Goal: Information Seeking & Learning: Learn about a topic

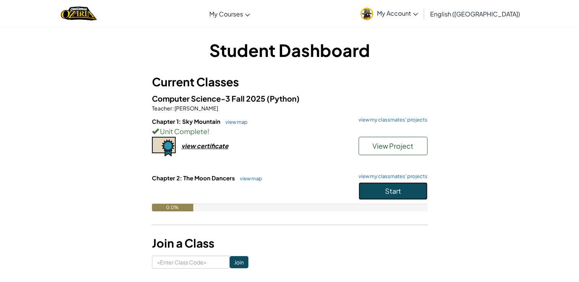
click at [389, 194] on span "Start" at bounding box center [393, 191] width 16 height 9
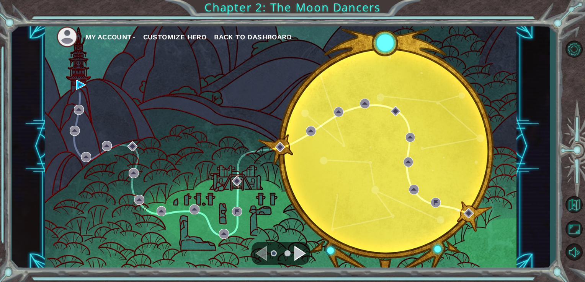
drag, startPoint x: 219, startPoint y: 103, endPoint x: 187, endPoint y: 102, distance: 32.2
click at [218, 103] on div "My Account Customize Hero Back to Dashboard" at bounding box center [280, 147] width 471 height 248
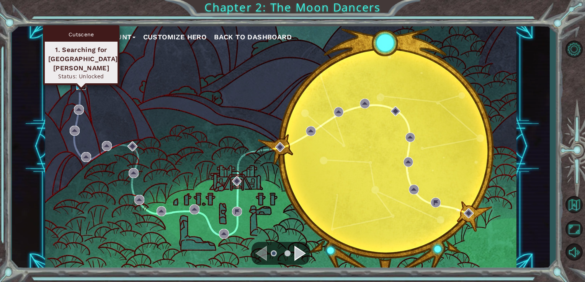
click at [79, 88] on img at bounding box center [81, 85] width 10 height 10
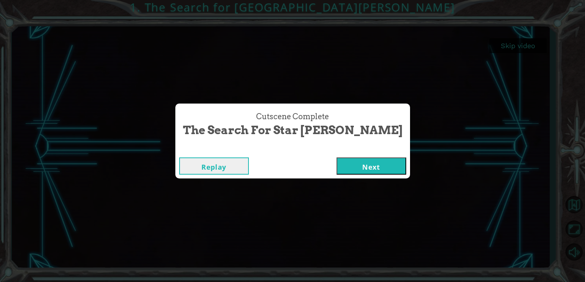
click at [340, 155] on div "Replay Next" at bounding box center [292, 166] width 235 height 25
click at [343, 170] on button "Next" at bounding box center [371, 166] width 70 height 17
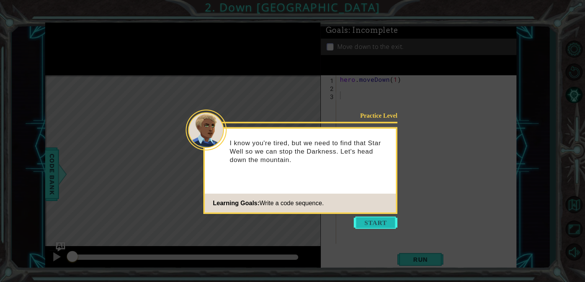
click at [377, 223] on button "Start" at bounding box center [376, 223] width 44 height 12
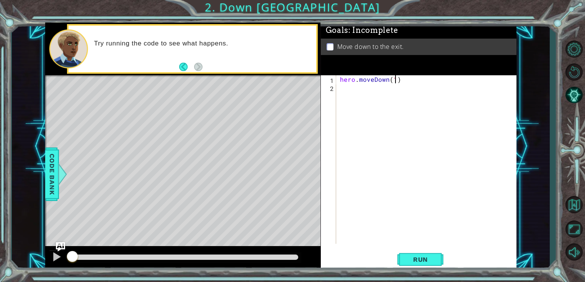
click at [393, 80] on div "hero . moveDown ( 1 )" at bounding box center [428, 167] width 180 height 185
type textarea "hero.moveDown(2)"
click at [413, 256] on span "Run" at bounding box center [420, 260] width 30 height 8
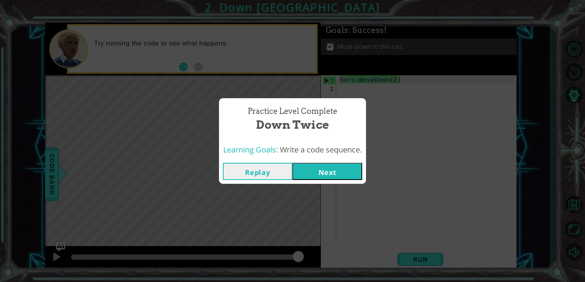
click at [333, 173] on button "Next" at bounding box center [327, 171] width 70 height 17
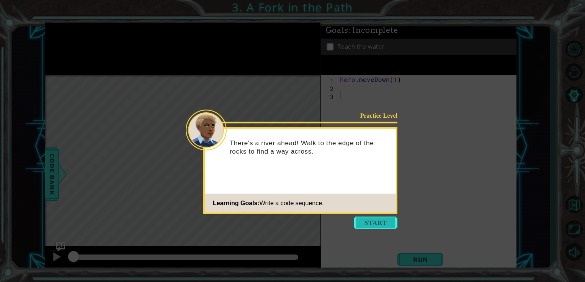
click at [363, 225] on button "Start" at bounding box center [376, 223] width 44 height 12
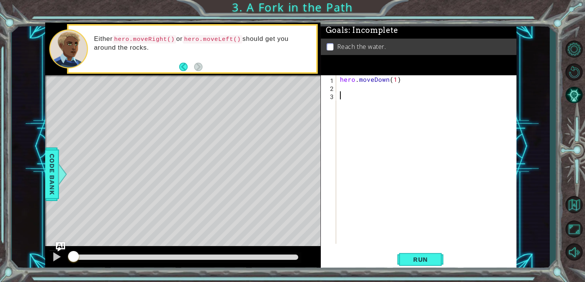
click at [357, 91] on div "hero . moveDown ( 1 )" at bounding box center [428, 167] width 180 height 185
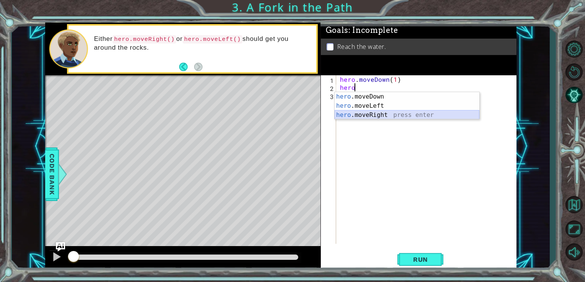
click at [392, 115] on div "hero .moveDown press enter hero .moveLeft press enter hero .moveRight press ent…" at bounding box center [406, 115] width 145 height 46
type textarea "hero.moveRight(1)"
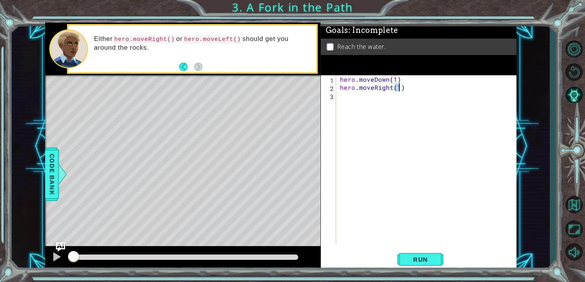
click at [386, 101] on div "hero . moveDown ( 1 ) hero . moveRight ( 1 )" at bounding box center [428, 167] width 180 height 185
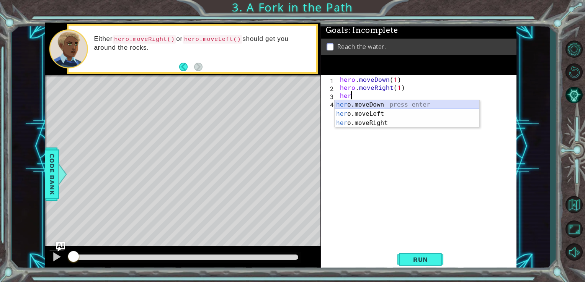
click at [390, 103] on div "her o.moveDown press enter her o.moveLeft press enter her o.moveRight press ent…" at bounding box center [406, 123] width 145 height 46
type textarea "hero.moveDown(1)"
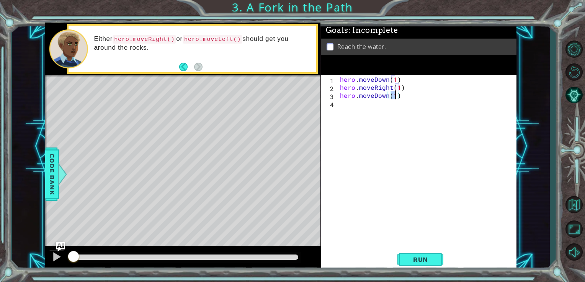
click at [384, 106] on div "hero . moveDown ( 1 ) hero . moveRight ( 1 ) hero . moveDown ( 1 )" at bounding box center [428, 167] width 180 height 185
click at [427, 258] on span "Run" at bounding box center [420, 260] width 30 height 8
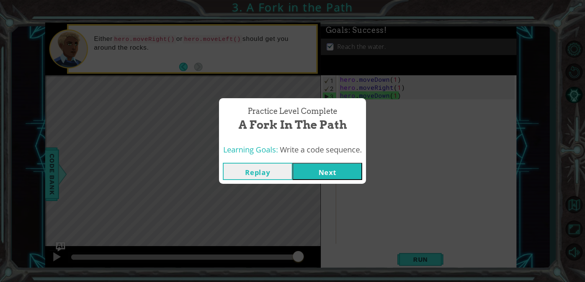
click at [325, 171] on button "Next" at bounding box center [327, 171] width 70 height 17
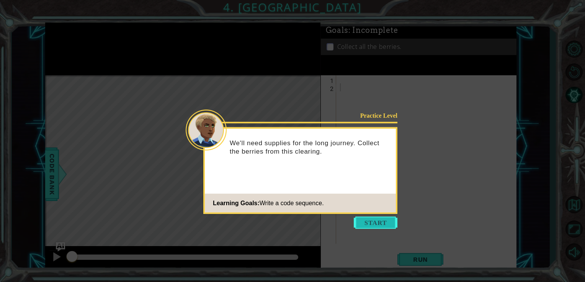
click at [376, 221] on button "Start" at bounding box center [376, 223] width 44 height 12
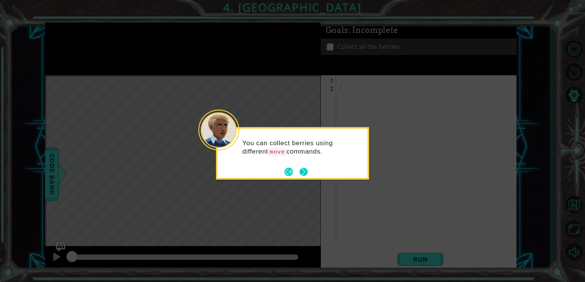
click at [307, 172] on button "Next" at bounding box center [303, 172] width 8 height 8
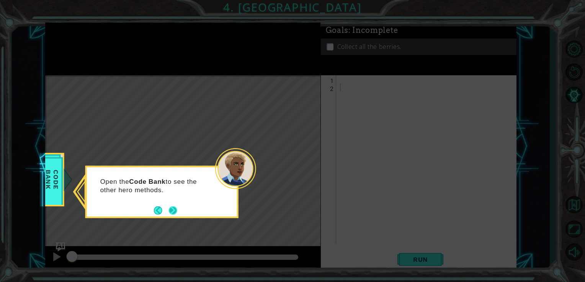
click at [175, 209] on button "Next" at bounding box center [173, 210] width 8 height 8
click at [175, 212] on button "Next" at bounding box center [173, 210] width 8 height 8
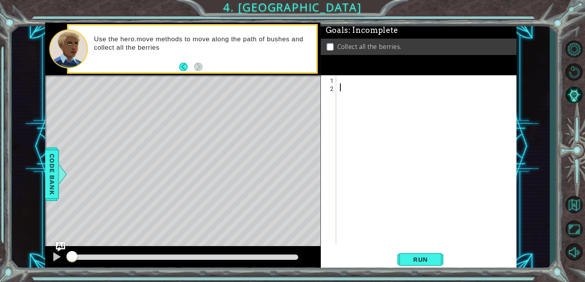
click at [347, 82] on div at bounding box center [428, 167] width 180 height 185
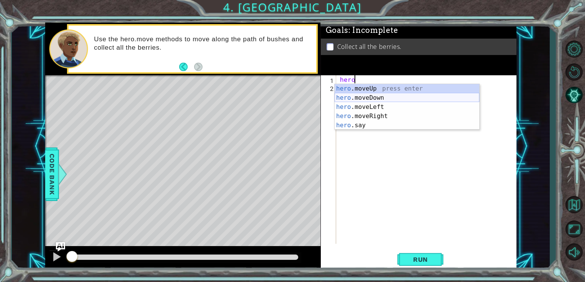
click at [366, 95] on div "hero .moveUp press enter hero .moveDown press enter hero .moveLeft press enter …" at bounding box center [406, 116] width 145 height 64
type textarea "hero.moveDown(1)"
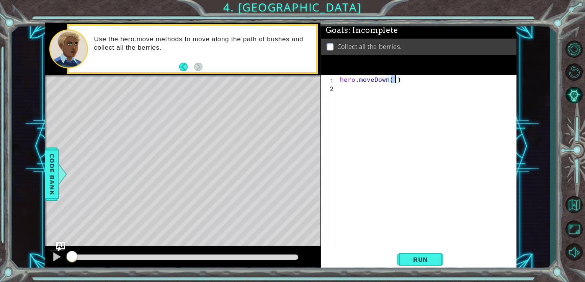
click at [364, 89] on div "hero . moveDown ( 1 )" at bounding box center [428, 167] width 180 height 185
click at [426, 256] on span "Run" at bounding box center [420, 260] width 30 height 8
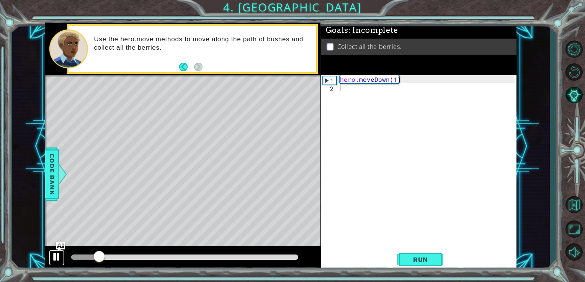
click at [54, 259] on div at bounding box center [57, 257] width 10 height 10
click at [363, 96] on div "hero . moveDown ( 1 )" at bounding box center [428, 167] width 180 height 185
drag, startPoint x: 95, startPoint y: 258, endPoint x: 59, endPoint y: 261, distance: 36.5
click at [59, 261] on div at bounding box center [183, 258] width 276 height 24
drag, startPoint x: 75, startPoint y: 256, endPoint x: 57, endPoint y: 260, distance: 18.8
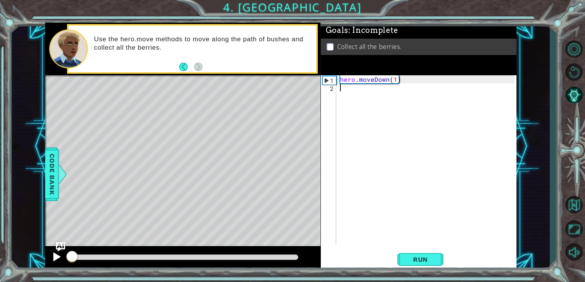
click at [59, 264] on div at bounding box center [183, 258] width 276 height 24
click at [358, 96] on div "hero . moveDown ( 1 )" at bounding box center [428, 167] width 180 height 185
click at [395, 83] on div "hero . moveDown ( 1 )" at bounding box center [428, 167] width 180 height 185
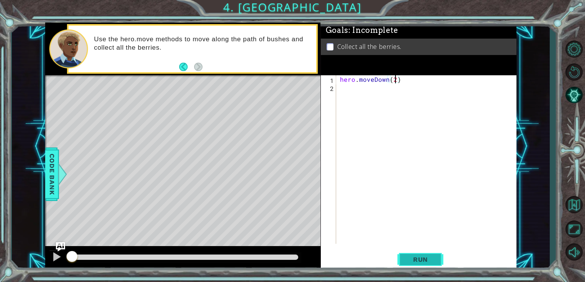
type textarea "hero.moveDown(2)"
click at [428, 260] on span "Run" at bounding box center [420, 260] width 30 height 8
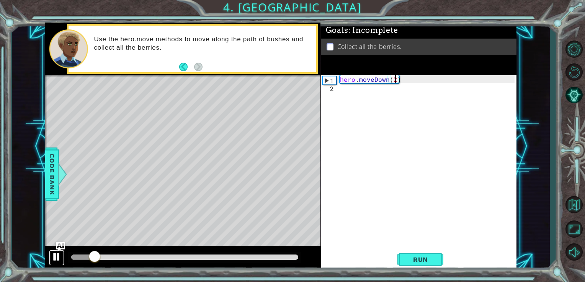
click at [51, 259] on button at bounding box center [56, 258] width 15 height 16
click at [377, 96] on div "hero . moveDown ( 2 )" at bounding box center [428, 167] width 180 height 185
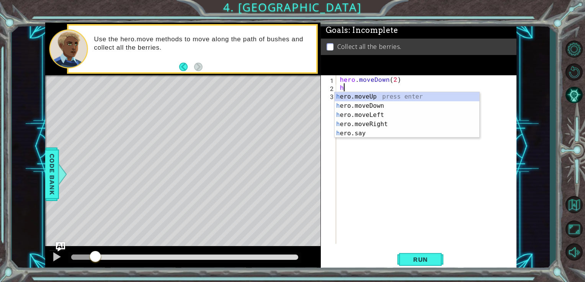
scroll to position [0, 0]
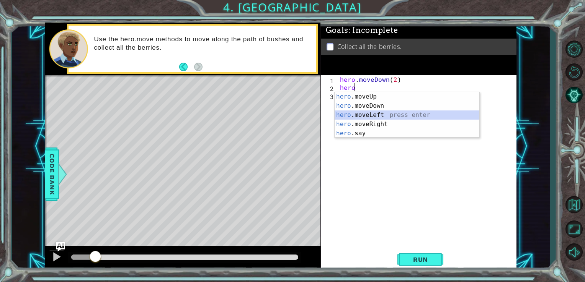
click at [374, 116] on div "hero .moveUp press enter hero .moveDown press enter hero .moveLeft press enter …" at bounding box center [406, 124] width 145 height 64
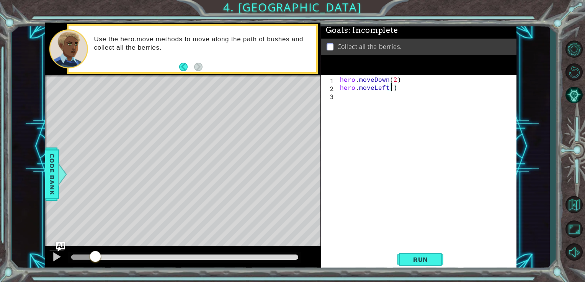
type textarea "hero.moveLeft(2)"
click at [349, 102] on div "hero . moveDown ( 2 ) hero . moveLeft ( 2 )" at bounding box center [428, 167] width 180 height 185
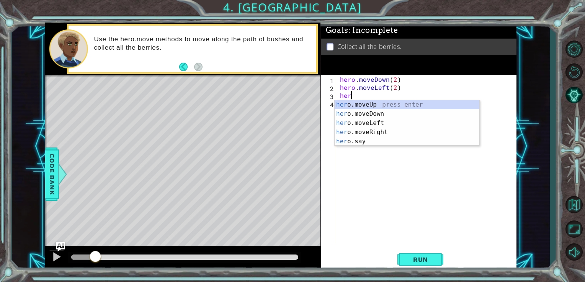
scroll to position [0, 0]
click at [370, 104] on div "hero .moveUp press enter hero .moveDown press enter hero .moveLeft press enter …" at bounding box center [406, 132] width 145 height 64
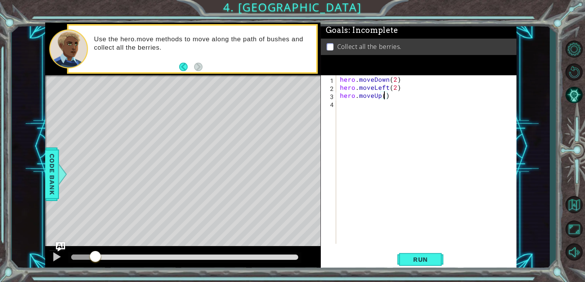
type textarea "hero.moveUp(2)"
click at [364, 108] on div "hero . moveDown ( 2 ) hero . moveLeft ( 2 ) hero . moveUp ( 2 )" at bounding box center [428, 167] width 180 height 185
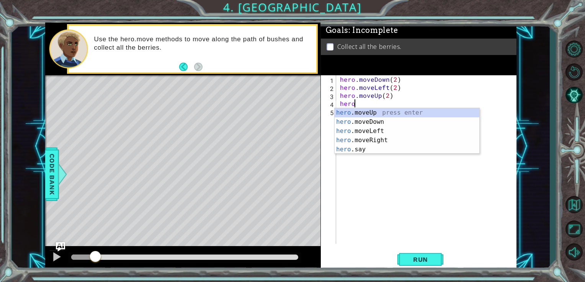
scroll to position [0, 0]
click at [383, 142] on div "hero. moveUp press enter hero. moveDown press enter hero. moveLeft press enter …" at bounding box center [406, 140] width 145 height 64
type textarea "hero.moveRight(1)"
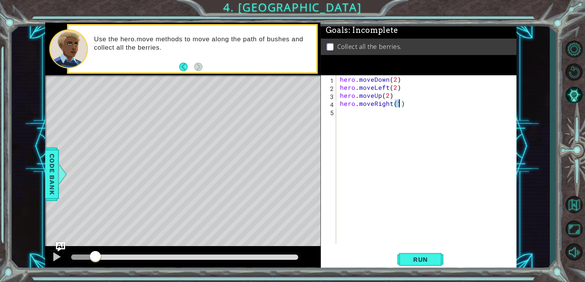
click at [374, 119] on div "hero . moveDown ( 2 ) hero . moveLeft ( 2 ) hero . moveUp ( 2 ) hero . moveRigh…" at bounding box center [428, 167] width 180 height 185
click at [428, 263] on span "Run" at bounding box center [420, 260] width 30 height 8
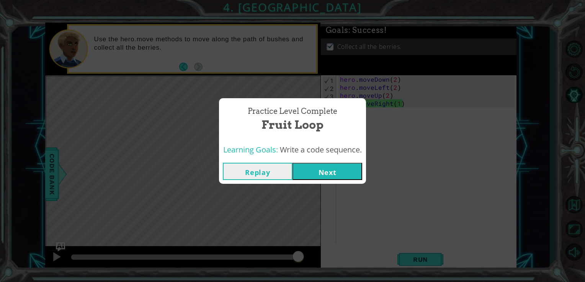
click at [316, 171] on button "Next" at bounding box center [327, 171] width 70 height 17
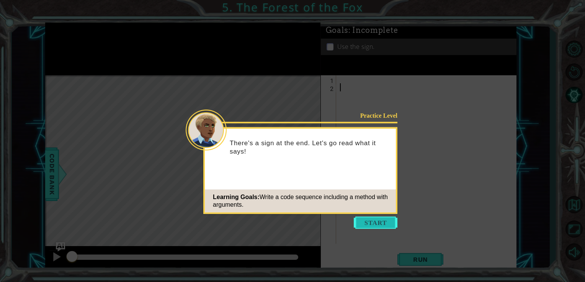
click at [374, 226] on button "Start" at bounding box center [376, 223] width 44 height 12
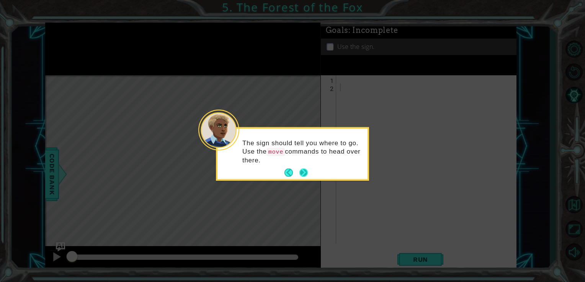
click at [306, 171] on button "Next" at bounding box center [303, 173] width 8 height 8
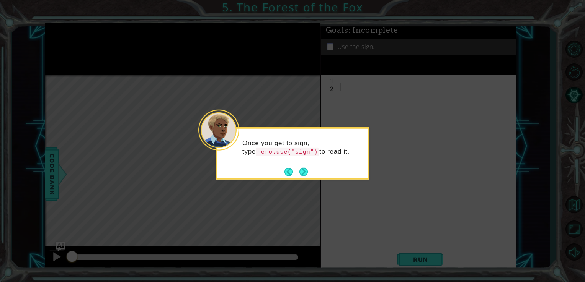
click at [306, 171] on button "Next" at bounding box center [303, 172] width 9 height 9
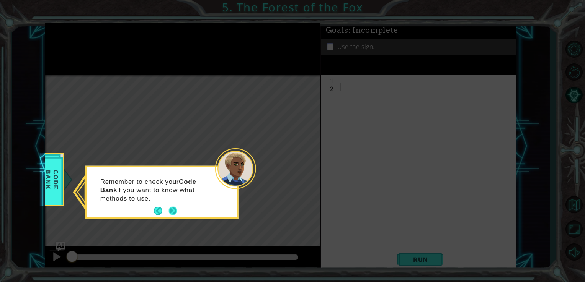
click at [174, 209] on button "Next" at bounding box center [173, 211] width 8 height 8
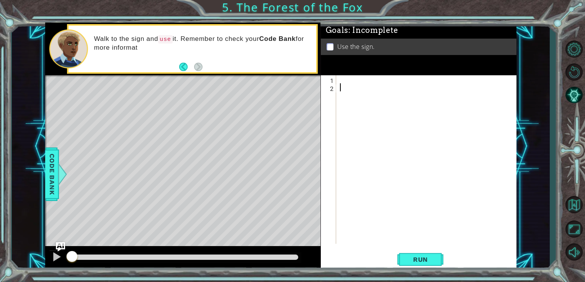
click at [383, 88] on div at bounding box center [428, 167] width 180 height 185
click at [380, 77] on div at bounding box center [428, 167] width 180 height 185
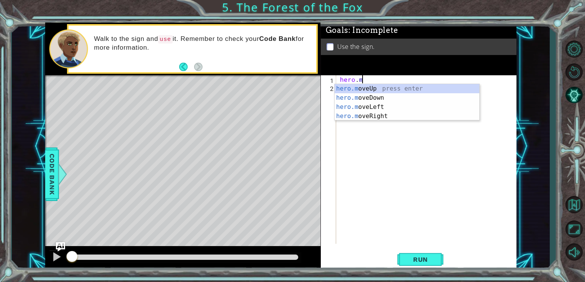
scroll to position [0, 0]
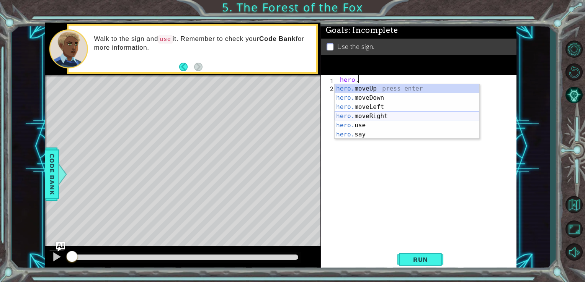
click at [377, 114] on div "hero. moveUp press enter hero. moveDown press enter hero. moveLeft press enter …" at bounding box center [406, 120] width 145 height 73
type textarea "hero.moveRight(1)"
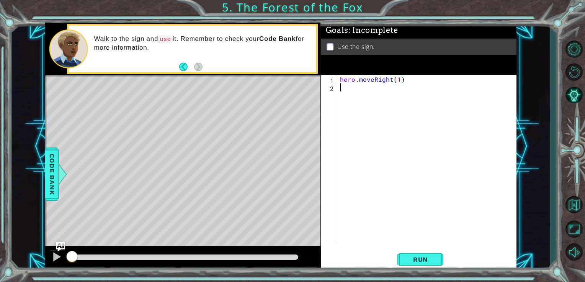
drag, startPoint x: 360, startPoint y: 97, endPoint x: 353, endPoint y: 94, distance: 7.4
click at [360, 97] on div "hero . moveRight ( 1 )" at bounding box center [428, 167] width 180 height 185
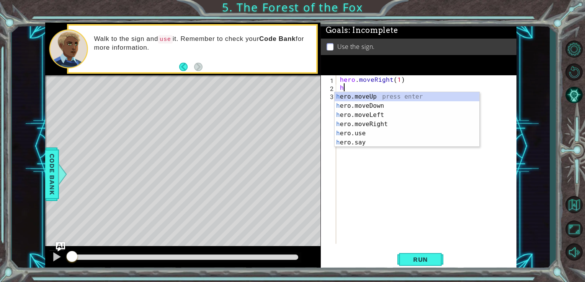
scroll to position [0, 0]
click at [360, 96] on div "hero .moveUp press enter hero .moveDown press enter hero .moveLeft press enter …" at bounding box center [406, 128] width 145 height 73
type textarea "hero.moveUp(1)"
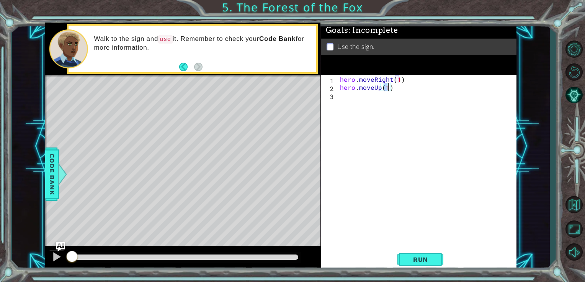
click at [361, 105] on div "hero . moveRight ( 1 ) hero . moveUp ( 1 )" at bounding box center [428, 167] width 180 height 185
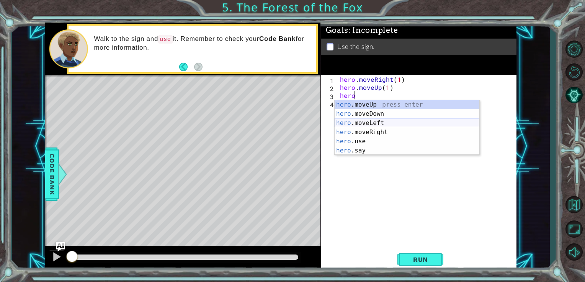
click at [370, 126] on div "hero .moveUp press enter hero .moveDown press enter hero .moveLeft press enter …" at bounding box center [406, 136] width 145 height 73
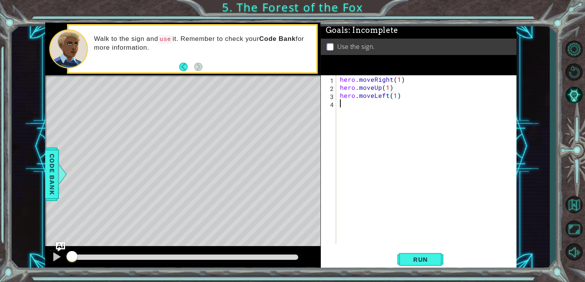
click at [363, 113] on div "hero . moveRight ( 1 ) hero . moveUp ( 1 ) hero . moveLeft ( 1 )" at bounding box center [428, 167] width 180 height 185
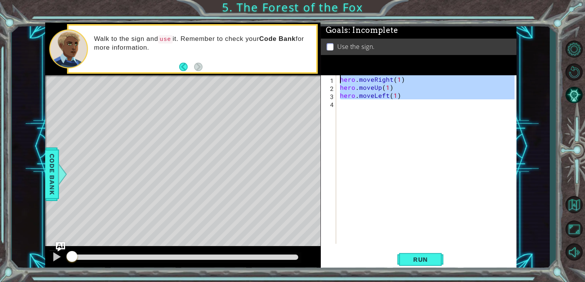
type textarea "hero.moveRight(1) hero.moveUp(1)"
click at [359, 110] on div "hero . moveRight ( 1 ) hero . moveUp ( 1 ) hero . moveLeft ( 1 )" at bounding box center [426, 159] width 176 height 169
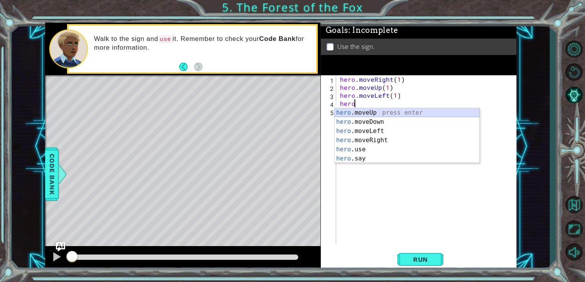
click at [365, 116] on div "hero .moveUp press enter hero .moveDown press enter hero .moveLeft press enter …" at bounding box center [406, 144] width 145 height 73
type textarea "hero.moveUp(1)"
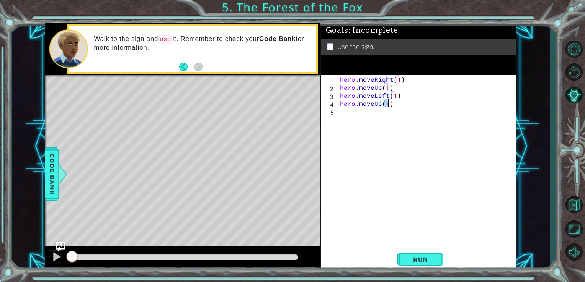
click at [359, 116] on div "hero . moveRight ( 1 ) hero . moveUp ( 1 ) hero . moveLeft ( 1 ) hero . moveUp …" at bounding box center [428, 167] width 180 height 185
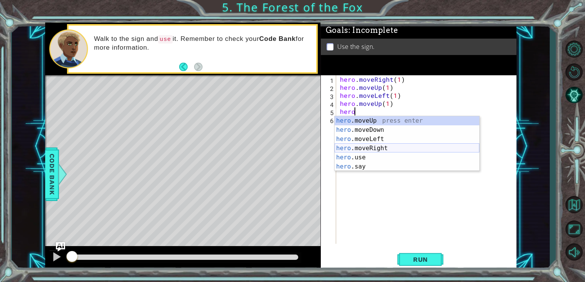
drag, startPoint x: 383, startPoint y: 148, endPoint x: 385, endPoint y: 140, distance: 8.4
click at [383, 148] on div "hero .moveUp press enter hero .moveDown press enter hero .moveLeft press enter …" at bounding box center [406, 152] width 145 height 73
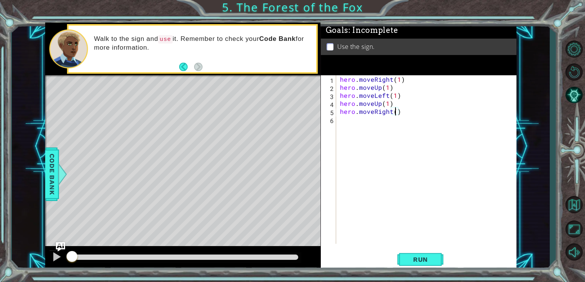
type textarea "hero.moveRight(2)"
click at [365, 122] on div "hero . moveRight ( 1 ) hero . moveUp ( 1 ) hero . moveLeft ( 1 ) hero . moveUp …" at bounding box center [428, 167] width 180 height 185
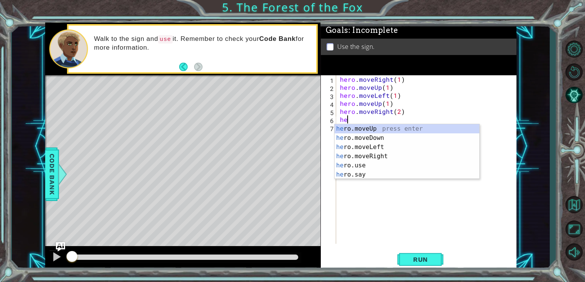
scroll to position [0, 0]
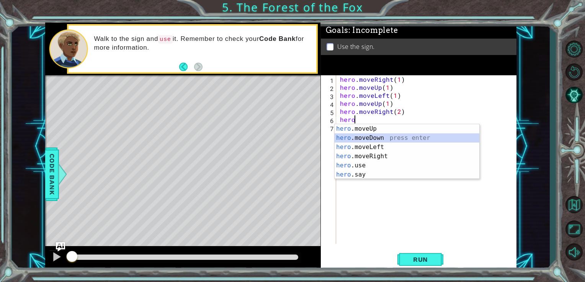
click at [374, 139] on div "hero .moveUp press enter hero .moveDown press enter hero .moveLeft press enter …" at bounding box center [406, 160] width 145 height 73
type textarea "hero.moveDown(1)"
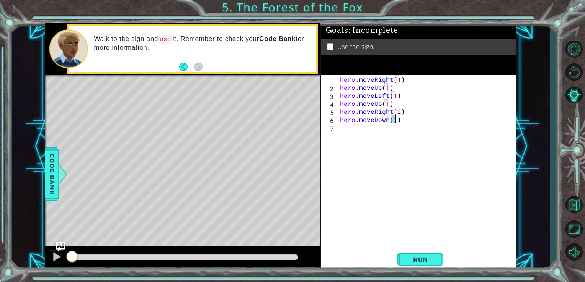
click at [370, 138] on div "hero . moveRight ( 1 ) hero . moveUp ( 1 ) hero . moveLeft ( 1 ) hero . moveUp …" at bounding box center [428, 167] width 180 height 185
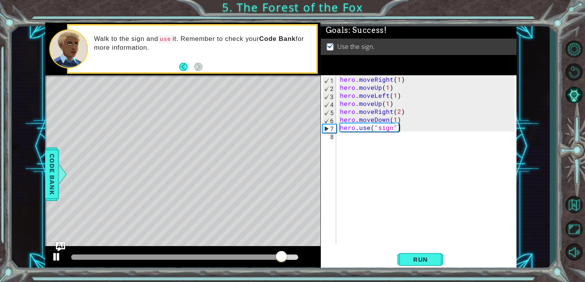
type textarea "hero.use("sign")"
click at [55, 258] on div at bounding box center [57, 257] width 10 height 10
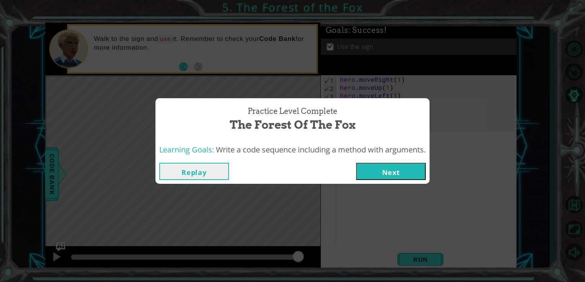
click at [389, 170] on button "Next" at bounding box center [391, 171] width 70 height 17
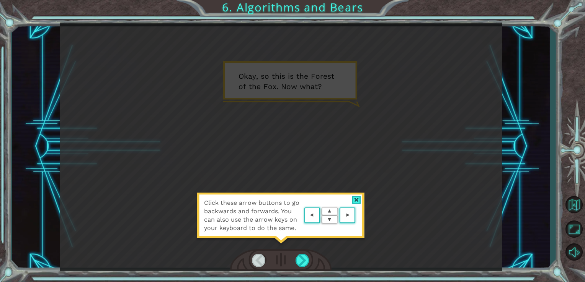
click at [359, 201] on div at bounding box center [356, 200] width 9 height 8
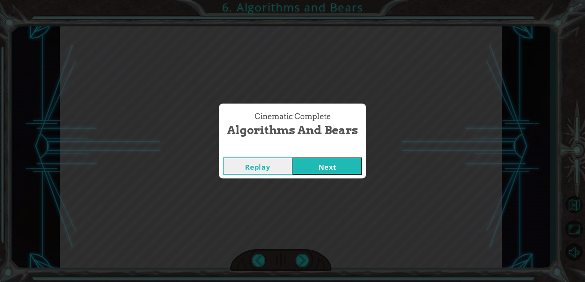
click at [326, 171] on button "Next" at bounding box center [327, 166] width 70 height 17
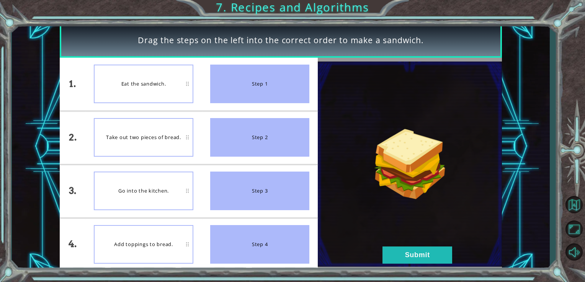
drag, startPoint x: 261, startPoint y: 84, endPoint x: 213, endPoint y: 131, distance: 67.7
click at [257, 122] on ul "Step 1 Step 2 Step 3 Step 4" at bounding box center [260, 165] width 116 height 214
click at [426, 255] on button "Submit" at bounding box center [417, 255] width 70 height 17
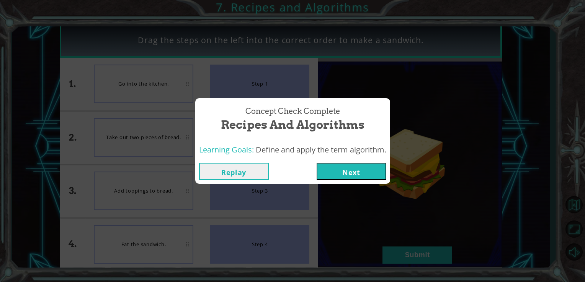
click at [360, 172] on button "Next" at bounding box center [351, 171] width 70 height 17
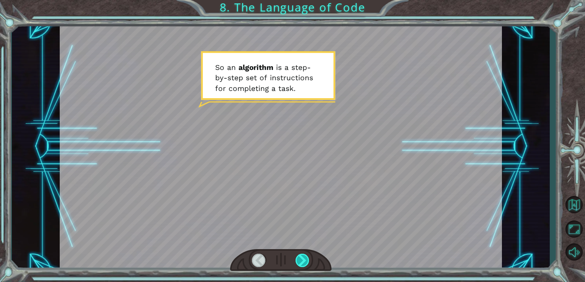
click at [301, 261] on div at bounding box center [302, 260] width 14 height 13
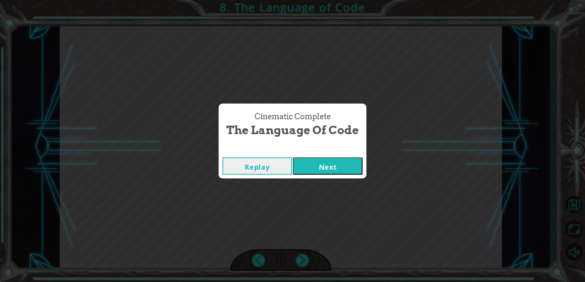
click at [356, 161] on button "Next" at bounding box center [328, 166] width 70 height 17
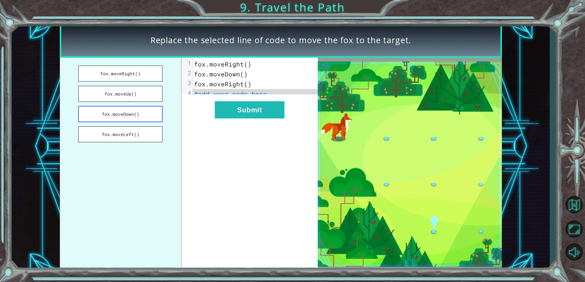
click at [143, 115] on button "fox.moveDown()" at bounding box center [120, 114] width 85 height 16
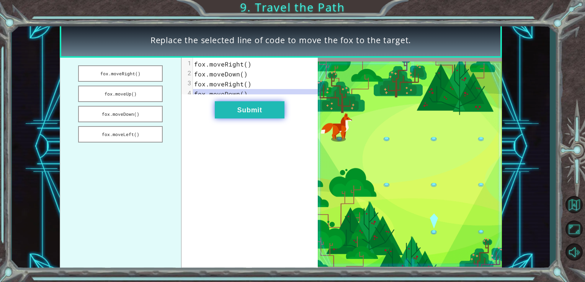
click at [272, 117] on button "Submit" at bounding box center [250, 109] width 70 height 17
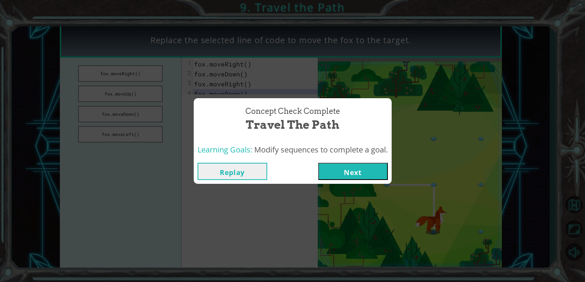
click at [360, 176] on button "Next" at bounding box center [353, 171] width 70 height 17
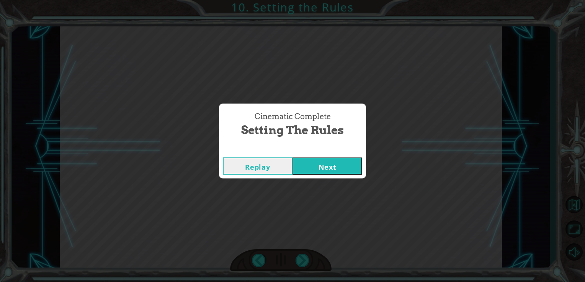
click at [335, 159] on button "Next" at bounding box center [327, 166] width 70 height 17
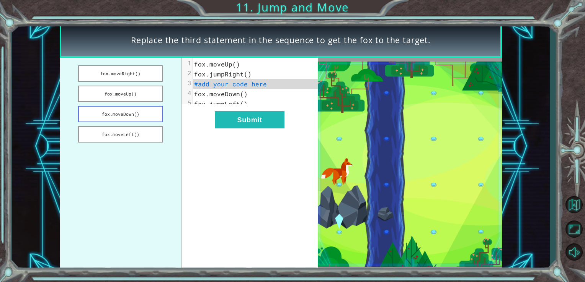
click at [142, 115] on button "fox.moveDown()" at bounding box center [120, 114] width 85 height 16
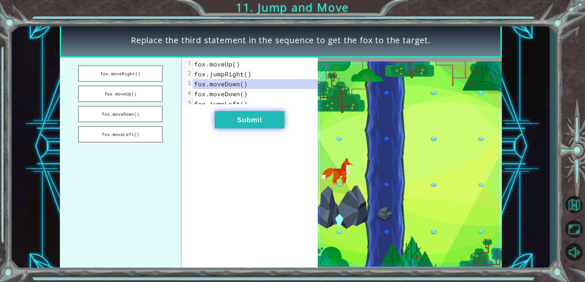
click at [251, 123] on button "Submit" at bounding box center [250, 119] width 70 height 17
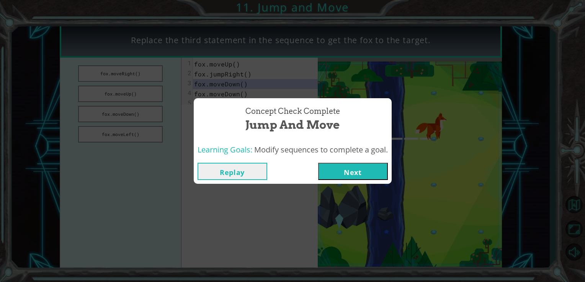
click at [360, 170] on button "Next" at bounding box center [353, 171] width 70 height 17
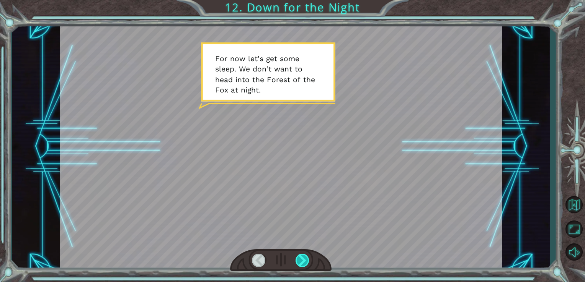
click at [302, 258] on div at bounding box center [302, 260] width 14 height 13
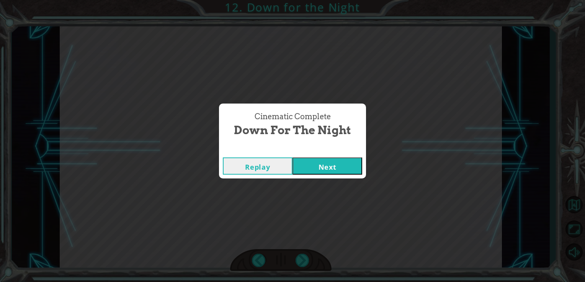
click at [325, 167] on button "Next" at bounding box center [327, 166] width 70 height 17
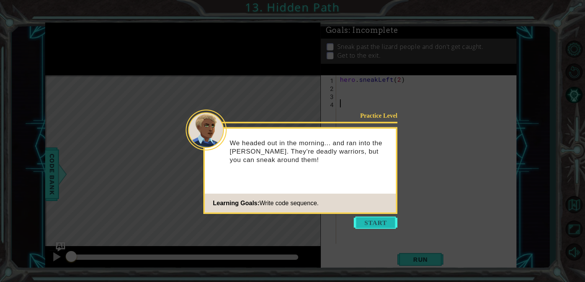
click at [375, 222] on button "Start" at bounding box center [376, 223] width 44 height 12
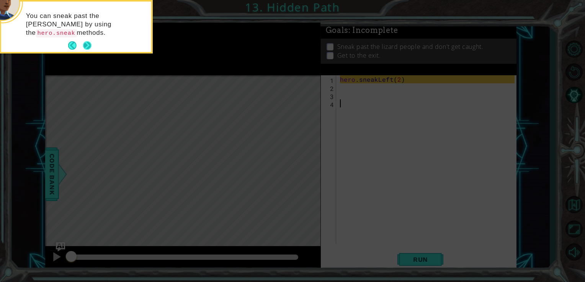
click at [87, 46] on button "Next" at bounding box center [87, 45] width 8 height 8
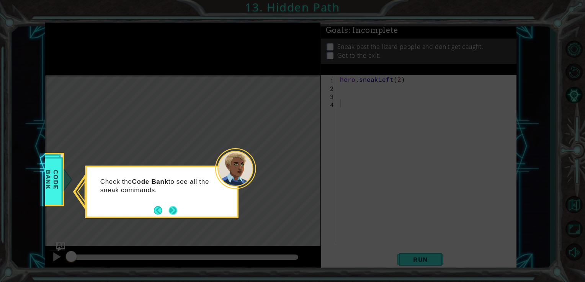
click at [169, 208] on button "Next" at bounding box center [173, 210] width 8 height 8
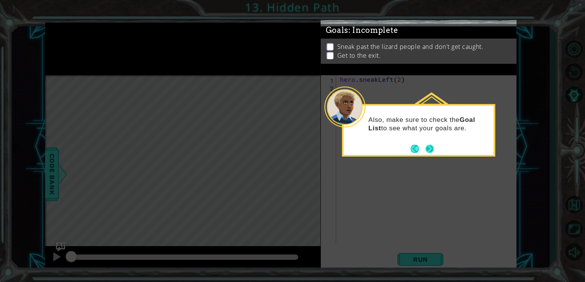
click at [431, 148] on button "Next" at bounding box center [429, 149] width 8 height 8
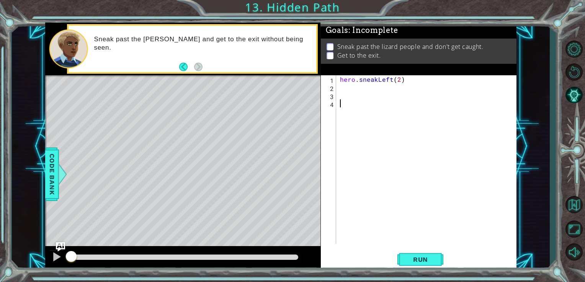
click at [364, 90] on div "hero . sneakLeft ( 2 )" at bounding box center [428, 167] width 180 height 185
click at [356, 100] on div "hero . sneakLeft ( 2 )" at bounding box center [428, 167] width 180 height 185
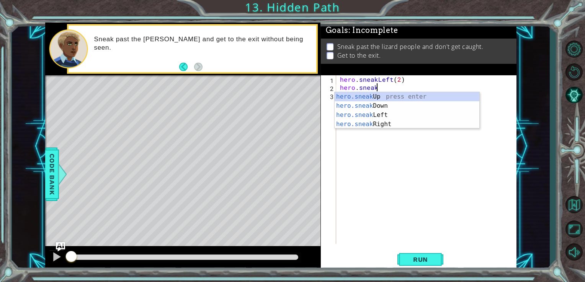
scroll to position [0, 2]
click at [380, 97] on div "hero.sneak Up press enter hero.sneak Down press enter hero.sneak Left press ent…" at bounding box center [406, 119] width 145 height 55
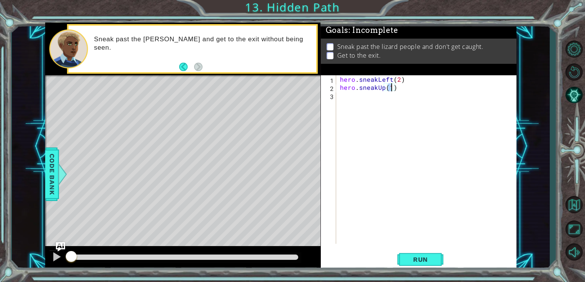
type textarea "hero.sneakUp(2)"
click at [360, 102] on div "hero . sneakLeft ( 2 ) hero . sneakUp ( 2 )" at bounding box center [428, 167] width 180 height 185
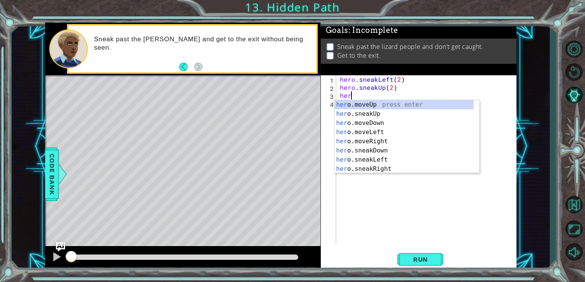
scroll to position [0, 0]
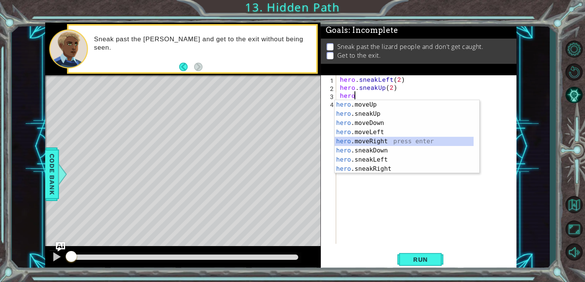
click at [364, 144] on div "hero .moveUp press enter hero .sneakUp press enter hero .moveDown press enter h…" at bounding box center [403, 146] width 139 height 92
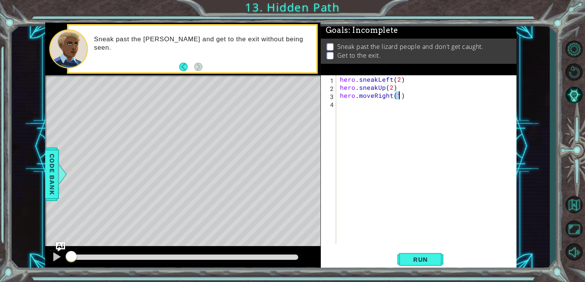
scroll to position [0, 3]
click at [371, 95] on div "hero . sneakLeft ( 2 ) hero . sneakUp ( 2 ) hero . moveRight ( 2 )" at bounding box center [428, 167] width 180 height 185
click at [374, 92] on div "hero . sneakLeft ( 2 ) hero . sneakUp ( 2 ) hero . moveRight ( 2 )" at bounding box center [428, 167] width 180 height 185
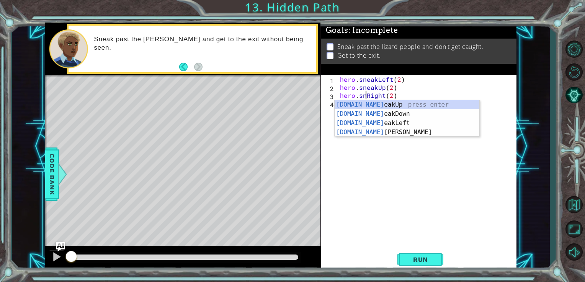
type textarea "hero.sneakRight(2)"
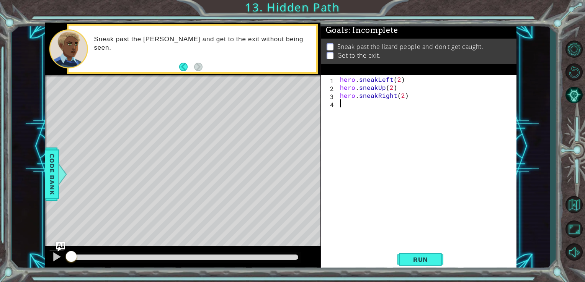
click at [415, 165] on div "hero . sneakLeft ( 2 ) hero . sneakUp ( 2 ) hero . sneakRight ( 2 )" at bounding box center [428, 167] width 180 height 185
click at [417, 259] on span "Run" at bounding box center [420, 260] width 30 height 8
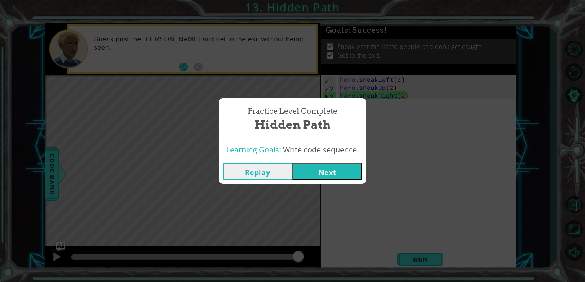
click at [346, 169] on button "Next" at bounding box center [327, 171] width 70 height 17
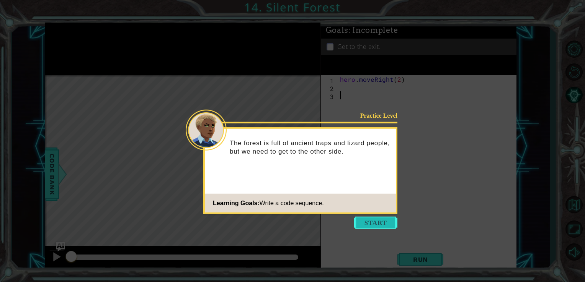
click at [368, 222] on button "Start" at bounding box center [376, 223] width 44 height 12
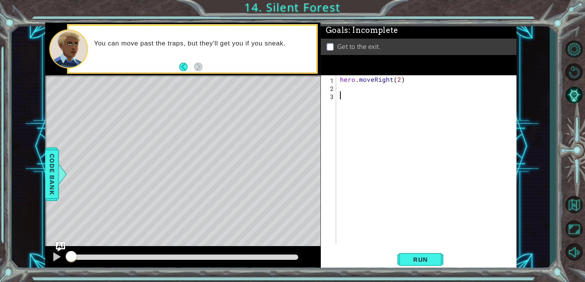
click at [364, 94] on div "hero . moveRight ( 2 )" at bounding box center [428, 167] width 180 height 185
click at [365, 88] on div "hero . moveRight ( 2 )" at bounding box center [428, 167] width 180 height 185
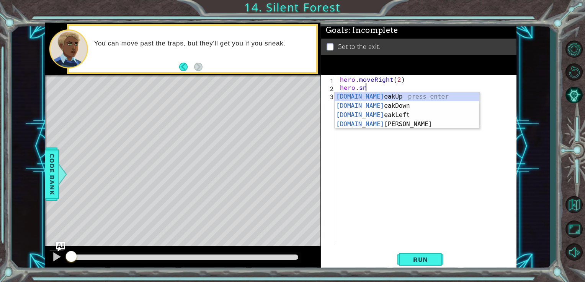
scroll to position [0, 1]
click at [365, 104] on div "[DOMAIN_NAME] eakUp press enter [DOMAIN_NAME] eakDown press enter [DOMAIN_NAME]…" at bounding box center [406, 119] width 145 height 55
type textarea "hero.sneakDown(1)"
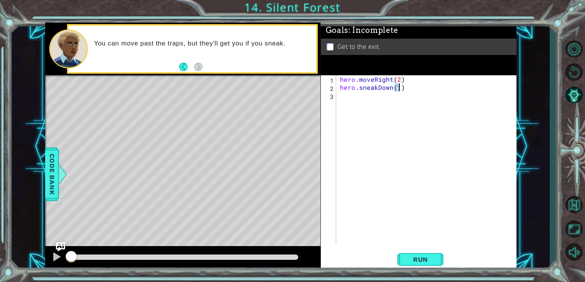
click at [358, 97] on div "hero . moveRight ( 2 ) hero . sneakDown ( 1 )" at bounding box center [428, 167] width 180 height 185
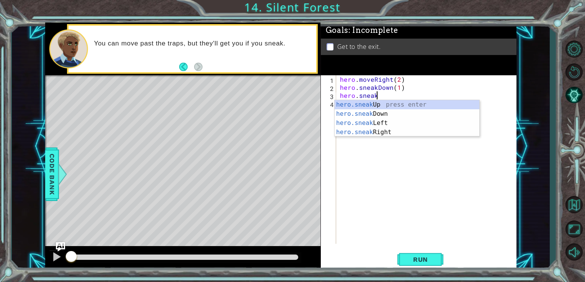
scroll to position [0, 2]
click at [393, 135] on div "hero.sneak Up press enter hero.sneak Down press enter hero.sneak Left press ent…" at bounding box center [406, 127] width 145 height 55
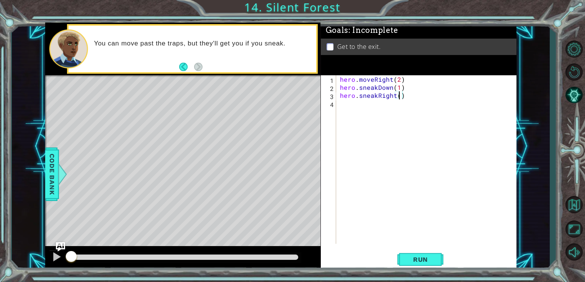
type textarea "hero.sneakRight(2)"
click at [378, 104] on div "hero . moveRight ( 2 ) hero . sneakDown ( 1 ) hero . sneakRight ( 2 )" at bounding box center [428, 167] width 180 height 185
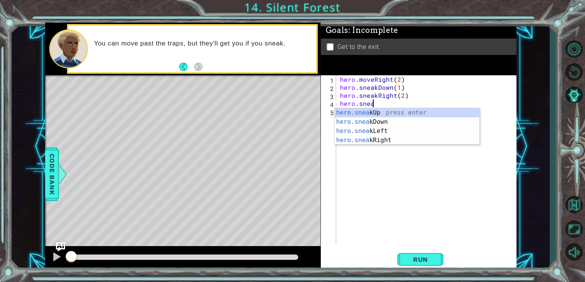
scroll to position [0, 2]
click at [373, 113] on div "hero.sneak Up press enter hero.sneak Down press enter hero.sneak Left press ent…" at bounding box center [406, 135] width 145 height 55
type textarea "hero.sneakUp(1)"
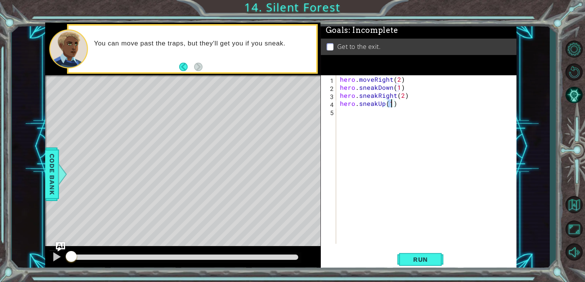
click at [362, 126] on div "hero . moveRight ( 2 ) hero . sneakDown ( 1 ) hero . sneakRight ( 2 ) hero . sn…" at bounding box center [428, 167] width 180 height 185
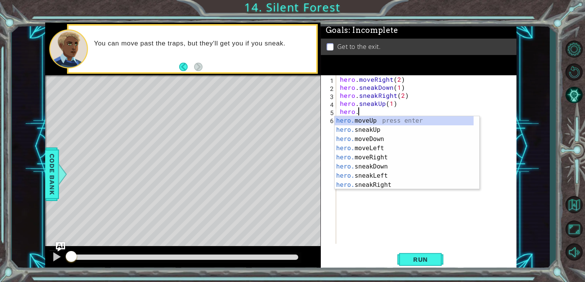
scroll to position [0, 1]
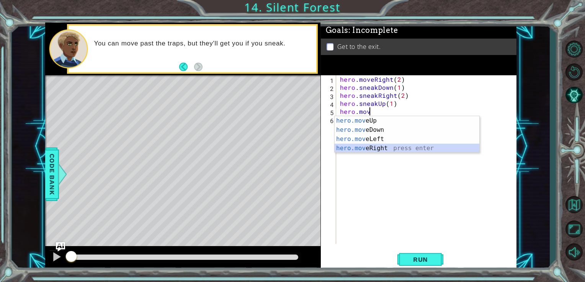
click at [379, 148] on div "hero.mov eUp press enter hero.mov eDown press enter hero.mov eLeft press enter …" at bounding box center [406, 143] width 145 height 55
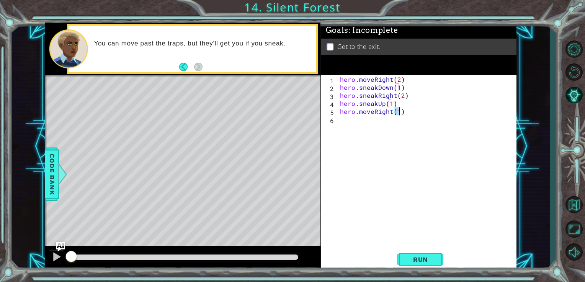
click at [409, 111] on div "hero . moveRight ( 2 ) hero . sneakDown ( 1 ) hero . sneakRight ( 2 ) hero . sn…" at bounding box center [428, 167] width 180 height 185
type textarea "hero.moveRight(1)"
click at [427, 257] on span "Run" at bounding box center [420, 260] width 30 height 8
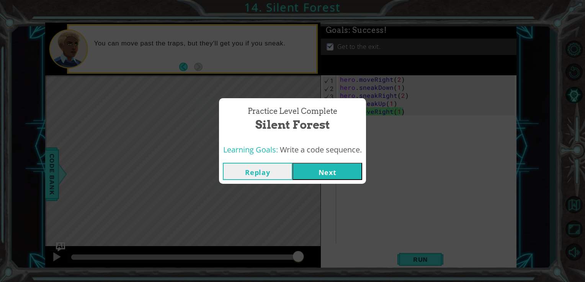
click at [345, 166] on button "Next" at bounding box center [327, 171] width 70 height 17
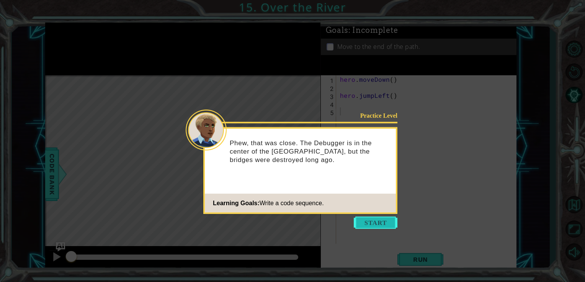
click at [367, 221] on button "Start" at bounding box center [376, 223] width 44 height 12
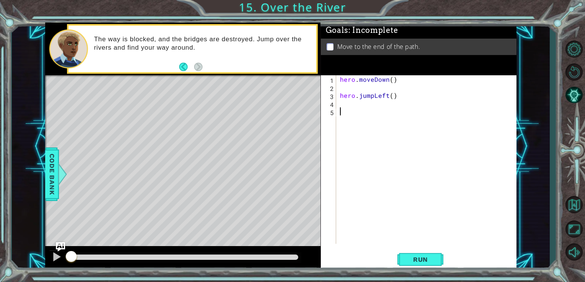
click at [348, 103] on div "hero . moveDown ( ) hero . jumpLeft ( )" at bounding box center [428, 167] width 180 height 185
click at [343, 114] on div "hero . moveDown ( ) hero . jumpLeft ( )" at bounding box center [428, 167] width 180 height 185
click at [339, 96] on div "hero . moveDown ( ) hero . jumpLeft ( )" at bounding box center [428, 167] width 180 height 185
type textarea "hero.jumpLeft()"
click at [352, 103] on div "hero . moveDown ( ) hero . jumpLeft ( )" at bounding box center [428, 167] width 180 height 185
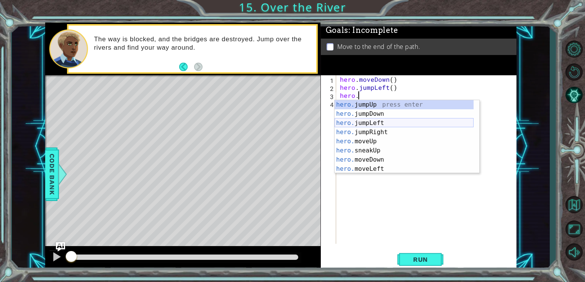
scroll to position [0, 1]
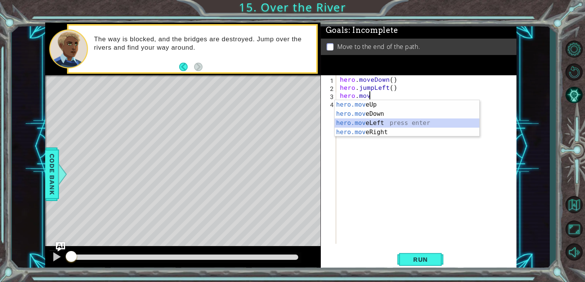
click at [369, 125] on div "hero.mov eUp press enter hero.mov eDown press enter hero.mov eLeft press enter …" at bounding box center [406, 127] width 145 height 55
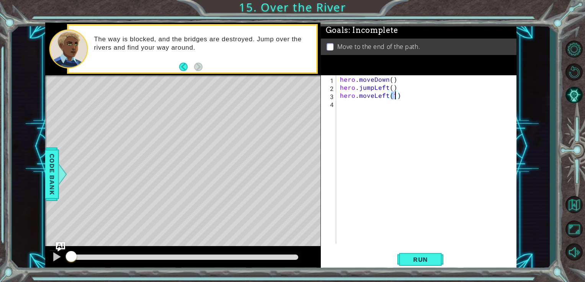
type textarea "hero.moveLeft(2)"
click at [363, 103] on div "hero . moveDown ( ) hero . jumpLeft ( ) hero . moveLeft ( 2 )" at bounding box center [428, 167] width 180 height 185
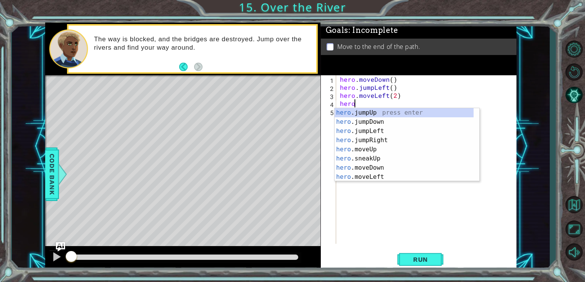
scroll to position [0, 0]
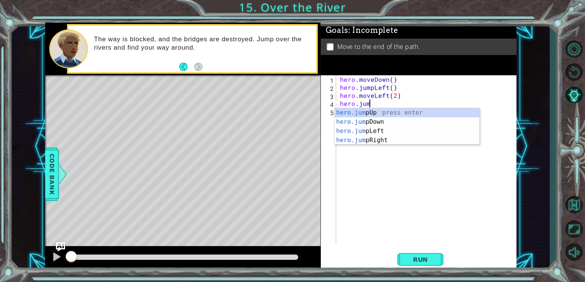
type textarea "hero.jump"
click at [396, 123] on div "hero.jump Up press enter hero.jump Down press enter hero.jump Left press enter …" at bounding box center [406, 135] width 145 height 55
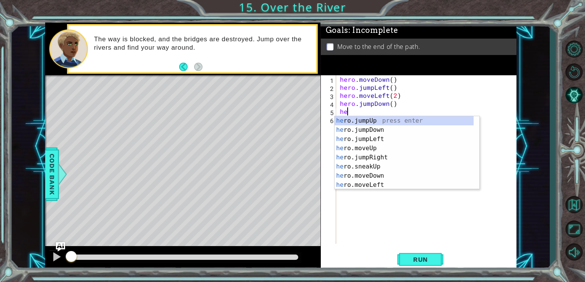
scroll to position [0, 0]
type textarea "hero."
click at [372, 148] on div "hero. jumpUp press enter hero. jumpDown press enter hero. jumpLeft press enter …" at bounding box center [403, 162] width 139 height 92
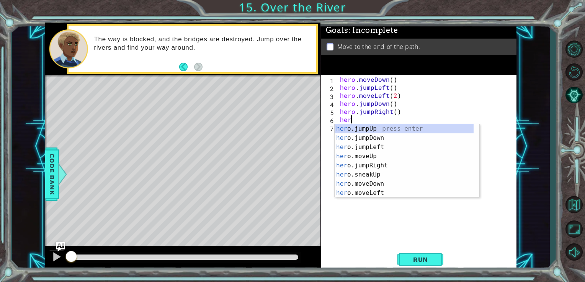
scroll to position [0, 0]
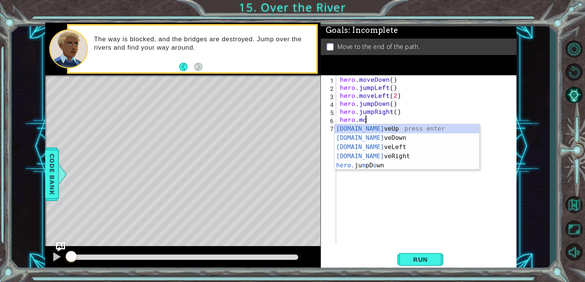
type textarea "hero.move"
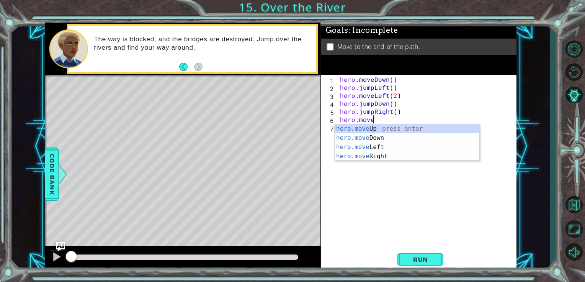
scroll to position [0, 2]
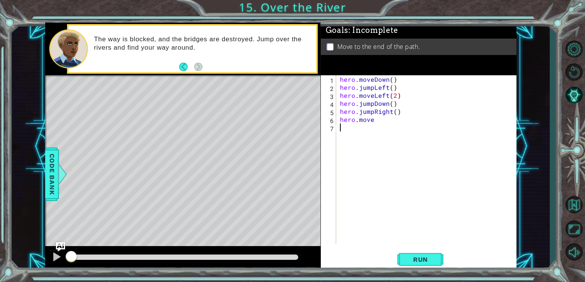
click at [368, 161] on div "hero . moveDown ( ) hero . jumpLeft ( ) hero . moveLeft ( 2 ) hero . jumpDown (…" at bounding box center [428, 167] width 180 height 185
click at [375, 124] on div "hero . moveDown ( ) hero . jumpLeft ( ) hero . moveLeft ( 2 ) hero . jumpDown (…" at bounding box center [428, 167] width 180 height 185
click at [376, 129] on div "hero.moveRight press enter" at bounding box center [406, 138] width 145 height 28
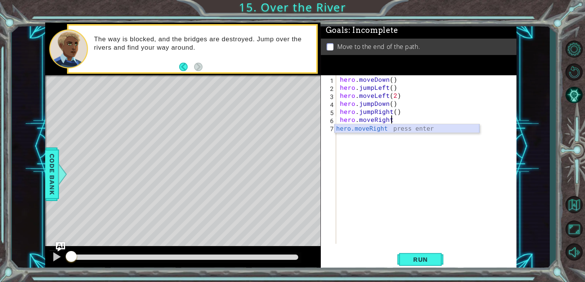
type textarea "hero.moveRight(1)"
click at [375, 134] on div "hero . moveDown ( ) hero . jumpLeft ( ) hero . moveLeft ( 2 ) hero . jumpDown (…" at bounding box center [428, 167] width 180 height 185
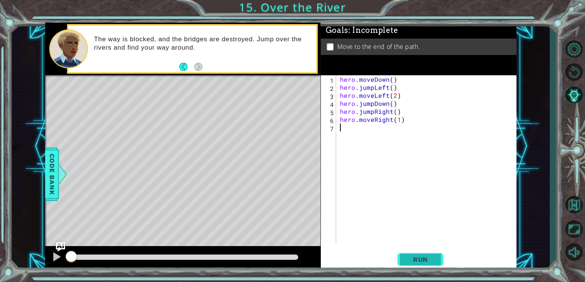
click at [434, 255] on button "Run" at bounding box center [420, 260] width 46 height 20
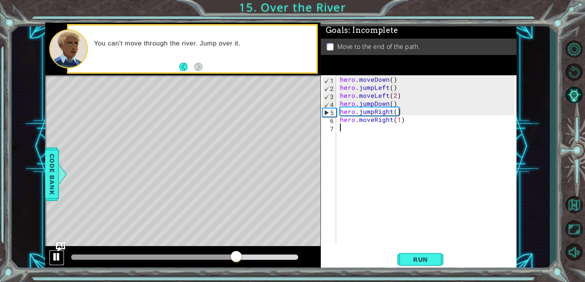
click at [56, 258] on div at bounding box center [57, 257] width 10 height 10
click at [396, 97] on div "hero . moveDown ( ) hero . jumpLeft ( ) hero . moveLeft ( 2 ) hero . jumpDown (…" at bounding box center [428, 167] width 180 height 185
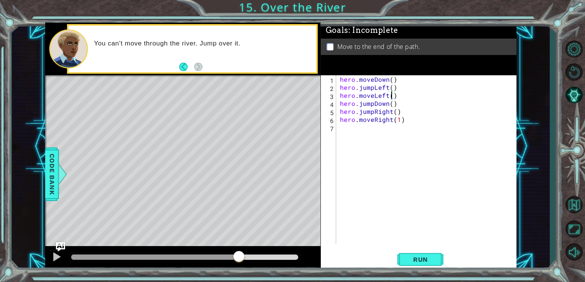
scroll to position [0, 3]
type textarea "hero.moveLeft(1)"
click at [427, 261] on span "Run" at bounding box center [420, 260] width 30 height 8
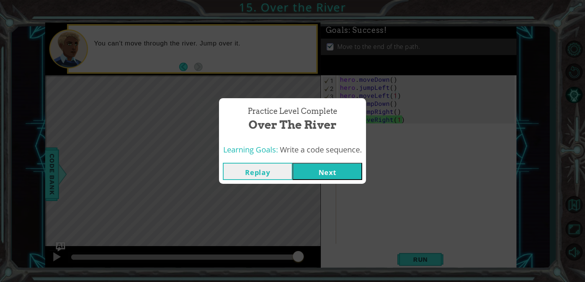
click at [338, 171] on button "Next" at bounding box center [327, 171] width 70 height 17
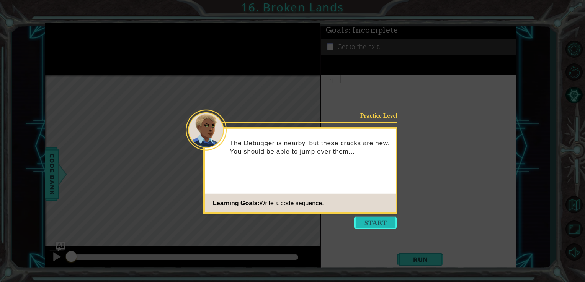
click at [366, 223] on button "Start" at bounding box center [376, 223] width 44 height 12
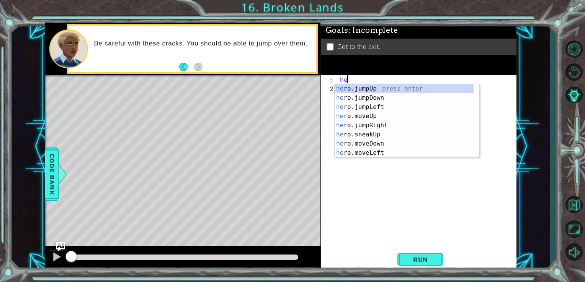
type textarea "hero"
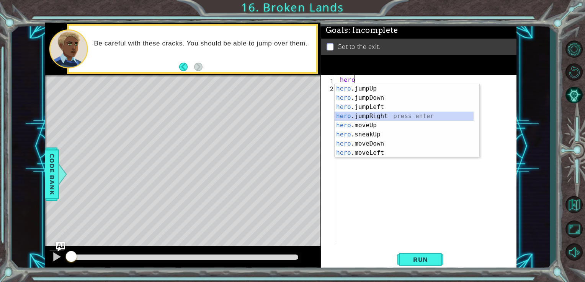
click at [374, 117] on div "hero .jumpUp press enter hero .jumpDown press enter hero .jumpLeft press enter …" at bounding box center [403, 130] width 139 height 92
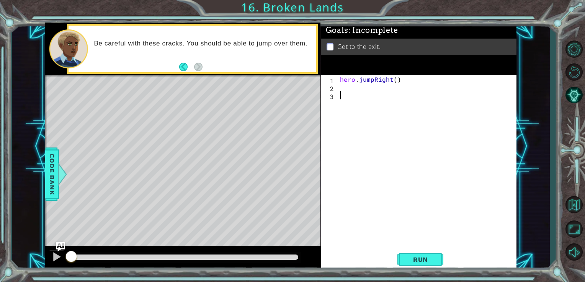
click at [369, 93] on div "hero . jumpRight ( )" at bounding box center [428, 167] width 180 height 185
click at [366, 90] on div "hero . jumpRight ( )" at bounding box center [428, 167] width 180 height 185
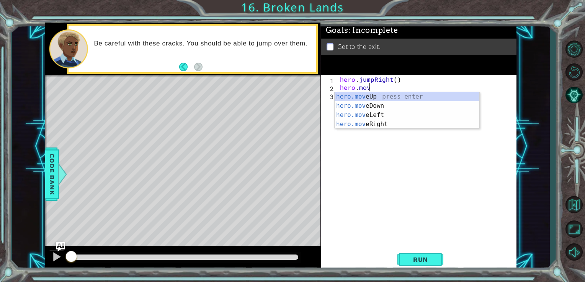
scroll to position [0, 2]
click at [375, 96] on div "hero.move Up press enter hero.move Down press enter hero.move Left press enter …" at bounding box center [406, 119] width 145 height 55
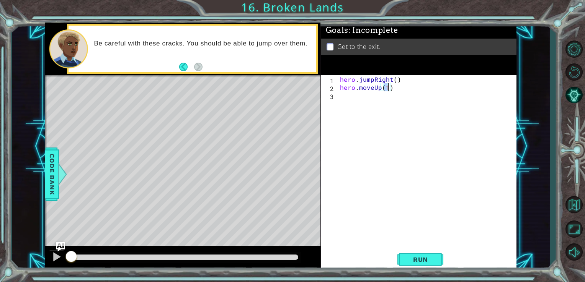
click at [372, 81] on div "hero . jumpRight ( ) hero . moveUp ( 1 )" at bounding box center [428, 167] width 180 height 185
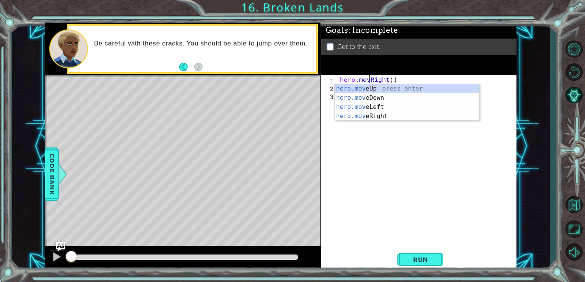
type textarea "hero.moveRight()"
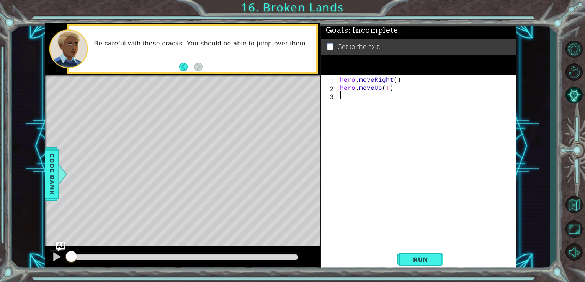
click at [377, 145] on div "hero . moveRight ( ) hero . moveUp ( 1 )" at bounding box center [428, 167] width 180 height 185
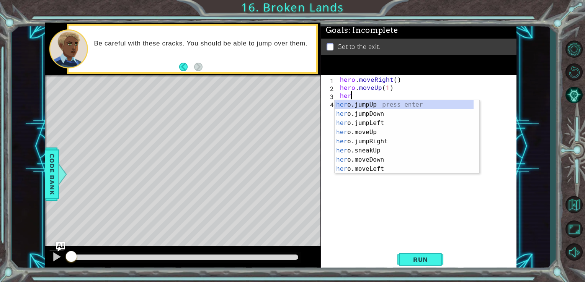
scroll to position [0, 0]
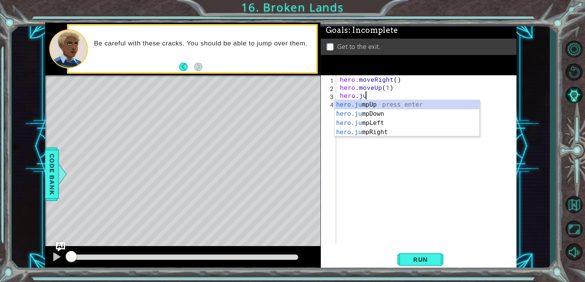
type textarea "hero.jump"
click at [375, 106] on div "hero.jump Up press enter hero.jump Down press enter hero.jump Left press enter …" at bounding box center [406, 127] width 145 height 55
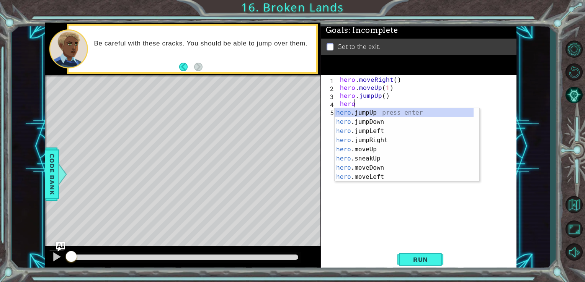
scroll to position [0, 0]
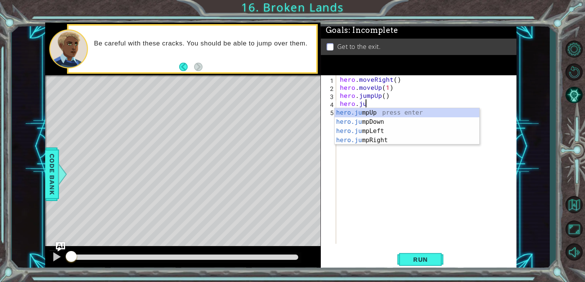
type textarea "hero.jump"
click at [374, 140] on div "hero.jump Up press enter hero.jump Down press enter hero.jump Left press enter …" at bounding box center [406, 135] width 145 height 55
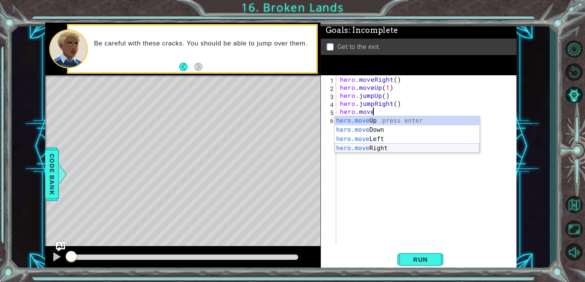
click at [379, 146] on div "hero.move Up press enter hero.move Down press enter hero.move Left press enter …" at bounding box center [406, 143] width 145 height 55
type textarea "hero.moveRight(1)"
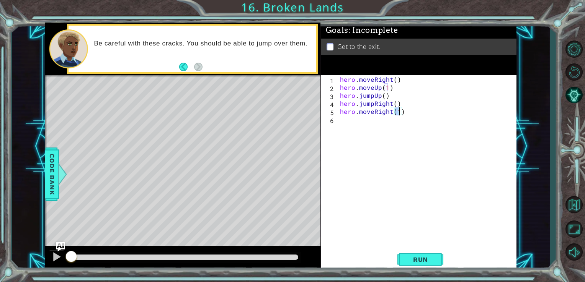
click at [410, 119] on div "hero . moveRight ( ) hero . moveUp ( 1 ) hero . jumpUp ( ) hero . jumpRight ( )…" at bounding box center [428, 167] width 180 height 185
click at [418, 255] on button "Run" at bounding box center [420, 260] width 46 height 20
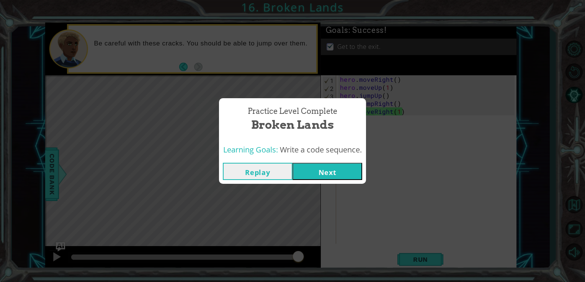
click at [305, 172] on button "Next" at bounding box center [327, 171] width 70 height 17
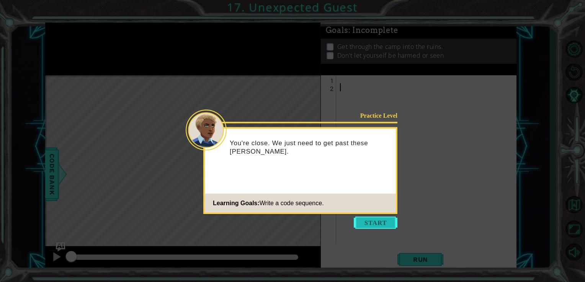
click at [370, 224] on button "Start" at bounding box center [376, 223] width 44 height 12
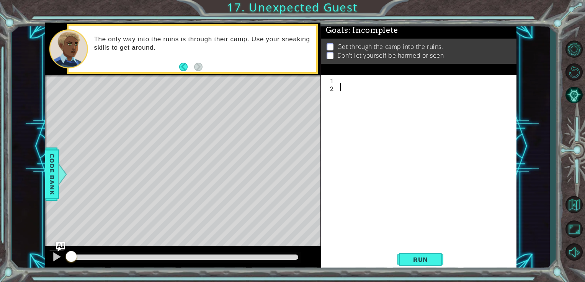
click at [344, 81] on div at bounding box center [428, 167] width 180 height 185
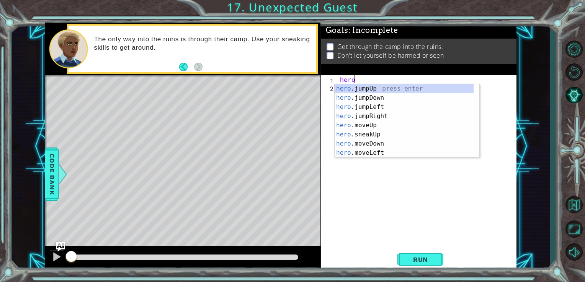
type textarea "hero."
click at [358, 97] on div "hero. jumpUp press enter hero. jumpDown press enter hero. jumpLeft press enter …" at bounding box center [403, 130] width 139 height 92
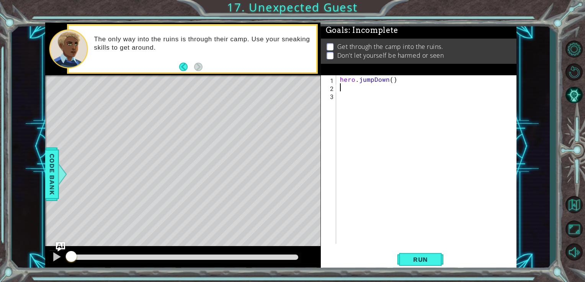
scroll to position [0, 0]
click at [360, 106] on div "hero . jumpDown ( )" at bounding box center [428, 167] width 180 height 185
type textarea "hero.jumpDown()"
click at [358, 93] on div "hero . jumpDown ( )" at bounding box center [428, 167] width 180 height 185
click at [357, 91] on div "hero . jumpDown ( )" at bounding box center [428, 167] width 180 height 185
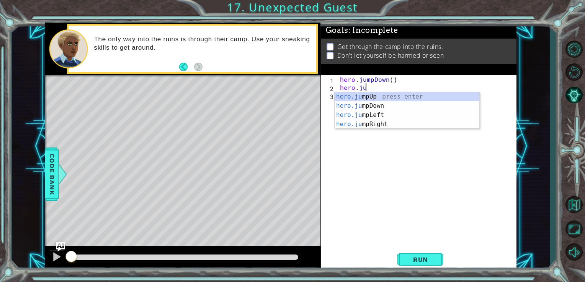
type textarea "hero.jump"
click at [378, 122] on div "hero.jump Up press enter hero.jump Down press enter hero.jump Left press enter …" at bounding box center [406, 119] width 145 height 55
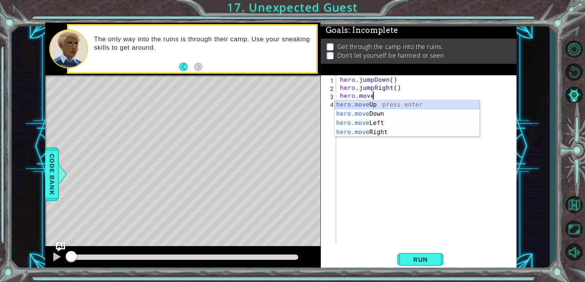
click at [410, 103] on div "hero.move Up press enter hero.move Down press enter hero.move Left press enter …" at bounding box center [406, 127] width 145 height 55
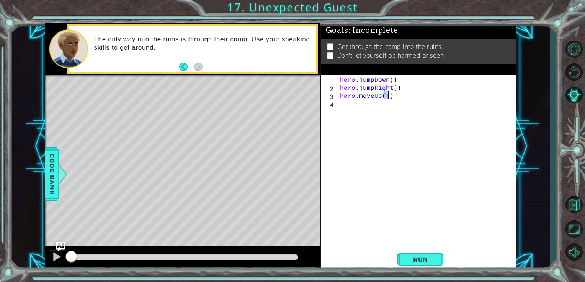
click at [374, 116] on div "hero . jumpDown ( ) hero . jumpRight ( ) hero . moveUp ( 1 )" at bounding box center [428, 167] width 180 height 185
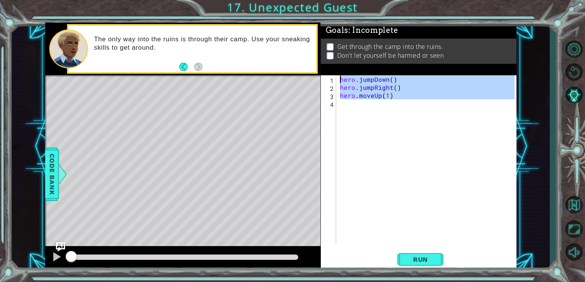
type textarea "hero.jumpDown() hero.jumpRight()"
click at [367, 115] on div "hero . jumpDown ( ) hero . jumpRight ( ) hero . moveUp ( 1 )" at bounding box center [426, 159] width 176 height 169
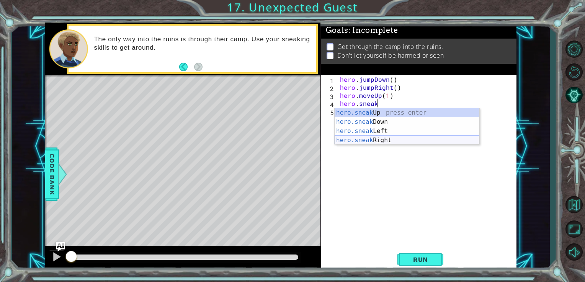
click at [370, 141] on div "hero.sneak Up press enter hero.sneak Down press enter hero.sneak Left press ent…" at bounding box center [406, 135] width 145 height 55
type textarea "hero.sneakRight(1)"
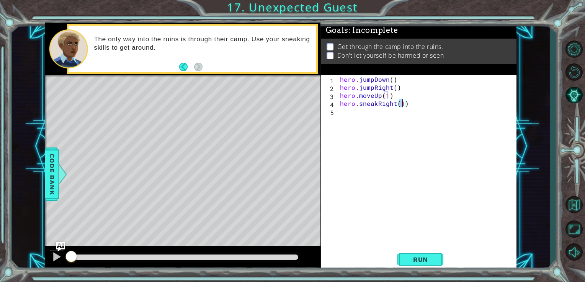
click at [354, 110] on div "hero . jumpDown ( ) hero . jumpRight ( ) hero . moveUp ( 1 ) hero . sneakRight …" at bounding box center [428, 167] width 180 height 185
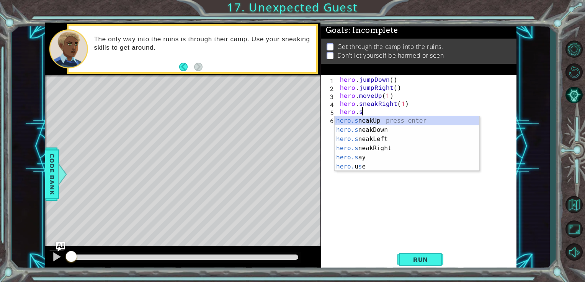
scroll to position [0, 1]
click at [361, 132] on div "hero.s neakUp press enter hero.s neakDown press enter hero.s neakLeft press ent…" at bounding box center [406, 152] width 145 height 73
type textarea "hero.sneakDown(1)"
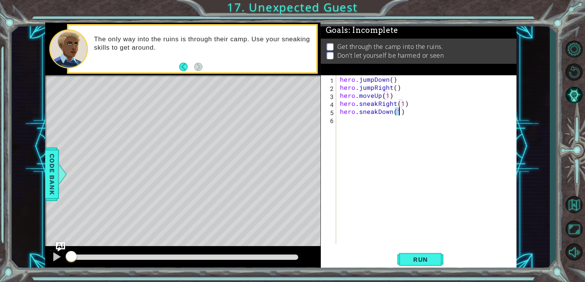
click at [362, 125] on div "hero . jumpDown ( ) hero . jumpRight ( ) hero . moveUp ( 1 ) hero . sneakRight …" at bounding box center [428, 167] width 180 height 185
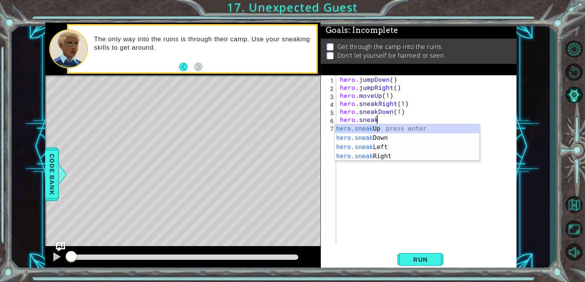
scroll to position [0, 2]
drag, startPoint x: 408, startPoint y: 157, endPoint x: 398, endPoint y: 135, distance: 23.5
click at [407, 157] on div "hero.sneak Up press enter hero.sneak Down press enter hero.sneak Left press ent…" at bounding box center [406, 151] width 145 height 55
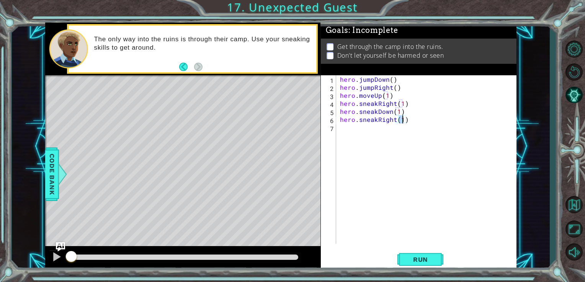
type textarea "hero.sneakRight(2)"
click at [369, 132] on div "hero . jumpDown ( ) hero . jumpRight ( ) hero . moveUp ( 1 ) hero . sneakRight …" at bounding box center [428, 167] width 180 height 185
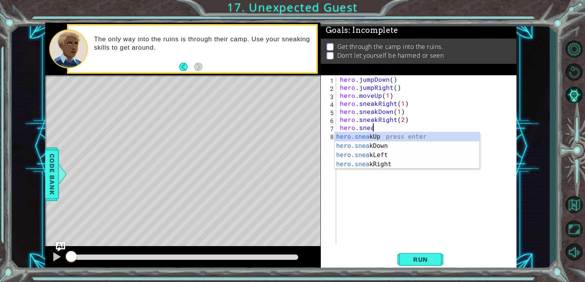
scroll to position [0, 2]
click at [378, 135] on div "hero.sneak Up press enter hero.sneak Down press enter hero.sneak Left press ent…" at bounding box center [406, 159] width 145 height 55
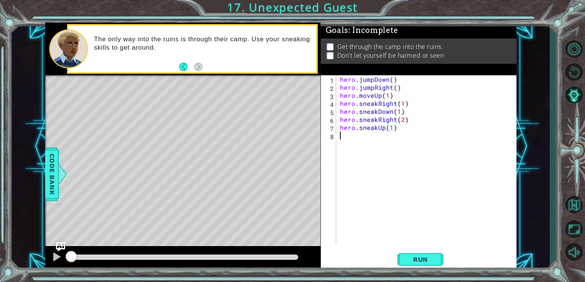
click at [383, 134] on div "hero . jumpDown ( ) hero . jumpRight ( ) hero . moveUp ( 1 ) hero . sneakRight …" at bounding box center [428, 167] width 180 height 185
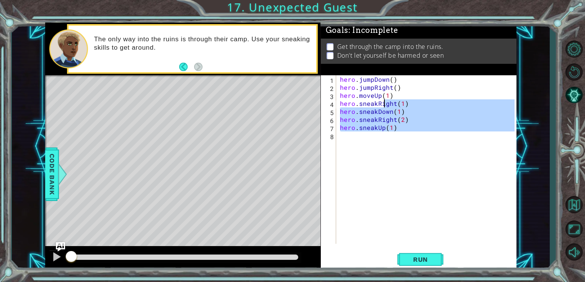
type textarea "hero.sneakRight(1) hero.sneakDown(1)"
click at [406, 142] on div "hero . jumpDown ( ) hero . jumpRight ( ) hero . moveUp ( 1 ) hero . sneakRight …" at bounding box center [426, 159] width 176 height 169
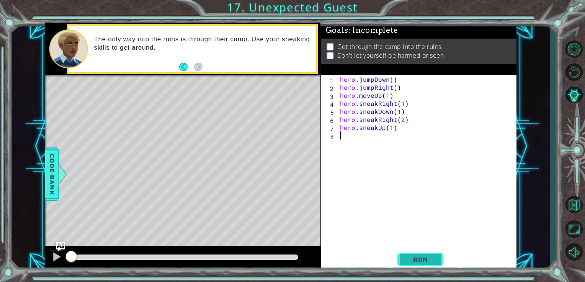
click at [419, 256] on span "Run" at bounding box center [420, 260] width 30 height 8
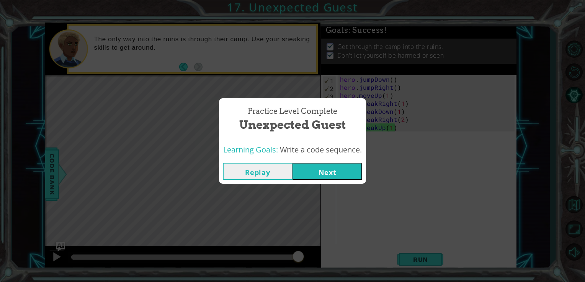
click at [317, 173] on button "Next" at bounding box center [327, 171] width 70 height 17
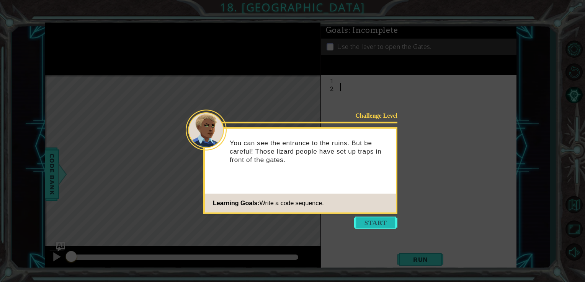
click at [374, 223] on button "Start" at bounding box center [376, 223] width 44 height 12
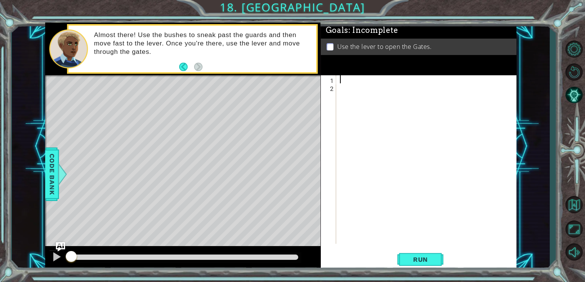
click at [348, 82] on div at bounding box center [428, 167] width 180 height 185
click at [347, 91] on div at bounding box center [428, 167] width 180 height 185
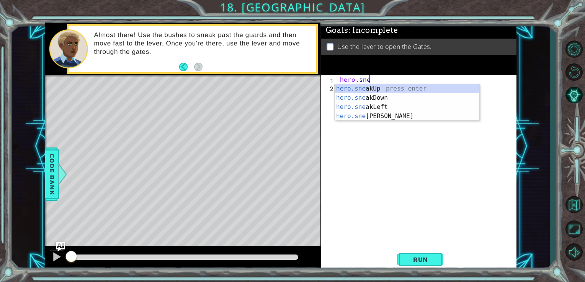
scroll to position [0, 2]
click at [375, 117] on div "hero.snea kUp press enter hero.snea kDown press enter hero.snea kLeft press ent…" at bounding box center [406, 111] width 145 height 55
type textarea "hero.sneakRight(1)"
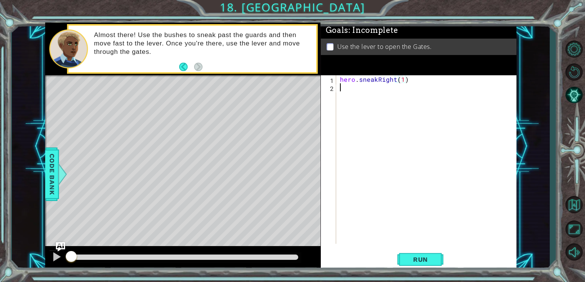
click at [372, 95] on div "hero . sneakRight ( 1 )" at bounding box center [428, 167] width 180 height 185
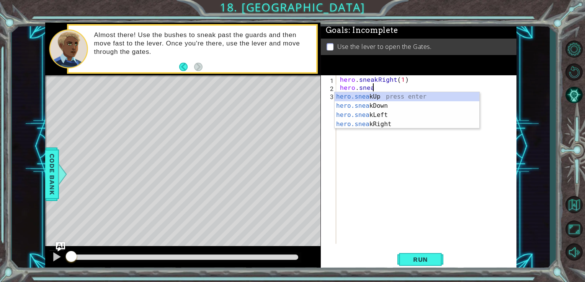
click at [372, 95] on div "hero.snea kUp press enter hero.snea kDown press enter hero.snea kLeft press ent…" at bounding box center [406, 119] width 145 height 55
type textarea "hero.sneakUp(1)"
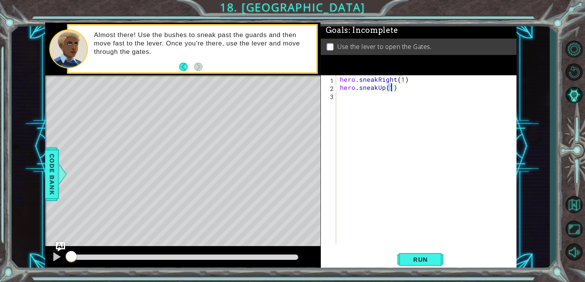
click at [372, 95] on div "hero . sneakRight ( 1 ) hero . sneakUp ( 1 )" at bounding box center [428, 167] width 180 height 185
click at [391, 88] on div "hero . sneakRight ( 1 ) hero . sneakUp ( 1 )" at bounding box center [428, 167] width 180 height 185
type textarea "hero.sneakUp(2)"
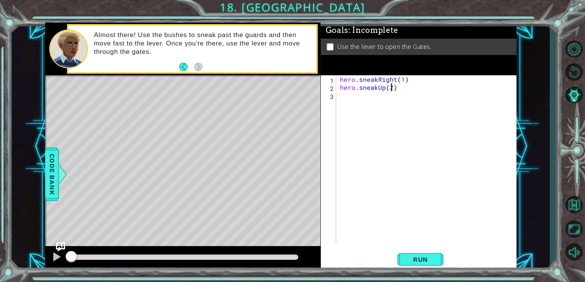
click at [379, 101] on div "hero . sneakRight ( 1 ) hero . sneakUp ( 2 )" at bounding box center [428, 167] width 180 height 185
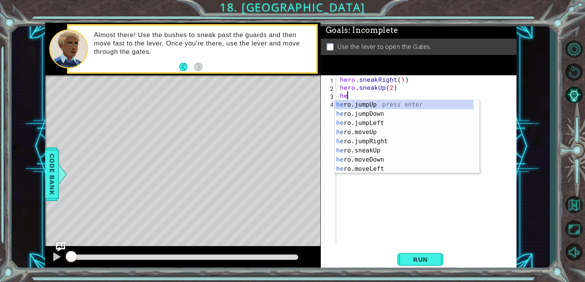
type textarea "hero"
click at [383, 134] on div "hero .jumpUp press enter hero .jumpDown press enter hero .jumpLeft press enter …" at bounding box center [403, 146] width 139 height 92
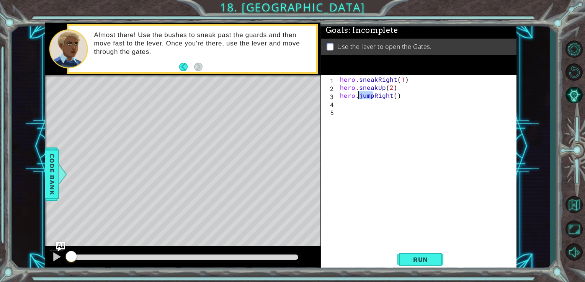
drag, startPoint x: 372, startPoint y: 93, endPoint x: 359, endPoint y: 92, distance: 13.4
click at [359, 92] on div "hero . sneakRight ( 1 ) hero . sneakUp ( 2 ) hero . jumpRight ( )" at bounding box center [428, 167] width 180 height 185
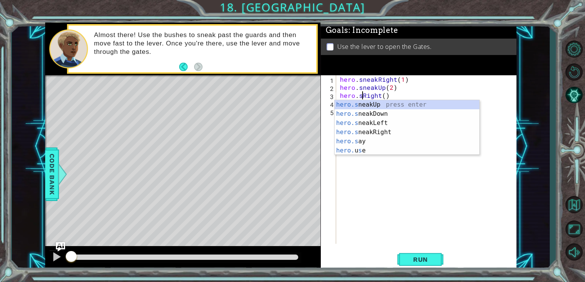
scroll to position [0, 2]
type textarea "hero.sneakRight()"
click at [369, 189] on div "hero . sneakRight ( 1 ) hero . sneakUp ( 2 ) hero . sneakRight ( )" at bounding box center [428, 167] width 180 height 185
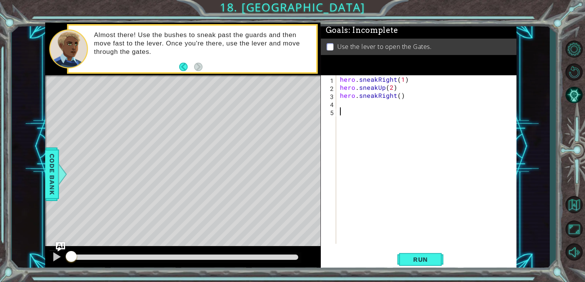
scroll to position [0, 0]
click at [362, 108] on div "hero . sneakRight ( 1 ) hero . sneakUp ( 2 ) hero . sneakRight ( )" at bounding box center [428, 167] width 180 height 185
click at [360, 98] on div "hero . sneakRight ( 1 ) hero . sneakUp ( 2 ) hero . sneakRight ( )" at bounding box center [428, 167] width 180 height 185
type textarea "hero.sneakRight()"
click at [356, 101] on div "hero . sneakRight ( 1 ) hero . sneakUp ( 2 ) hero . sneakRight ( )" at bounding box center [428, 167] width 180 height 185
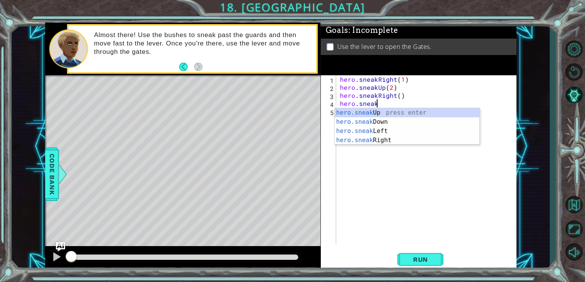
scroll to position [0, 2]
click at [382, 114] on div "hero.sneak Up press enter hero.sneak Down press enter hero.sneak Left press ent…" at bounding box center [406, 135] width 145 height 55
type textarea "hero.sneakUp(1)"
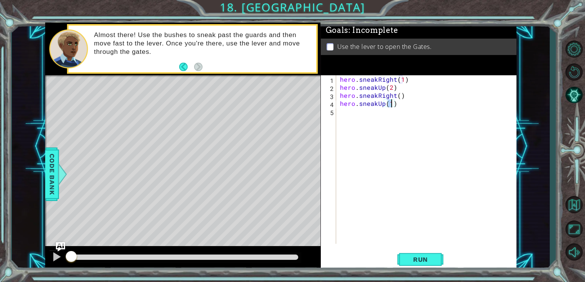
click at [379, 110] on div "hero . sneakRight ( 1 ) hero . sneakUp ( 2 ) hero . sneakRight ( ) hero . sneak…" at bounding box center [428, 167] width 180 height 185
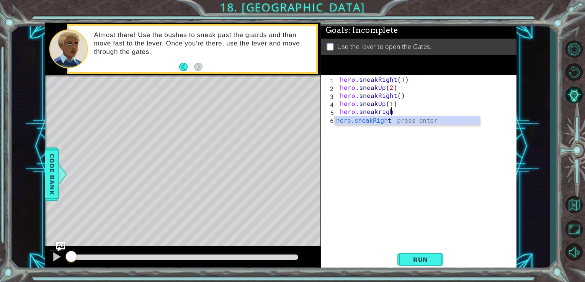
scroll to position [0, 3]
click at [354, 119] on div "hero.sneakRigh t press enter" at bounding box center [406, 130] width 145 height 28
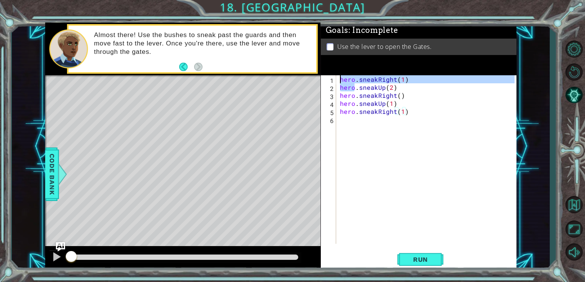
click at [354, 119] on div "hero . sneakRight ( 1 ) hero . sneakUp ( 2 ) hero . sneakRight ( ) hero . sneak…" at bounding box center [428, 167] width 180 height 185
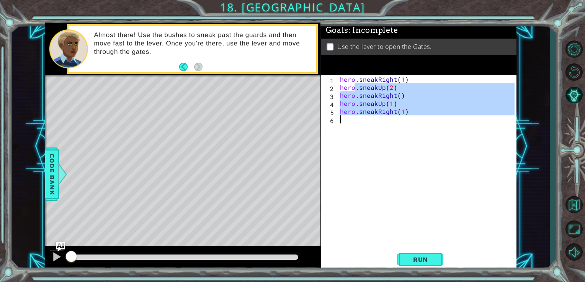
type textarea "hero.sneakRight(1)"
click at [356, 121] on div "hero . sneakRight ( 1 ) hero . sneakUp ( 2 ) hero . sneakRight ( ) hero . sneak…" at bounding box center [426, 159] width 176 height 169
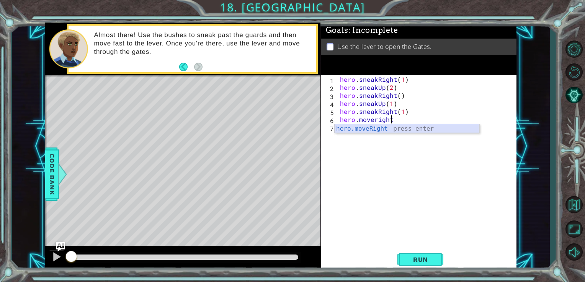
click at [389, 129] on div "hero.moveRight press enter" at bounding box center [406, 138] width 145 height 28
type textarea "hero.moveRight(1)"
click at [369, 128] on div "hero . sneakRight ( 1 ) hero . sneakUp ( 2 ) hero . sneakRight ( ) hero . sneak…" at bounding box center [428, 167] width 180 height 185
type textarea "hero.moveDown(2)"
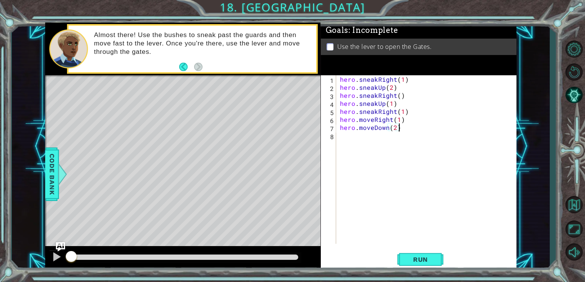
scroll to position [0, 0]
click at [396, 129] on div "hero . sneakRight ( 1 ) hero . sneakUp ( 2 ) hero . sneakRight ( ) hero . sneak…" at bounding box center [428, 167] width 180 height 185
type textarea "hero.moveDown(1)"
click at [360, 140] on div "hero . sneakRight ( 1 ) hero . sneakUp ( 2 ) hero . sneakRight ( ) hero . sneak…" at bounding box center [428, 167] width 180 height 185
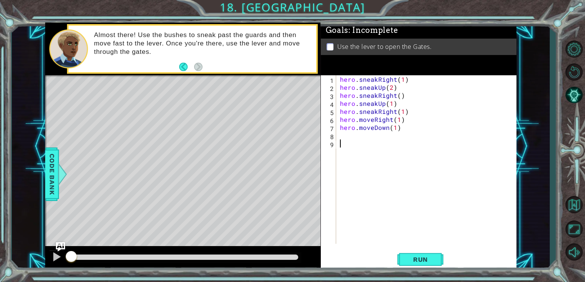
scroll to position [0, 0]
click at [350, 139] on div "hero . sneakRight ( 1 ) hero . sneakUp ( 2 ) hero . sneakRight ( ) hero . sneak…" at bounding box center [428, 167] width 180 height 185
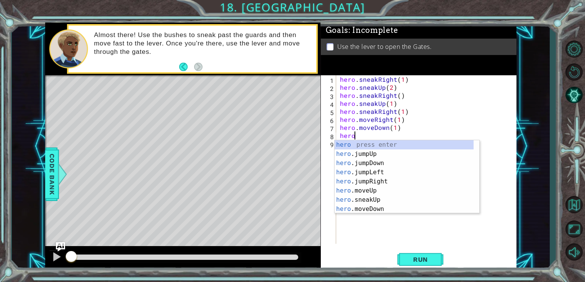
type textarea "hero."
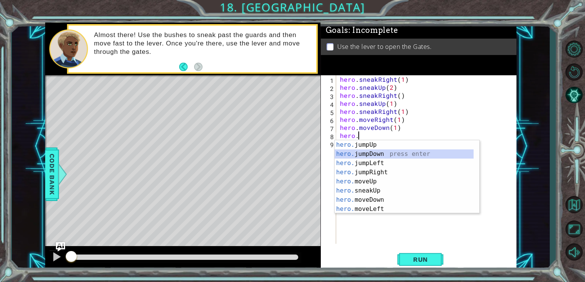
click at [372, 156] on div "hero. jumpUp press enter hero. jumpDown press enter hero. jumpLeft press enter …" at bounding box center [403, 186] width 139 height 92
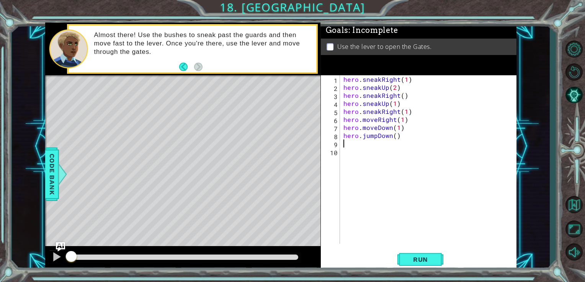
click at [369, 147] on div "hero . sneakRight ( 1 ) hero . sneakUp ( 2 ) hero . sneakRight ( ) hero . sneak…" at bounding box center [430, 167] width 177 height 185
type textarea "hero.jumpDown()"
click at [369, 147] on div "hero . sneakRight ( 1 ) hero . sneakUp ( 2 ) hero . sneakRight ( ) hero . sneak…" at bounding box center [428, 159] width 173 height 169
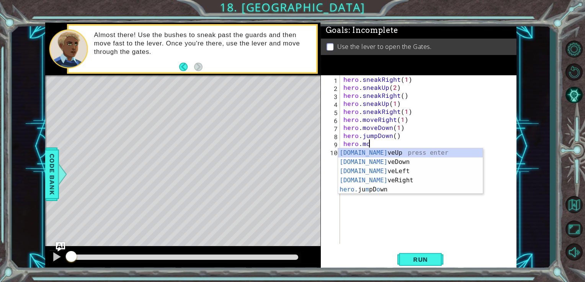
scroll to position [0, 2]
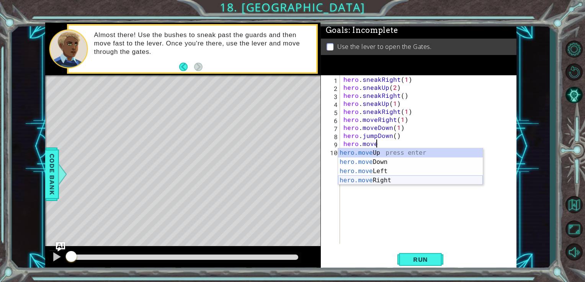
drag, startPoint x: 412, startPoint y: 180, endPoint x: 409, endPoint y: 170, distance: 10.8
click at [412, 180] on div "hero.move Up press enter hero.move Down press enter hero.move Left press enter …" at bounding box center [410, 175] width 145 height 55
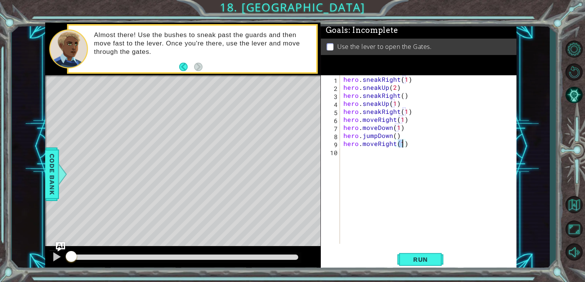
type textarea "hero.moveRight(2)"
click at [373, 157] on div "hero . sneakRight ( 1 ) hero . sneakUp ( 2 ) hero . sneakRight ( ) hero . sneak…" at bounding box center [430, 167] width 177 height 185
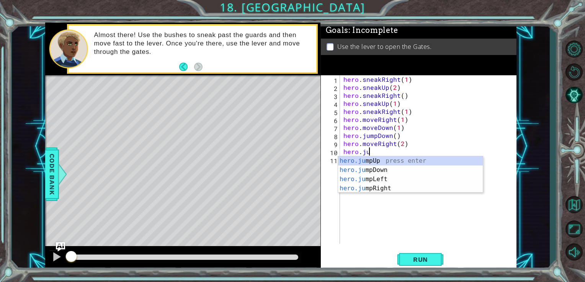
scroll to position [0, 1]
type textarea "hero.jum"
click at [392, 160] on div "hero.jum pUp press enter hero.jum pDown press enter hero.jum pLeft press enter …" at bounding box center [410, 184] width 145 height 55
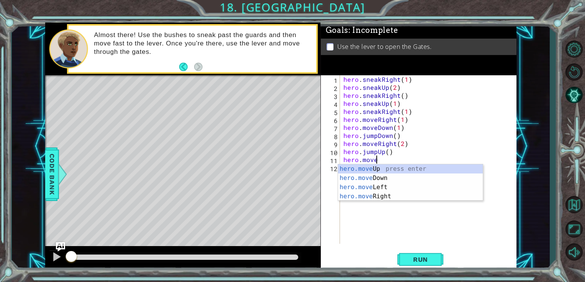
scroll to position [0, 2]
click at [369, 166] on div "hero.move Up press enter hero.move Down press enter hero.move Left press enter …" at bounding box center [410, 192] width 145 height 55
type textarea "hero.moveUp(1)"
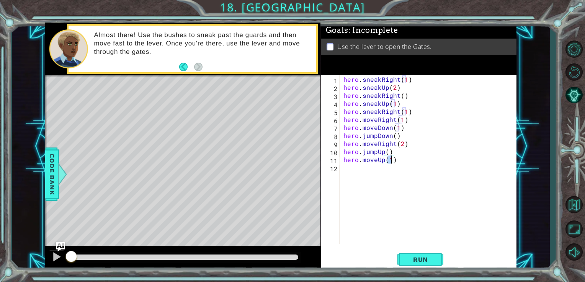
click at [367, 167] on div "hero . sneakRight ( 1 ) hero . sneakUp ( 2 ) hero . sneakRight ( ) hero . sneak…" at bounding box center [430, 167] width 177 height 185
type textarea "hero.use("lever")"
click at [420, 257] on span "Run" at bounding box center [420, 260] width 30 height 8
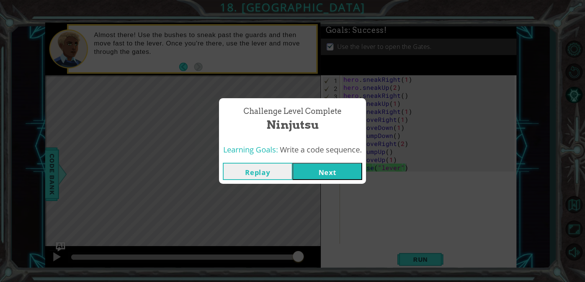
click at [336, 170] on button "Next" at bounding box center [327, 171] width 70 height 17
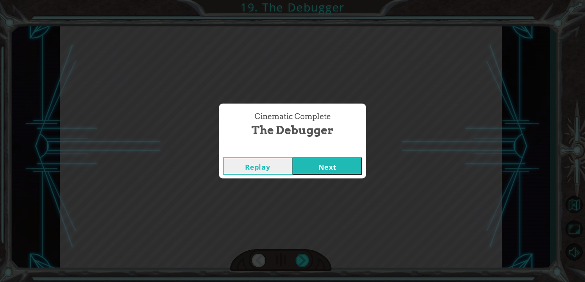
click at [308, 170] on button "Next" at bounding box center [327, 166] width 70 height 17
click at [303, 173] on button "Next" at bounding box center [327, 166] width 70 height 17
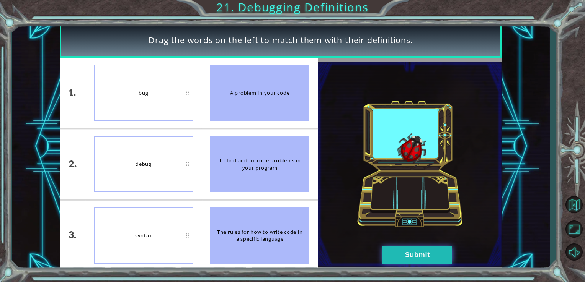
click at [412, 253] on button "Submit" at bounding box center [417, 255] width 70 height 17
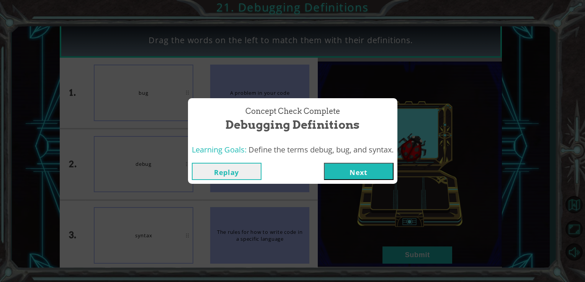
click at [370, 171] on button "Next" at bounding box center [359, 171] width 70 height 17
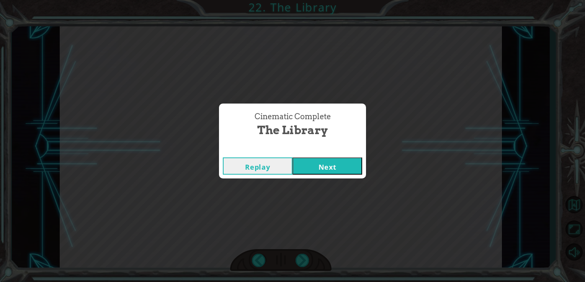
click at [330, 161] on button "Next" at bounding box center [327, 166] width 70 height 17
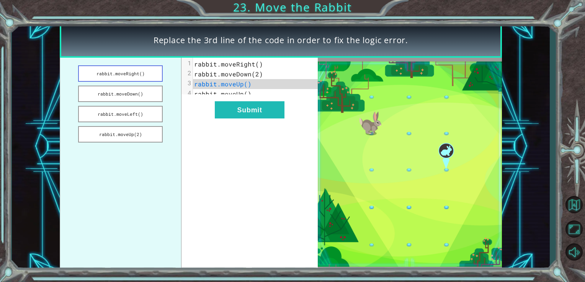
click at [122, 76] on button "rabbit.moveRight()" at bounding box center [120, 73] width 85 height 16
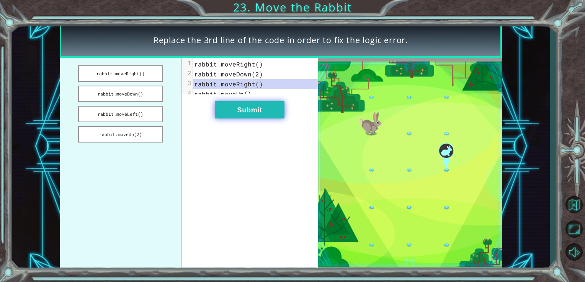
click at [244, 114] on button "Submit" at bounding box center [250, 109] width 70 height 17
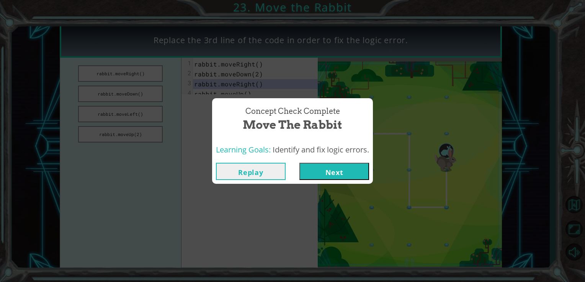
click at [335, 170] on button "Next" at bounding box center [334, 171] width 70 height 17
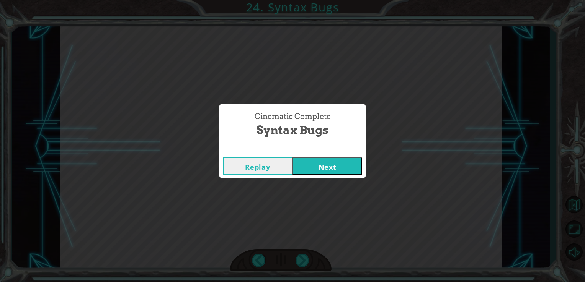
click at [311, 168] on button "Next" at bounding box center [327, 166] width 70 height 17
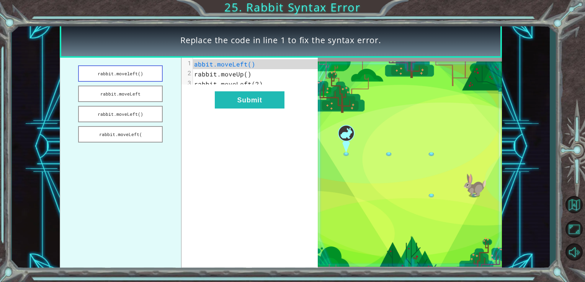
click at [135, 76] on button "rabbit.moveleft()" at bounding box center [120, 73] width 85 height 16
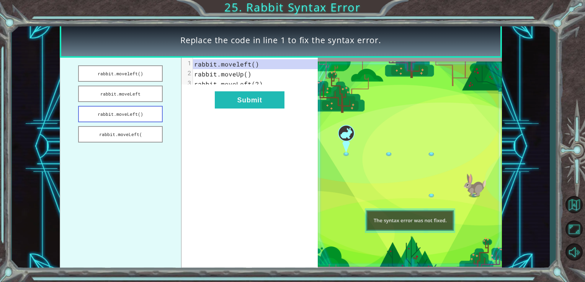
click at [144, 114] on button "rabbit.moveLeft()" at bounding box center [120, 114] width 85 height 16
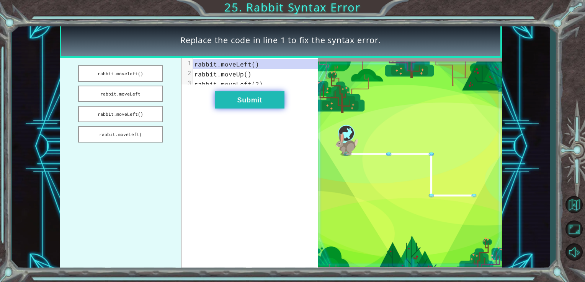
click at [259, 105] on button "Submit" at bounding box center [250, 99] width 70 height 17
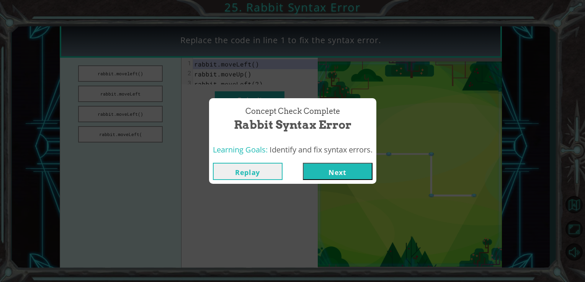
click at [340, 169] on button "Next" at bounding box center [338, 171] width 70 height 17
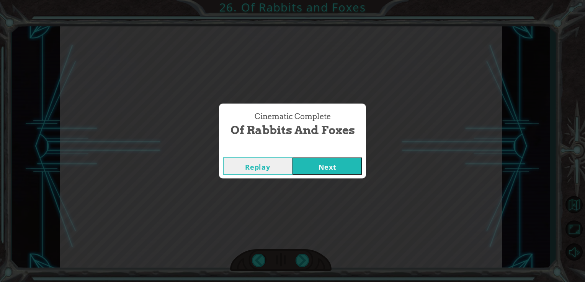
click at [311, 166] on button "Next" at bounding box center [327, 166] width 70 height 17
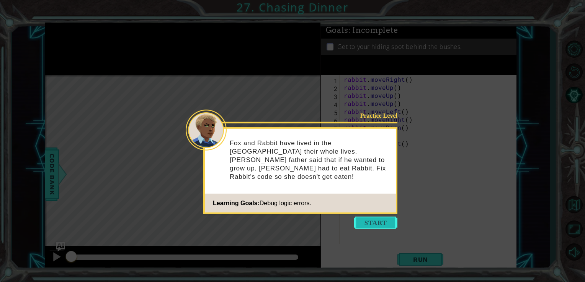
click at [374, 222] on button "Start" at bounding box center [376, 223] width 44 height 12
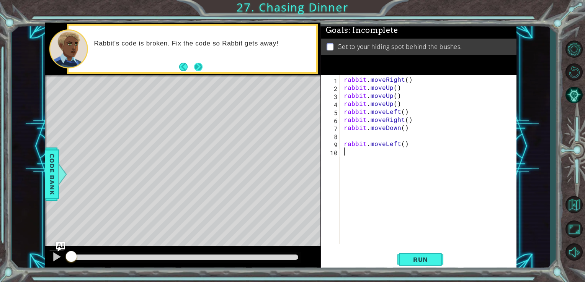
click at [197, 63] on button "Next" at bounding box center [198, 67] width 10 height 10
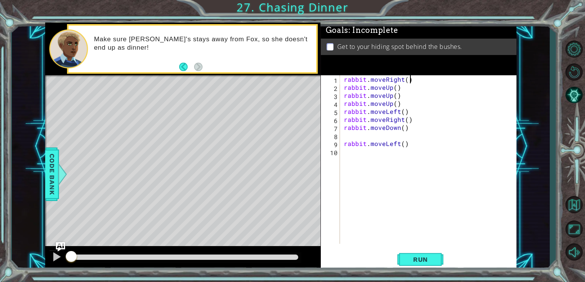
click at [409, 82] on div "rabbit . moveRight ( ) rabbit . moveUp ( ) rabbit . moveUp ( ) rabbit . moveUp …" at bounding box center [430, 167] width 176 height 185
click at [406, 79] on div "rabbit . moveRight ( ) rabbit . moveUp ( ) rabbit . moveUp ( ) rabbit . moveUp …" at bounding box center [430, 167] width 176 height 185
drag, startPoint x: 405, startPoint y: 95, endPoint x: 345, endPoint y: 97, distance: 60.1
click at [345, 97] on div "rabbit . moveRight ( 2 ) rabbit . moveUp ( ) rabbit . moveUp ( ) rabbit . moveU…" at bounding box center [430, 167] width 176 height 185
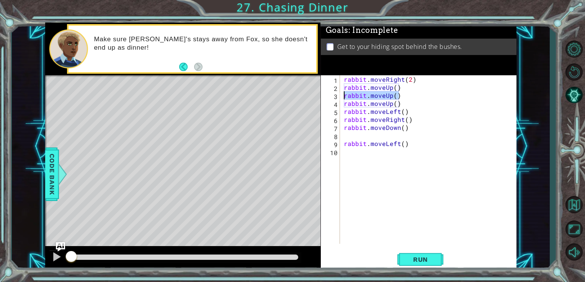
type textarea "rabbit.moveUp()"
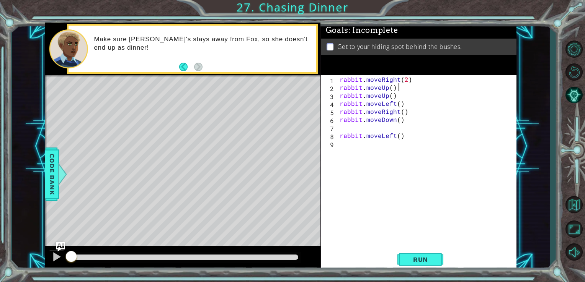
click at [398, 105] on div "rabbit . moveRight ( 2 ) rabbit . moveUp ( ) rabbit . moveUp ( ) rabbit . moveL…" at bounding box center [428, 167] width 180 height 185
click at [340, 136] on div "rabbit . moveRight ( 2 ) rabbit . moveUp ( ) rabbit . moveUp ( ) rabbit . moveL…" at bounding box center [428, 167] width 180 height 185
click at [430, 258] on span "Run" at bounding box center [420, 260] width 30 height 8
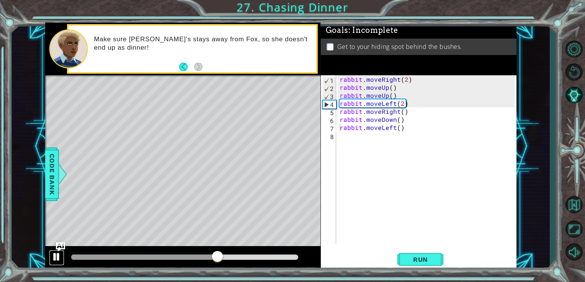
click at [54, 257] on div at bounding box center [57, 257] width 10 height 10
drag, startPoint x: 405, startPoint y: 113, endPoint x: 339, endPoint y: 114, distance: 65.5
click at [339, 114] on div "rabbit . moveRight ( 2 ) rabbit . moveUp ( ) rabbit . moveUp ( ) rabbit . moveL…" at bounding box center [428, 167] width 180 height 185
type textarea "rabbit.moveRight()"
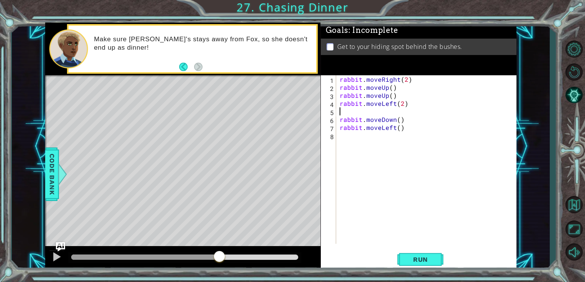
scroll to position [0, 0]
type textarea "rabbit.moveLeft(2)"
click at [422, 258] on span "Run" at bounding box center [420, 260] width 30 height 8
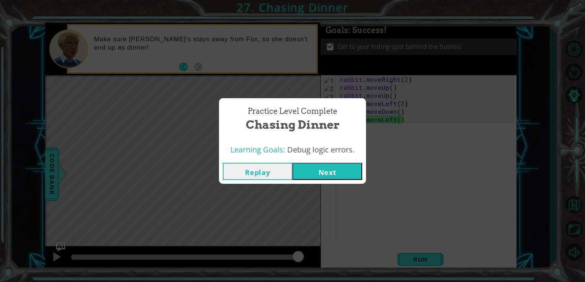
click at [320, 169] on button "Next" at bounding box center [327, 171] width 70 height 17
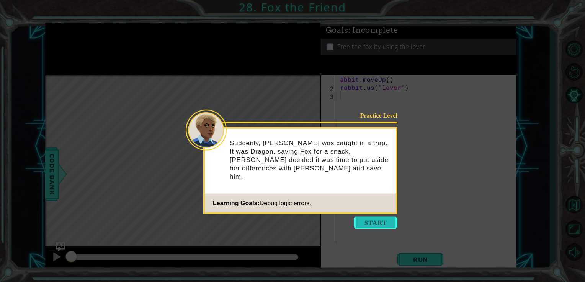
click at [375, 224] on button "Start" at bounding box center [376, 223] width 44 height 12
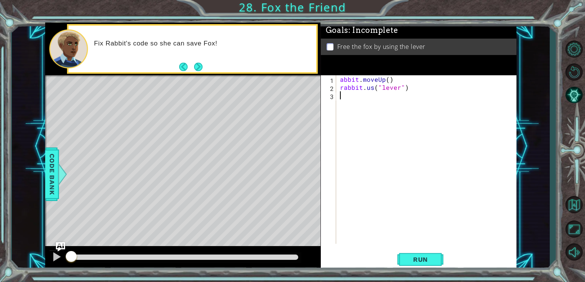
click at [370, 88] on div "abbit . moveUp ( ) rabbit . us ( "lever" )" at bounding box center [428, 167] width 180 height 185
click at [371, 91] on div "abbit . moveUp ( ) rabbit . us ( "lever" )" at bounding box center [428, 167] width 180 height 185
click at [373, 91] on div "abbit . moveUp ( ) rabbit . us ( "lever" )" at bounding box center [428, 167] width 180 height 185
click at [339, 81] on div "abbit . moveUp ( ) rabbit . use ( "lever" )" at bounding box center [428, 167] width 180 height 185
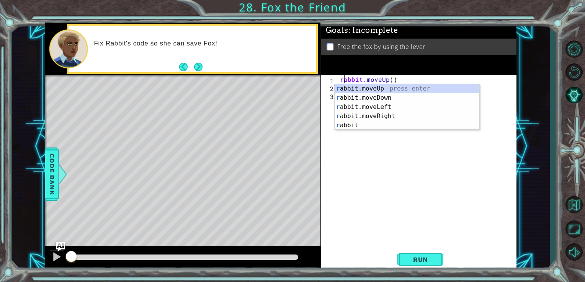
scroll to position [0, 0]
click at [386, 90] on div "r abbit.moveUp press enter r abbit.moveDown press enter r abbit.moveLeft press …" at bounding box center [406, 116] width 145 height 64
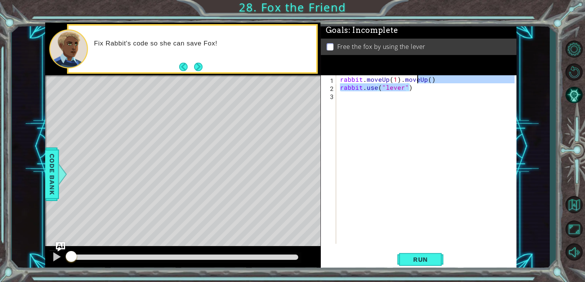
drag, startPoint x: 435, startPoint y: 84, endPoint x: 416, endPoint y: 83, distance: 18.4
click at [416, 83] on div "rabbit . moveUp ( 1 ) . moveUp ( ) rabbit . use ( "lever" )" at bounding box center [428, 167] width 180 height 185
click at [437, 88] on div "rabbit . moveUp ( 1 ) . moveUp ( ) rabbit . use ( "lever" )" at bounding box center [426, 159] width 176 height 169
drag, startPoint x: 433, startPoint y: 81, endPoint x: 400, endPoint y: 82, distance: 33.3
click at [400, 82] on div "rabbit . moveUp ( 1 ) . moveUp ( ) rabbit . use ( "lever" )" at bounding box center [428, 167] width 180 height 185
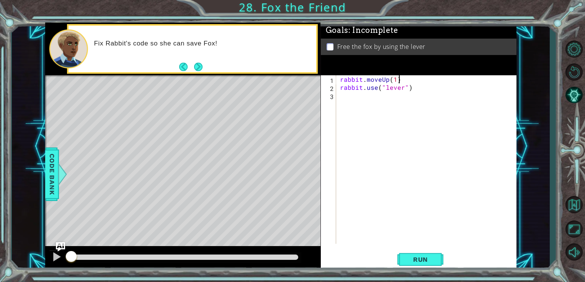
scroll to position [0, 3]
click at [408, 89] on div "rabbit . moveUp ( 1 ) rabbit . use ( "lever" )" at bounding box center [428, 167] width 180 height 185
type textarea "rabbit.use("lever")"
click at [415, 261] on span "Run" at bounding box center [420, 260] width 30 height 8
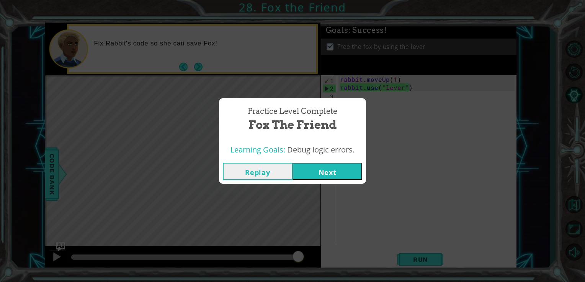
click at [349, 170] on button "Next" at bounding box center [327, 171] width 70 height 17
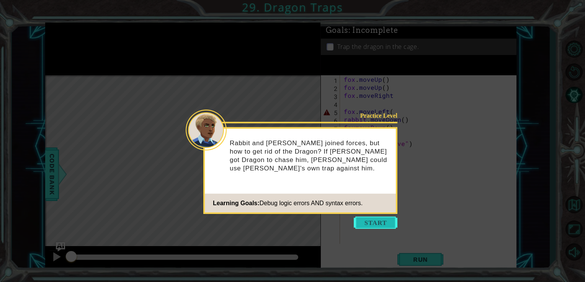
click at [376, 220] on button "Start" at bounding box center [376, 223] width 44 height 12
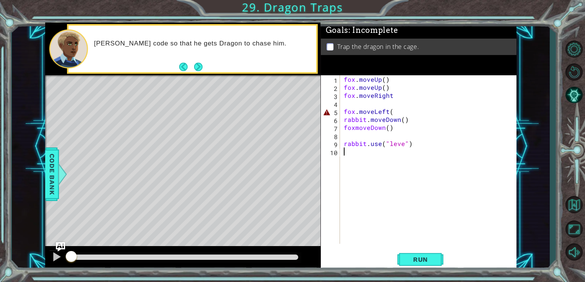
click at [390, 114] on div "fox . moveUp ( ) fox . moveUp ( ) fox . moveRight fox . moveLeft ( rabbit . mov…" at bounding box center [430, 167] width 176 height 185
click at [354, 128] on div "fox . moveUp ( ) fox . moveUp ( ) fox . moveRight fox . moveLeft ( ) rabbit . m…" at bounding box center [430, 167] width 176 height 185
click at [403, 143] on div "fox . moveUp ( ) fox . moveUp ( ) fox . moveRight fox . moveLeft ( ) rabbit . m…" at bounding box center [430, 167] width 176 height 185
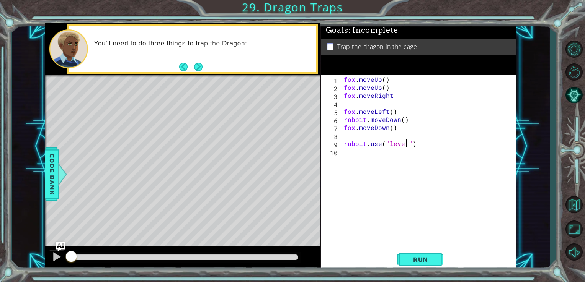
scroll to position [0, 3]
type textarea "rabbit.use("lever")"
click at [418, 259] on span "Run" at bounding box center [420, 260] width 30 height 8
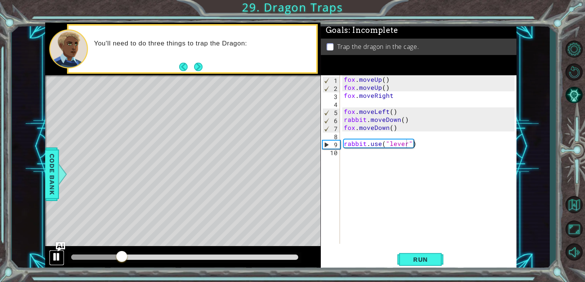
click at [58, 256] on div at bounding box center [57, 257] width 10 height 10
click at [388, 155] on div "fox . moveUp ( ) fox . moveUp ( ) fox . moveRight fox . moveLeft ( ) rabbit . m…" at bounding box center [430, 167] width 176 height 185
drag, startPoint x: 367, startPoint y: 120, endPoint x: 345, endPoint y: 122, distance: 22.7
click at [345, 122] on div "fox . moveUp ( ) fox . moveUp ( ) fox . moveRight fox . moveLeft ( ) rabbit . m…" at bounding box center [430, 167] width 176 height 185
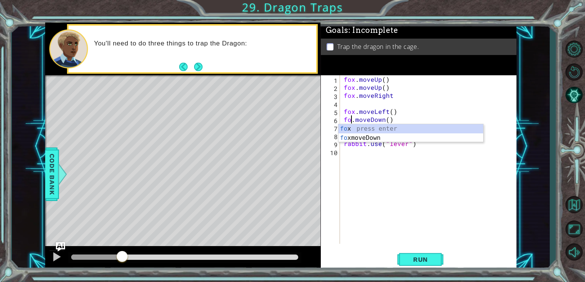
scroll to position [0, 1]
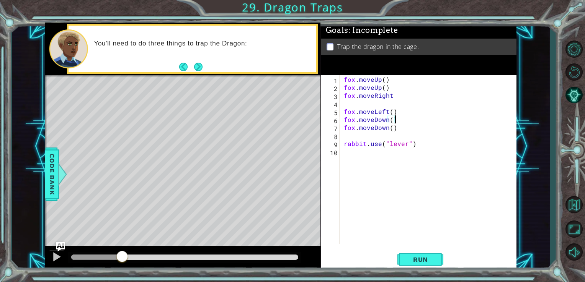
click at [406, 119] on div "fox . moveUp ( ) fox . moveUp ( ) fox . moveRight fox . moveLeft ( ) fox . move…" at bounding box center [430, 167] width 176 height 185
type textarea "fox.moveDown()"
click at [418, 262] on span "Run" at bounding box center [420, 260] width 30 height 8
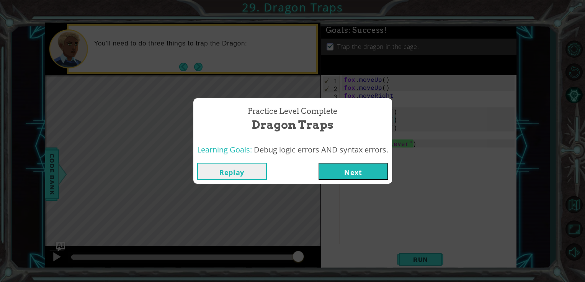
click at [346, 165] on button "Next" at bounding box center [353, 171] width 70 height 17
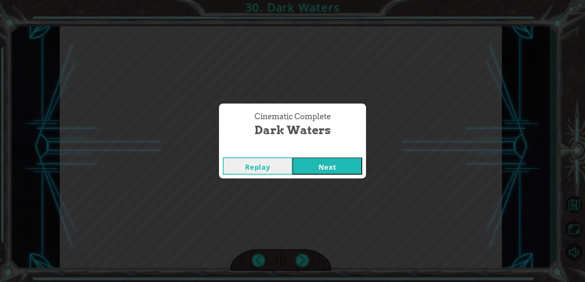
click at [321, 174] on button "Next" at bounding box center [327, 166] width 70 height 17
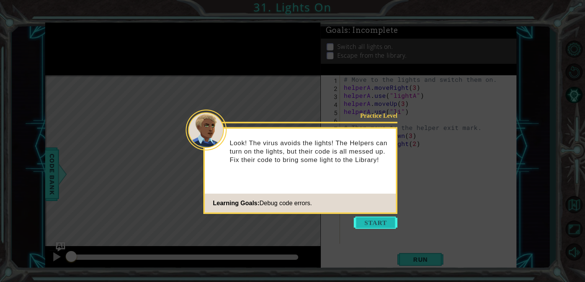
click at [376, 227] on button "Start" at bounding box center [376, 223] width 44 height 12
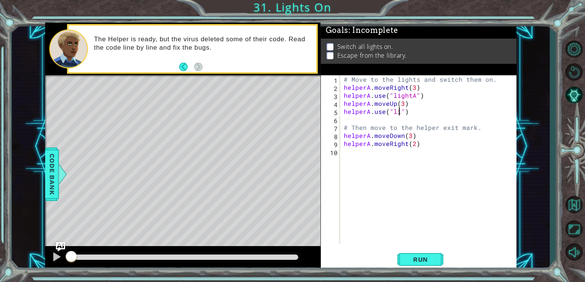
click at [398, 113] on div "# Move to the lights and switch them on. helperA . moveRight ( 3 ) helperA . us…" at bounding box center [430, 167] width 176 height 185
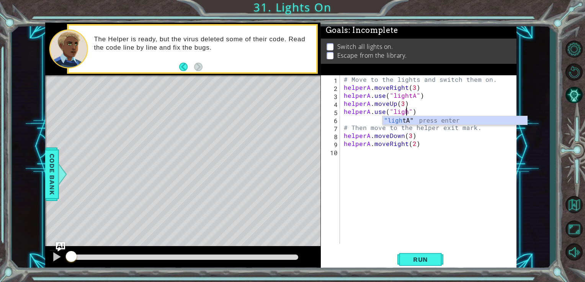
scroll to position [0, 4]
click at [401, 117] on div ""light A" press enter" at bounding box center [454, 130] width 145 height 28
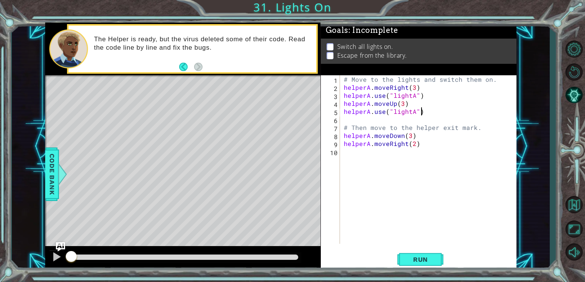
click at [431, 111] on div "# Move to the lights and switch them on. helperA . moveRight ( 3 ) helperA . us…" at bounding box center [430, 167] width 176 height 185
click at [406, 258] on span "Run" at bounding box center [420, 260] width 30 height 8
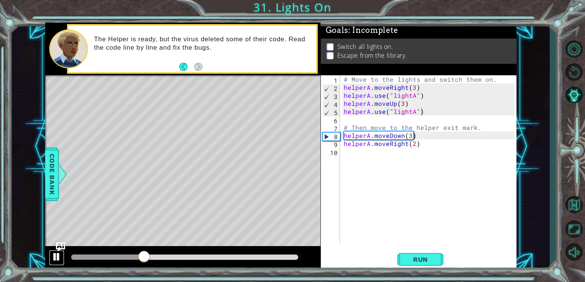
click at [56, 258] on div at bounding box center [57, 257] width 10 height 10
click at [411, 112] on div "# Move to the lights and switch them on. helperA . moveRight ( 3 ) helperA . us…" at bounding box center [430, 167] width 176 height 185
click at [413, 113] on div "# Move to the lights and switch them on. helperA . moveRight ( 3 ) helperA . us…" at bounding box center [430, 167] width 176 height 185
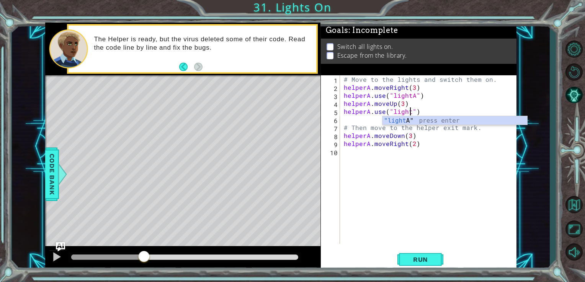
scroll to position [0, 4]
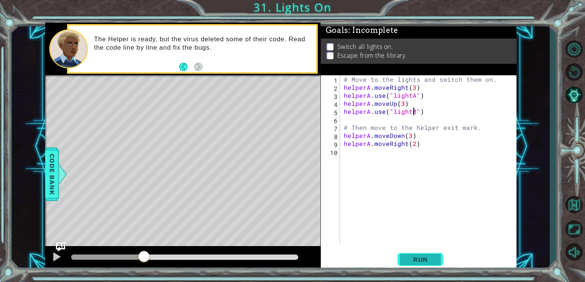
click at [423, 263] on span "Run" at bounding box center [420, 260] width 30 height 8
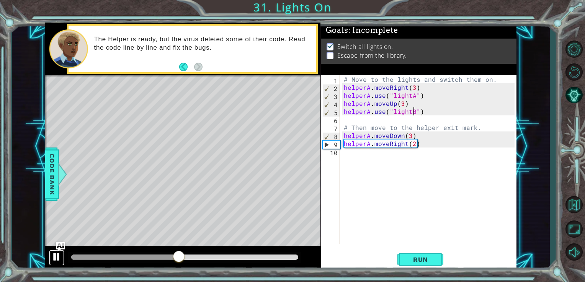
click at [57, 256] on div at bounding box center [57, 257] width 10 height 10
click at [409, 135] on div "# Move to the lights and switch them on. helperA . moveRight ( 3 ) helperA . us…" at bounding box center [430, 167] width 176 height 185
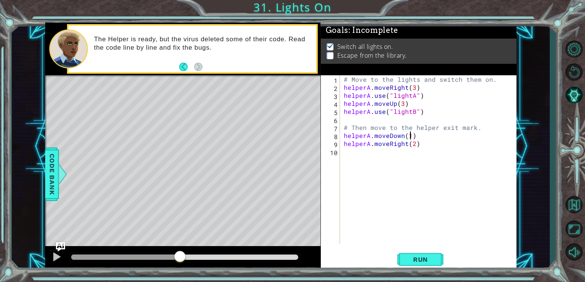
scroll to position [0, 4]
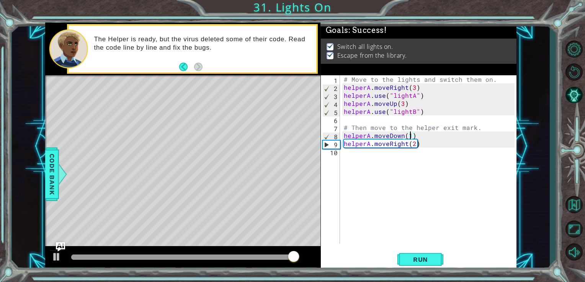
type textarea "helperA.moveDown(1)"
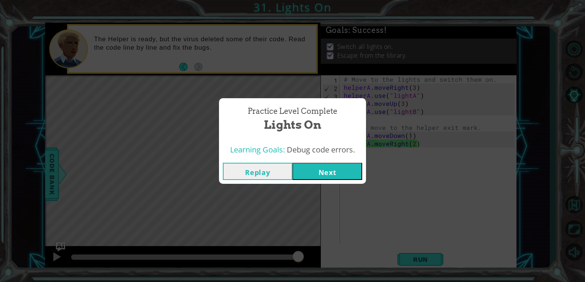
click at [338, 177] on button "Next" at bounding box center [327, 171] width 70 height 17
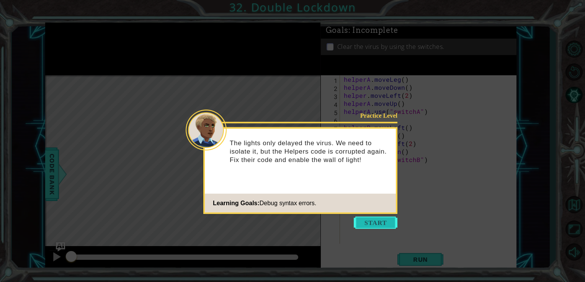
click at [360, 225] on button "Start" at bounding box center [376, 223] width 44 height 12
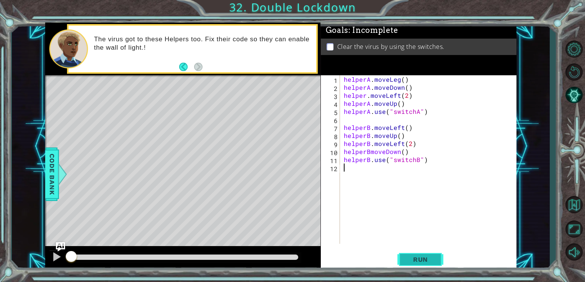
click at [419, 261] on span "Run" at bounding box center [420, 260] width 30 height 8
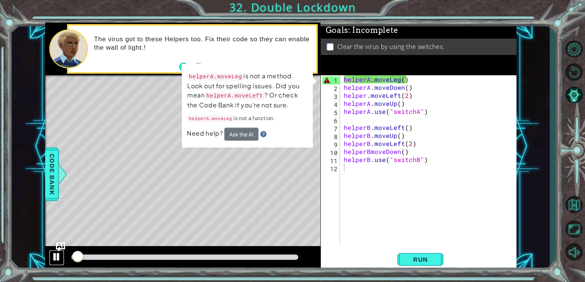
click at [49, 262] on button at bounding box center [56, 258] width 15 height 16
click at [360, 83] on div "helperA . moveLeg ( ) helperA . moveDown ( ) helper . moveLeft ( 2 ) helperA . …" at bounding box center [430, 167] width 176 height 185
click at [378, 81] on div "helperA . moveLeg ( ) helperA . moveDown ( ) helper . moveLeft ( 2 ) helperA . …" at bounding box center [430, 167] width 176 height 185
click at [397, 82] on div "helperA . moveLeg ( ) helperA . moveDown ( ) helper . moveLeft ( 2 ) helperA . …" at bounding box center [430, 167] width 176 height 185
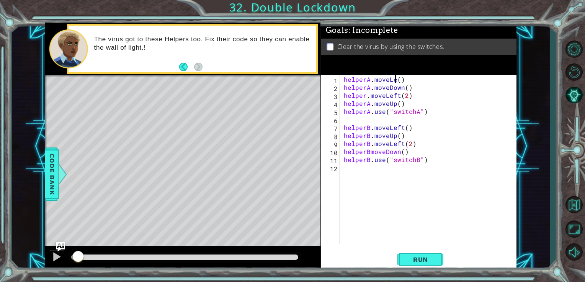
scroll to position [0, 3]
click at [412, 96] on div "helperA . moveLeft ( ) helperA . moveDown ( ) helper . moveLeft ( 2 ) helperA .…" at bounding box center [430, 167] width 176 height 185
click at [370, 153] on div "helperA . moveLeft ( ) helperA . moveDown ( ) helper . moveLeft ( 2 ) helperA .…" at bounding box center [430, 167] width 176 height 185
click at [416, 152] on div "helperA . moveLeft ( ) helperA . moveDown ( ) helper . moveLeft ( 2 ) helperA .…" at bounding box center [430, 167] width 176 height 185
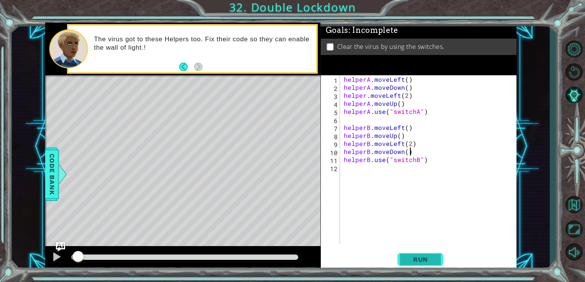
click at [421, 259] on span "Run" at bounding box center [420, 260] width 30 height 8
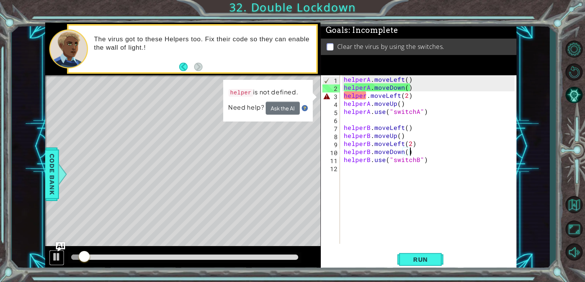
drag, startPoint x: 55, startPoint y: 256, endPoint x: 83, endPoint y: 239, distance: 32.4
click at [55, 256] on div at bounding box center [57, 257] width 10 height 10
click at [367, 99] on div "helperA . moveLeft ( ) helperA . moveDown ( ) helper . moveLeft ( 2 ) helperA .…" at bounding box center [430, 167] width 176 height 185
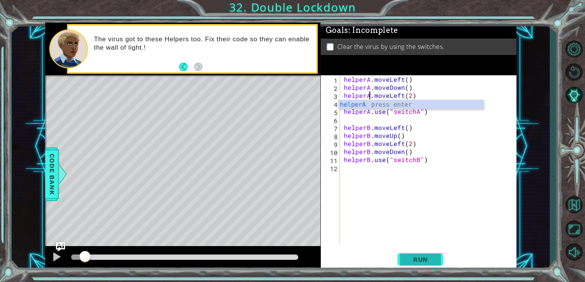
type textarea "helperA.moveLeft(2)"
click at [418, 261] on span "Run" at bounding box center [420, 260] width 30 height 8
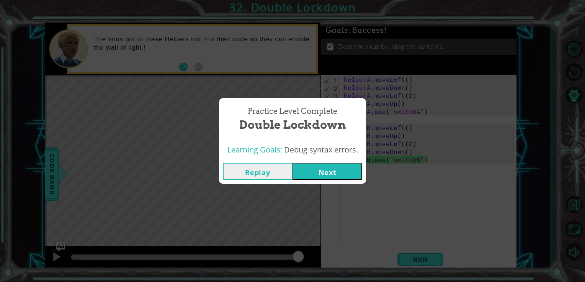
click at [327, 172] on button "Next" at bounding box center [327, 171] width 70 height 17
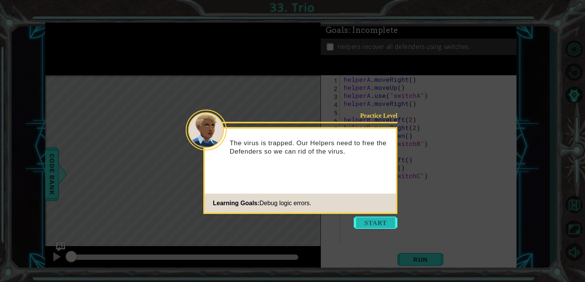
click at [364, 224] on button "Start" at bounding box center [376, 223] width 44 height 12
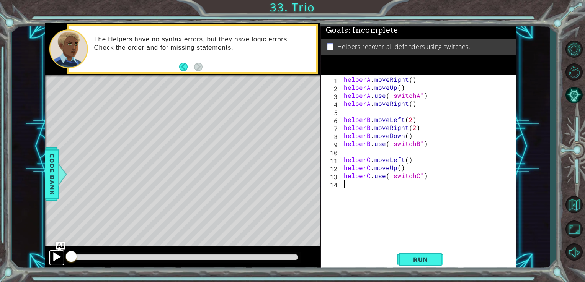
click at [53, 259] on div at bounding box center [57, 257] width 10 height 10
click at [54, 259] on div at bounding box center [57, 257] width 10 height 10
drag, startPoint x: 419, startPoint y: 103, endPoint x: 343, endPoint y: 104, distance: 75.8
click at [343, 104] on div "helperA . moveRight ( ) helperA . moveUp ( ) helperA . use ( "switchA" ) helper…" at bounding box center [430, 167] width 176 height 185
type textarea "helperA.moveRight()"
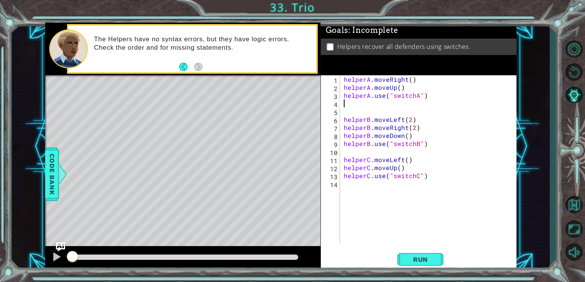
type textarea "helperA.use("switchA")"
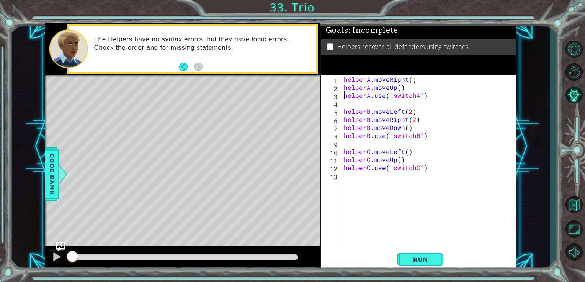
click at [345, 97] on div "helperA . moveRight ( ) helperA . moveUp ( ) helperA . use ( "switchA" ) helper…" at bounding box center [430, 167] width 176 height 185
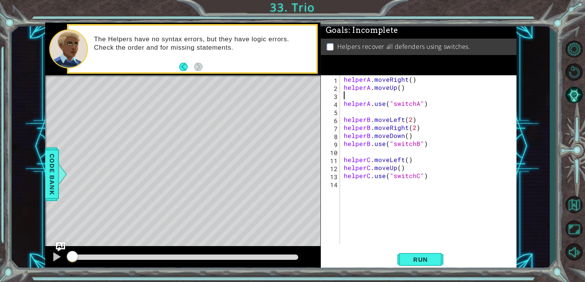
click at [361, 99] on div "helperA . moveRight ( ) helperA . moveUp ( ) helperA . use ( "switchA" ) helper…" at bounding box center [430, 167] width 176 height 185
drag, startPoint x: 413, startPoint y: 134, endPoint x: 339, endPoint y: 137, distance: 73.1
click at [339, 137] on div "helperA.moveRight() 1 2 3 4 5 6 7 8 9 10 11 12 13 14 helperA . moveRight ( ) he…" at bounding box center [418, 159] width 194 height 169
type textarea "helperB.moveDown()"
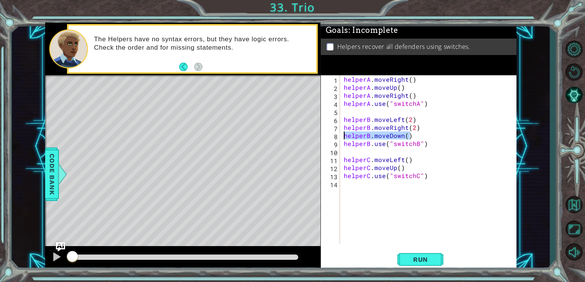
scroll to position [0, 0]
click at [344, 145] on div "helperA . moveRight ( ) helperA . moveUp ( ) helperA . moveRight ( ) helperA . …" at bounding box center [430, 167] width 176 height 185
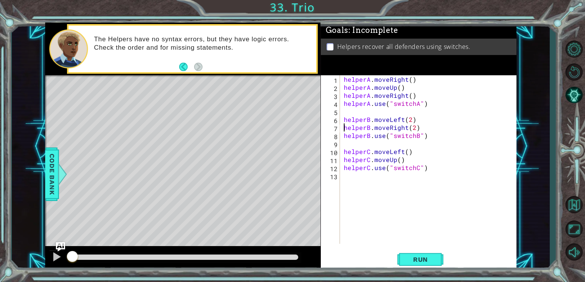
click at [343, 128] on div "helperA . moveRight ( ) helperA . moveUp ( ) helperA . moveRight ( ) helperA . …" at bounding box center [430, 167] width 176 height 185
type textarea "helperB.moveRight(2)"
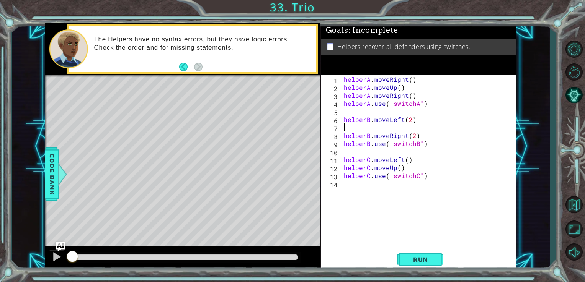
click at [358, 128] on div "helperA . moveRight ( ) helperA . moveUp ( ) helperA . moveRight ( ) helperA . …" at bounding box center [430, 167] width 176 height 185
click at [406, 168] on div "helperA . moveRight ( ) helperA . moveUp ( ) helperA . moveRight ( ) helperA . …" at bounding box center [430, 167] width 176 height 185
type textarea "helperC.moveUp()"
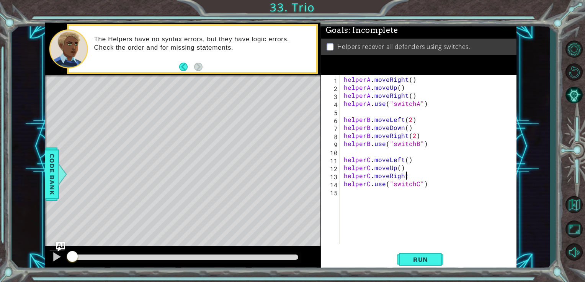
type textarea "helperC.moveRight()"
click at [349, 192] on div "helperA . moveRight ( ) helperA . moveUp ( ) helperA . moveRight ( ) helperA . …" at bounding box center [430, 167] width 176 height 185
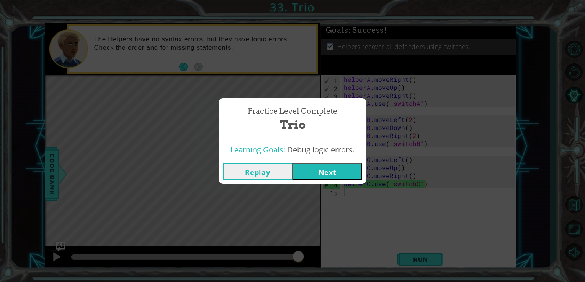
click at [317, 170] on button "Next" at bounding box center [327, 171] width 70 height 17
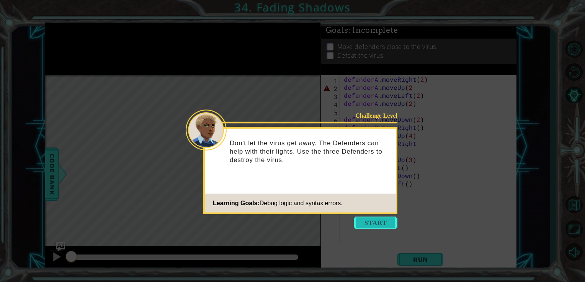
click at [370, 222] on button "Start" at bounding box center [376, 223] width 44 height 12
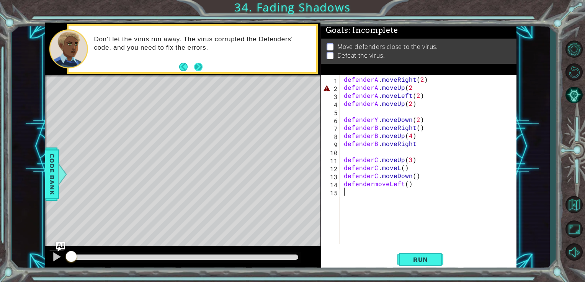
click at [194, 62] on button "Next" at bounding box center [198, 66] width 9 height 9
click at [411, 87] on div "defenderA . moveRight ( 2 ) defenderA . moveUp ( 2 defenderA . moveLeft ( 2 ) d…" at bounding box center [430, 167] width 176 height 185
click at [414, 144] on div "defenderA . moveRight ( 2 ) defenderA . moveUp ( 2 ) defenderA . moveLeft ( 2 )…" at bounding box center [430, 167] width 176 height 185
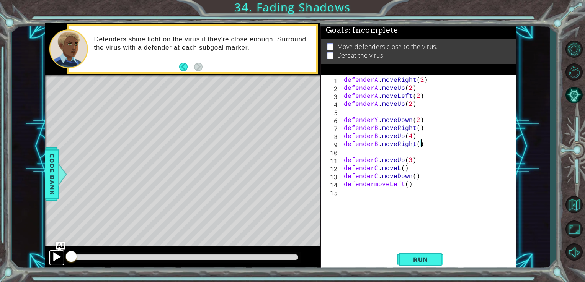
click at [56, 258] on div at bounding box center [57, 257] width 10 height 10
click at [412, 103] on div "defenderA . moveRight ( 2 ) defenderA . moveUp ( 2 ) defenderA . moveLeft ( 2 )…" at bounding box center [430, 167] width 176 height 185
click at [412, 105] on div "defenderA . moveRight ( 2 ) defenderA . moveUp ( 2 ) defenderA . moveLeft ( 2 )…" at bounding box center [430, 167] width 176 height 185
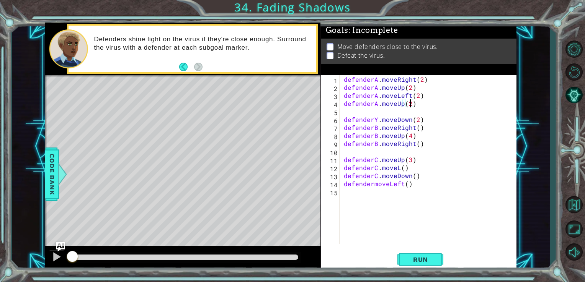
click at [410, 105] on div "defenderA . moveRight ( 2 ) defenderA . moveUp ( 2 ) defenderA . moveLeft ( 2 )…" at bounding box center [430, 167] width 176 height 185
click at [378, 119] on div "defenderA . moveRight ( 2 ) defenderA . moveUp ( 2 ) defenderA . moveLeft ( 2 )…" at bounding box center [430, 167] width 176 height 185
click at [421, 129] on div "defenderB press enter" at bounding box center [410, 138] width 145 height 28
click at [397, 168] on div "defenderA . moveRight ( 2 ) defenderA . moveUp ( 2 ) defenderA . moveLeft ( 2 )…" at bounding box center [430, 167] width 176 height 185
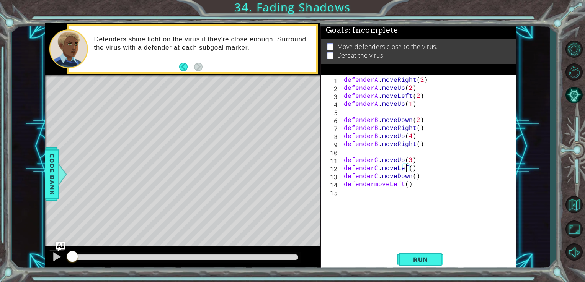
scroll to position [0, 4]
click at [372, 183] on div "defenderA . moveRight ( 2 ) defenderA . moveUp ( 2 ) defenderA . moveLeft ( 2 )…" at bounding box center [430, 167] width 176 height 185
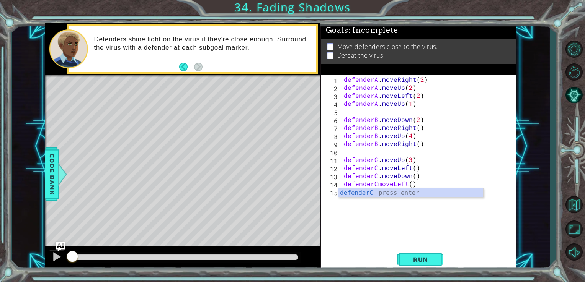
scroll to position [0, 2]
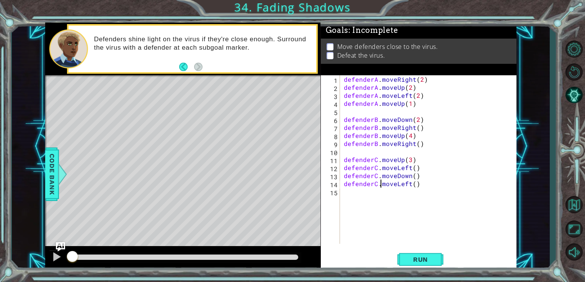
click at [417, 186] on div "defenderA . moveRight ( 2 ) defenderA . moveUp ( 2 ) defenderA . moveLeft ( 2 )…" at bounding box center [430, 167] width 176 height 185
type textarea "defenderC.moveLeft()"
click at [425, 260] on span "Run" at bounding box center [420, 260] width 30 height 8
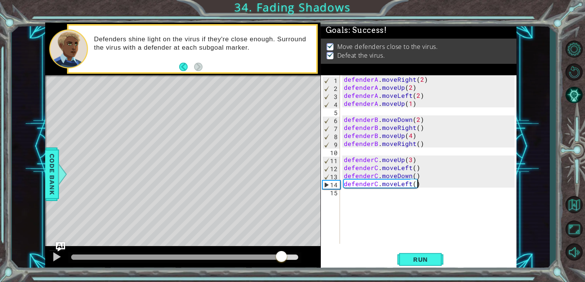
drag, startPoint x: 271, startPoint y: 256, endPoint x: 282, endPoint y: 257, distance: 11.5
click at [282, 257] on div at bounding box center [184, 257] width 227 height 5
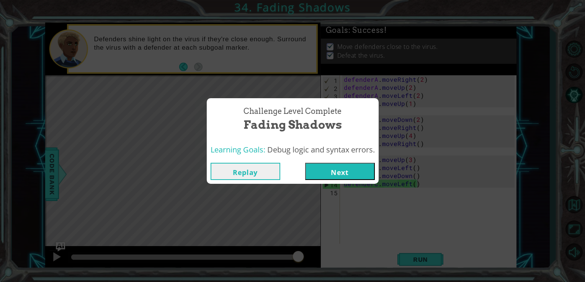
click at [343, 173] on button "Next" at bounding box center [340, 171] width 70 height 17
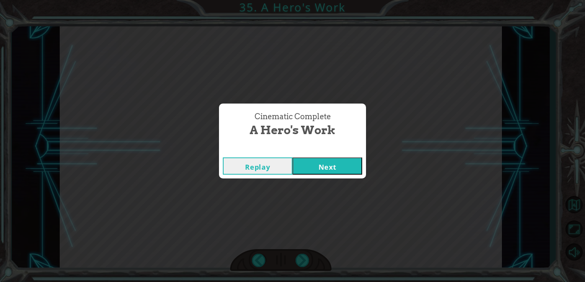
click at [333, 161] on button "Next" at bounding box center [327, 166] width 70 height 17
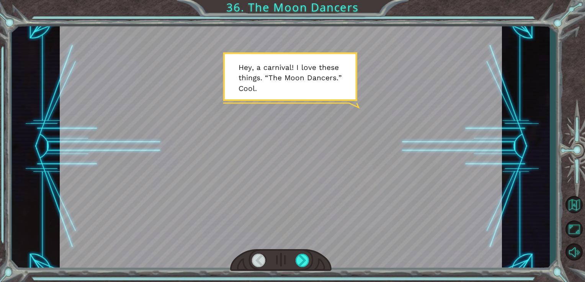
click at [400, 64] on div at bounding box center [281, 147] width 442 height 249
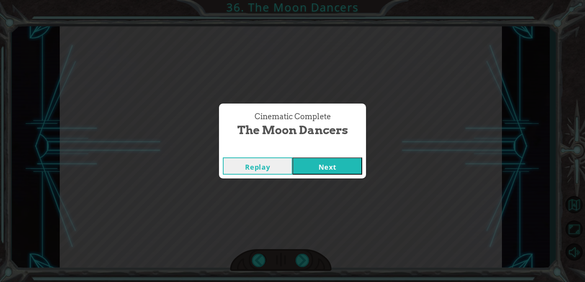
click at [341, 168] on button "Next" at bounding box center [327, 166] width 70 height 17
click at [308, 163] on button "Next" at bounding box center [327, 166] width 70 height 17
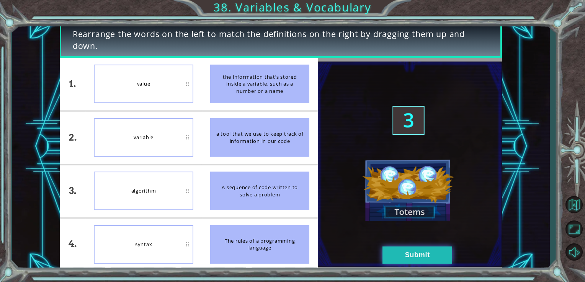
click at [422, 256] on button "Submit" at bounding box center [417, 255] width 70 height 17
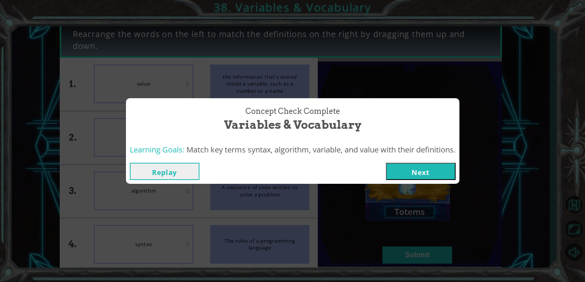
click at [410, 170] on button "Next" at bounding box center [421, 171] width 70 height 17
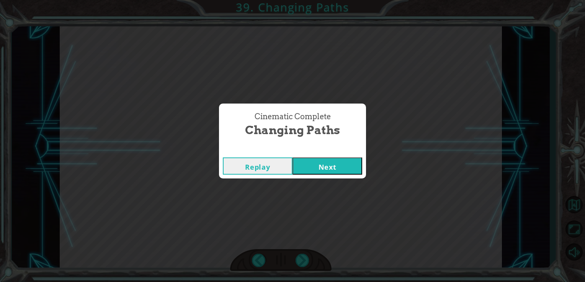
click at [330, 168] on button "Next" at bounding box center [327, 166] width 70 height 17
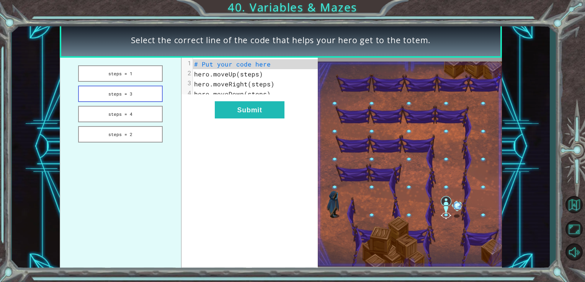
drag, startPoint x: 141, startPoint y: 93, endPoint x: 150, endPoint y: 92, distance: 8.5
click at [141, 93] on button "steps = 3" at bounding box center [120, 94] width 85 height 16
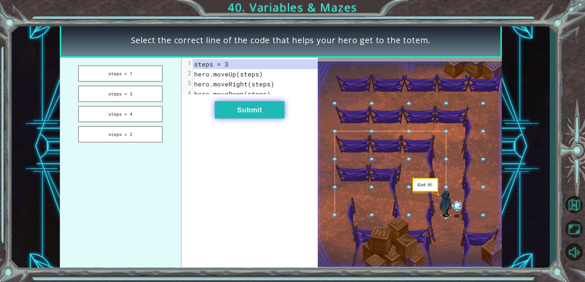
click at [263, 115] on button "Submit" at bounding box center [250, 109] width 70 height 17
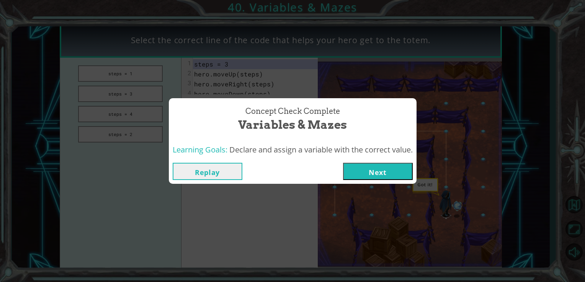
click at [369, 174] on button "Next" at bounding box center [378, 171] width 70 height 17
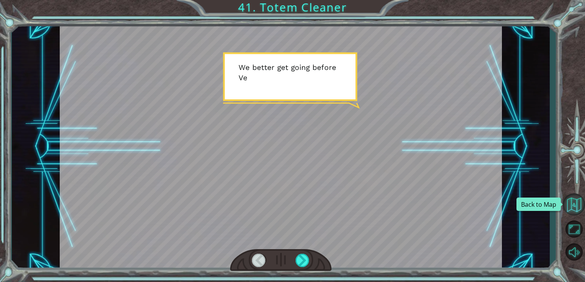
click at [577, 207] on button "Back to Map" at bounding box center [574, 205] width 22 height 22
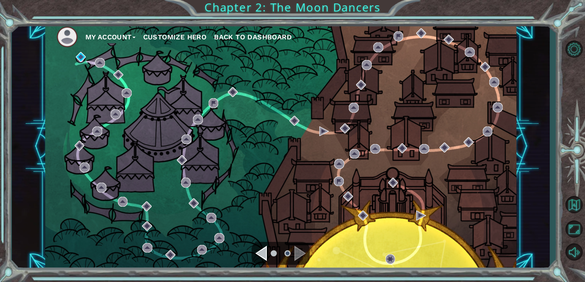
click at [266, 252] on div "Navigate to the previous page" at bounding box center [260, 253] width 11 height 15
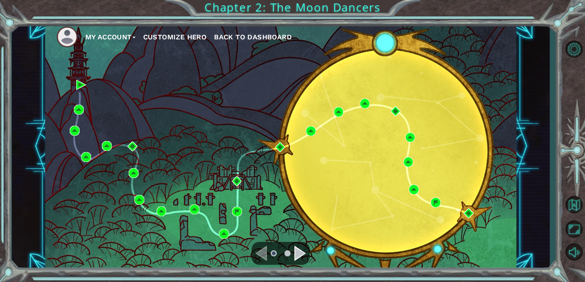
click at [304, 256] on div "Navigate to the next page" at bounding box center [299, 253] width 11 height 15
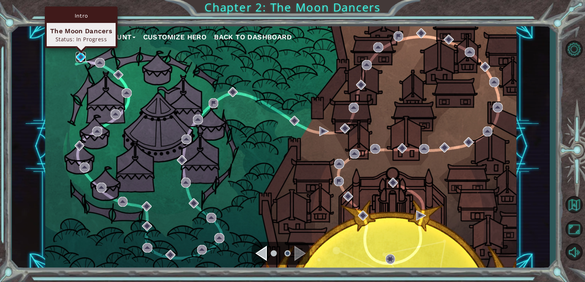
click at [81, 54] on img at bounding box center [81, 57] width 10 height 10
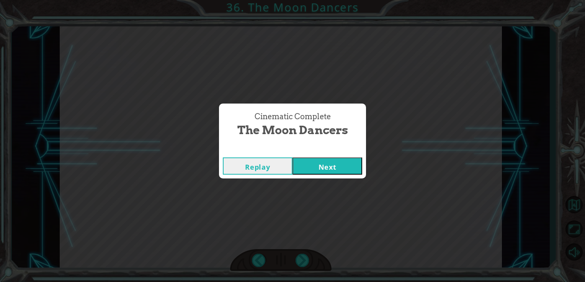
click at [311, 168] on button "Next" at bounding box center [327, 166] width 70 height 17
click at [313, 171] on button "Next" at bounding box center [327, 166] width 70 height 17
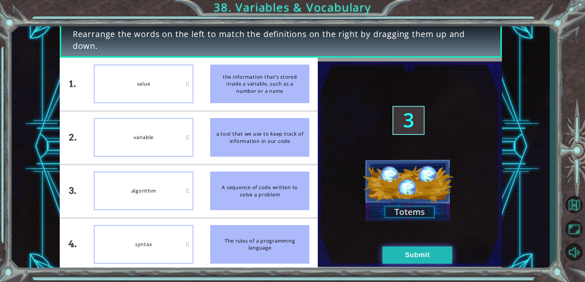
click at [425, 253] on button "Submit" at bounding box center [417, 255] width 70 height 17
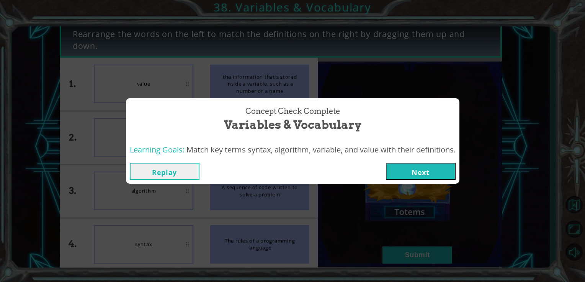
click at [418, 178] on button "Next" at bounding box center [421, 171] width 70 height 17
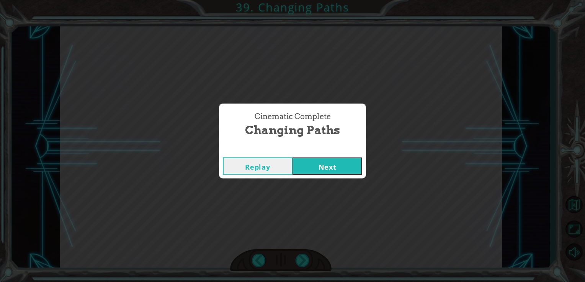
click at [315, 165] on button "Next" at bounding box center [327, 166] width 70 height 17
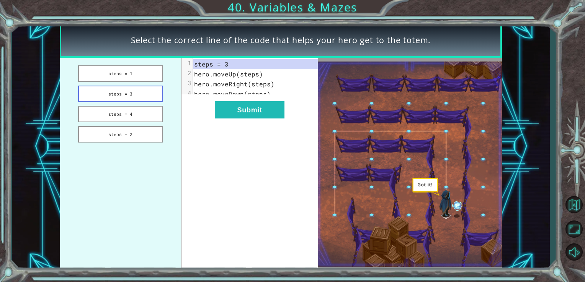
click at [135, 97] on button "steps = 3" at bounding box center [120, 94] width 85 height 16
click at [245, 113] on button "Submit" at bounding box center [250, 109] width 70 height 17
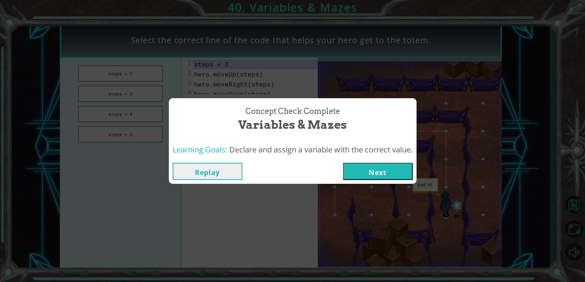
click at [368, 161] on div "Replay Next" at bounding box center [293, 171] width 248 height 25
click at [373, 174] on button "Next" at bounding box center [378, 171] width 70 height 17
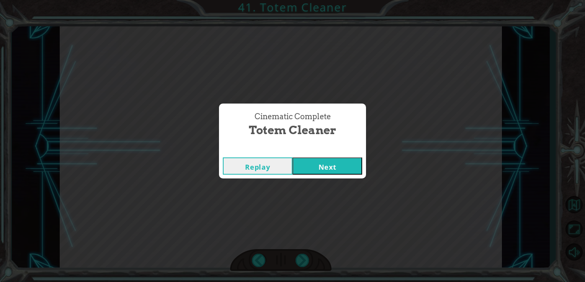
click at [321, 157] on div "Replay Next" at bounding box center [292, 166] width 147 height 25
click at [318, 163] on button "Next" at bounding box center [327, 166] width 70 height 17
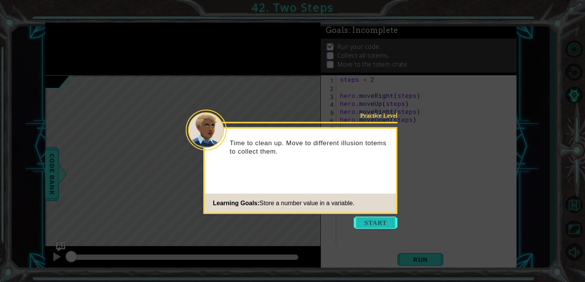
click at [378, 224] on button "Start" at bounding box center [376, 223] width 44 height 12
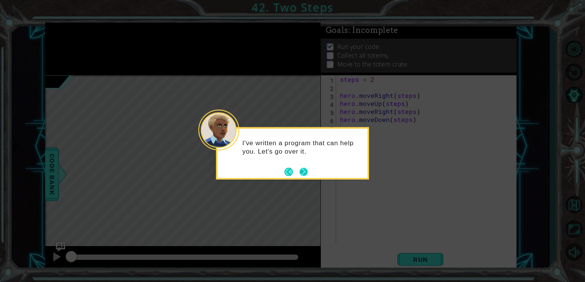
click at [303, 172] on button "Next" at bounding box center [303, 172] width 10 height 10
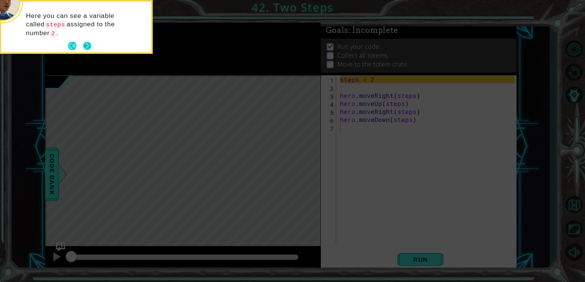
click at [90, 45] on button "Next" at bounding box center [87, 46] width 14 height 14
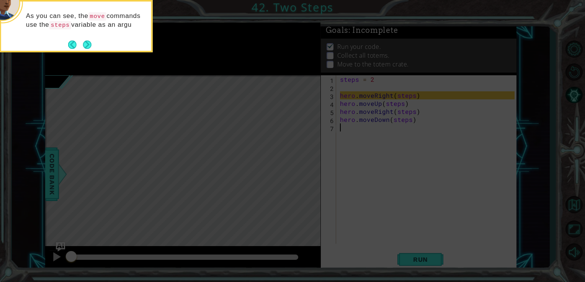
click at [87, 41] on footer at bounding box center [79, 44] width 23 height 11
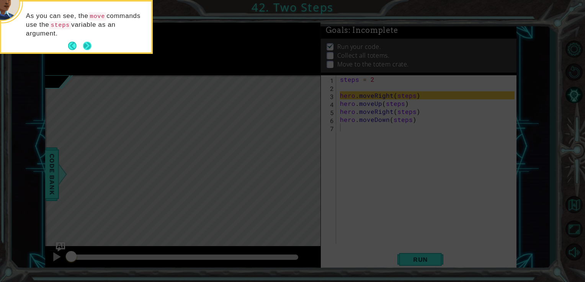
click at [87, 44] on button "Next" at bounding box center [86, 45] width 13 height 13
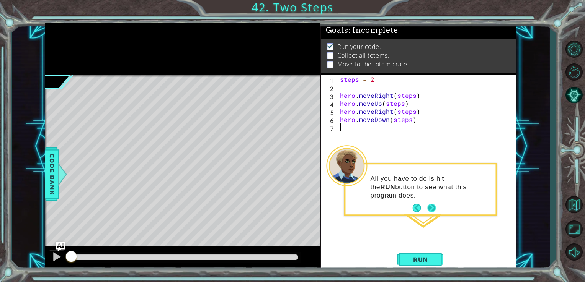
click at [432, 209] on button "Next" at bounding box center [431, 208] width 12 height 12
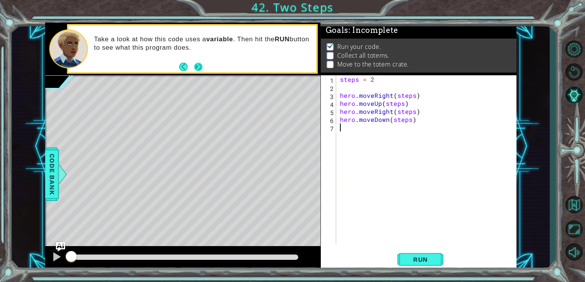
click at [202, 70] on button "Next" at bounding box center [198, 67] width 13 height 13
click at [436, 259] on button "Run" at bounding box center [420, 260] width 46 height 20
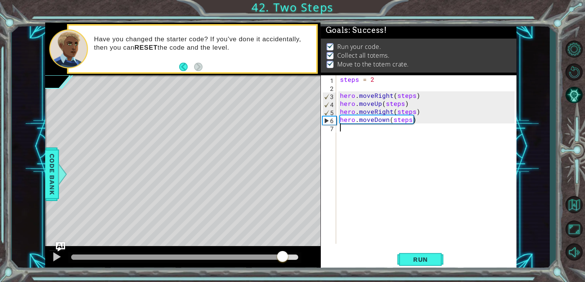
click at [283, 256] on div at bounding box center [184, 257] width 227 height 5
click at [53, 257] on div at bounding box center [57, 257] width 10 height 10
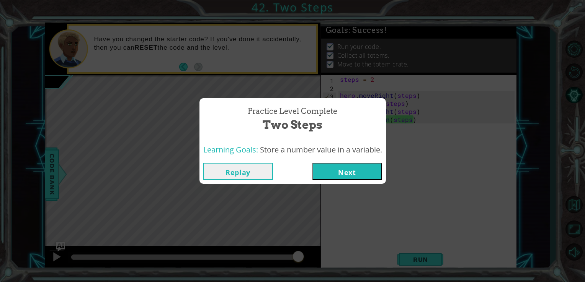
click at [332, 172] on button "Next" at bounding box center [347, 171] width 70 height 17
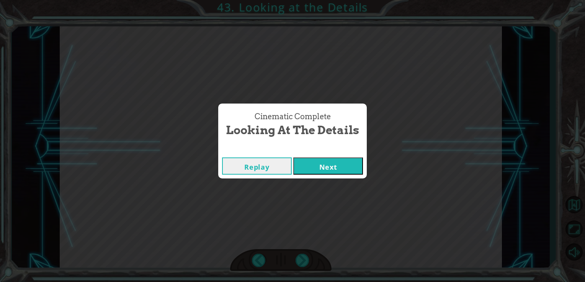
click at [319, 163] on button "Next" at bounding box center [328, 166] width 70 height 17
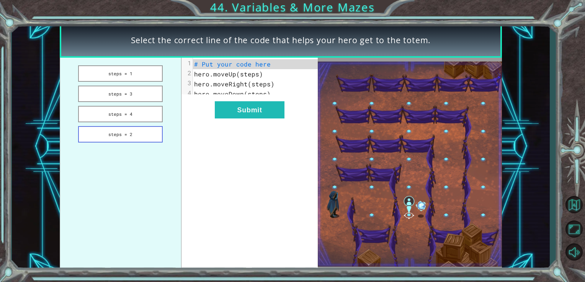
click at [135, 133] on button "steps = 2" at bounding box center [120, 134] width 85 height 16
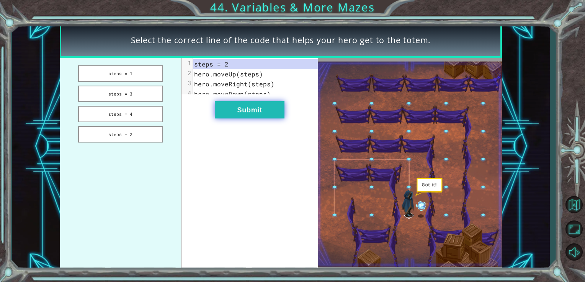
click at [253, 117] on button "Submit" at bounding box center [250, 109] width 70 height 17
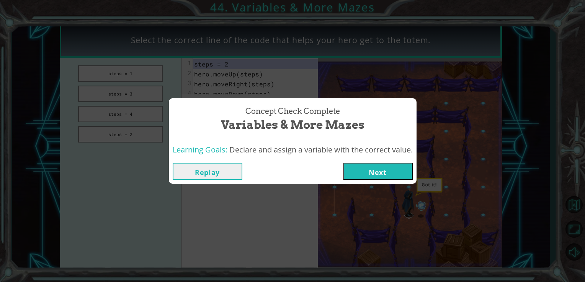
click at [380, 167] on button "Next" at bounding box center [378, 171] width 70 height 17
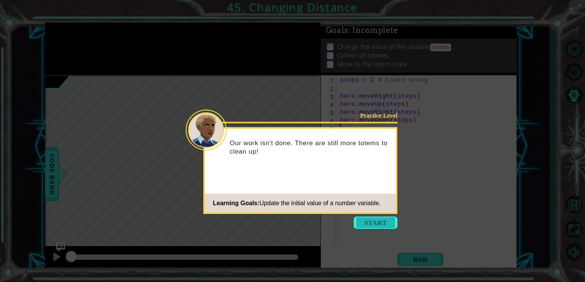
click at [388, 220] on button "Start" at bounding box center [376, 223] width 44 height 12
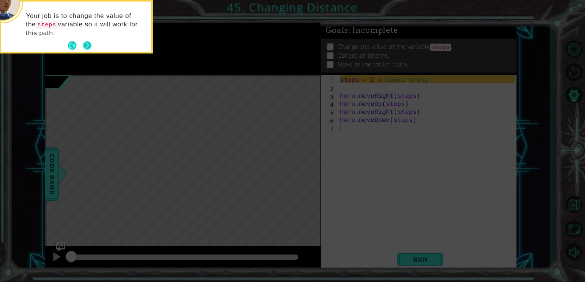
click at [87, 50] on button "Next" at bounding box center [86, 45] width 13 height 13
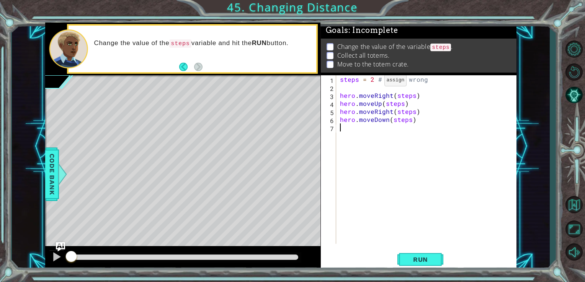
click at [370, 82] on div "steps = 2 # Looks wrong hero . moveRight ( steps ) hero . moveUp ( steps ) hero…" at bounding box center [428, 167] width 180 height 185
click at [374, 80] on div "steps = 2 # Looks wrong hero . moveRight ( steps ) hero . moveUp ( steps ) hero…" at bounding box center [428, 167] width 180 height 185
type textarea "steps = 3 # Looks wrong"
click at [430, 260] on span "Run" at bounding box center [420, 260] width 30 height 8
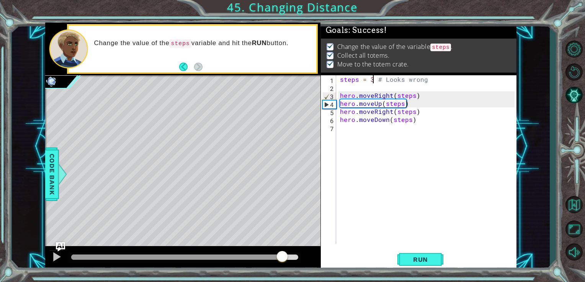
click at [282, 259] on div at bounding box center [184, 257] width 227 height 5
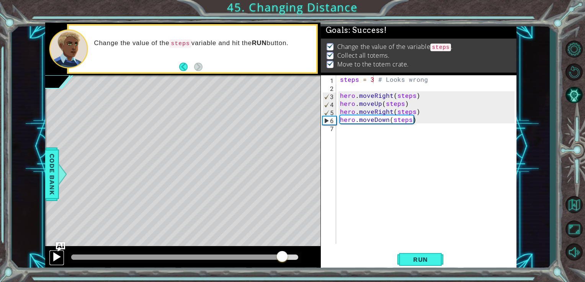
click at [61, 257] on div at bounding box center [57, 257] width 10 height 10
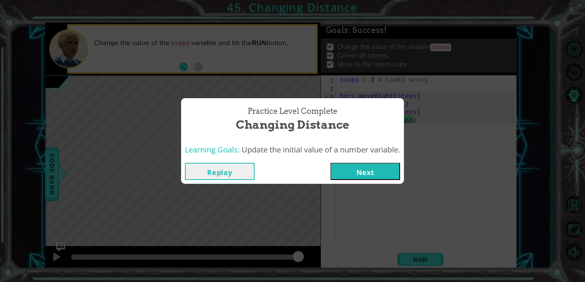
click at [377, 167] on button "Next" at bounding box center [365, 171] width 70 height 17
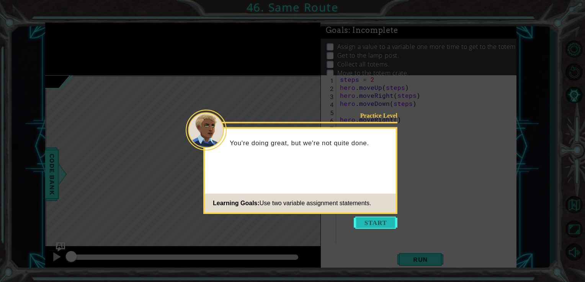
click at [380, 223] on button "Start" at bounding box center [376, 223] width 44 height 12
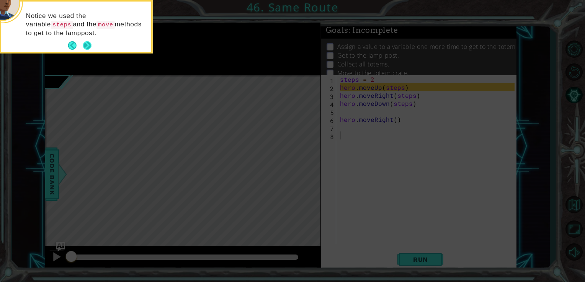
click at [87, 47] on button "Next" at bounding box center [87, 46] width 14 height 14
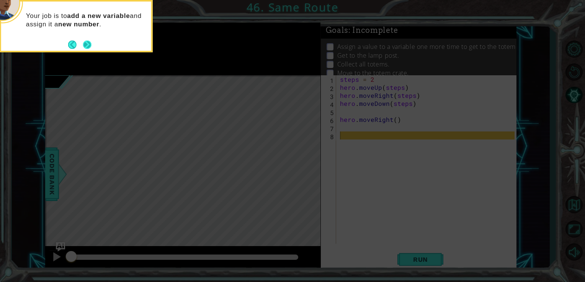
click at [90, 46] on button "Next" at bounding box center [87, 45] width 14 height 14
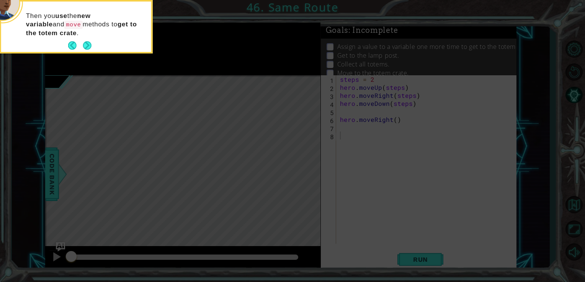
click at [91, 48] on button "Next" at bounding box center [87, 46] width 14 height 14
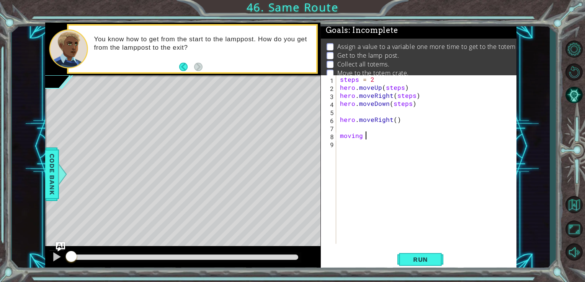
scroll to position [0, 1]
type textarea "moving = 3"
click at [340, 143] on div "steps = 2 hero . moveUp ( steps ) hero . moveRight ( steps ) hero . moveDown ( …" at bounding box center [428, 167] width 180 height 185
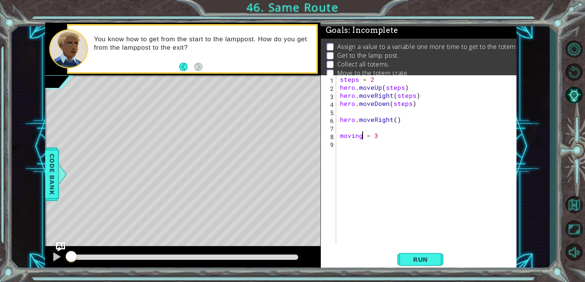
click at [360, 139] on div "steps = 2 hero . moveUp ( steps ) hero . moveRight ( steps ) hero . moveDown ( …" at bounding box center [428, 167] width 180 height 185
type textarea "moving = 3"
click at [341, 145] on div "steps = 2 hero . moveUp ( steps ) hero . moveRight ( steps ) hero . moveDown ( …" at bounding box center [428, 167] width 180 height 185
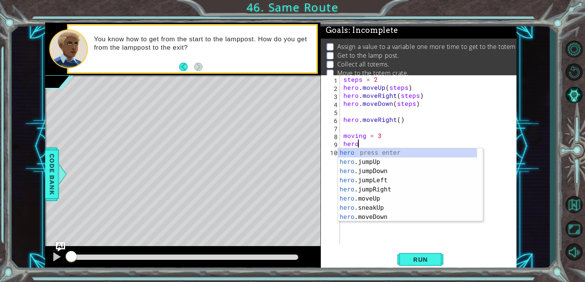
scroll to position [0, 0]
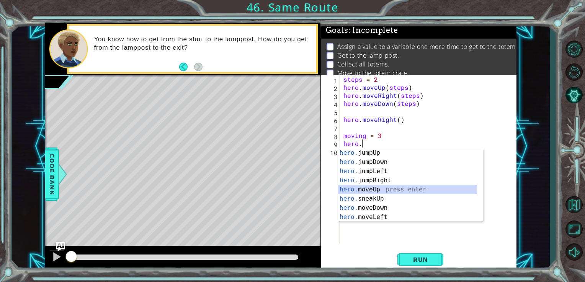
click at [379, 189] on div "hero. jumpUp press enter hero. jumpDown press enter hero. jumpLeft press enter …" at bounding box center [407, 194] width 139 height 92
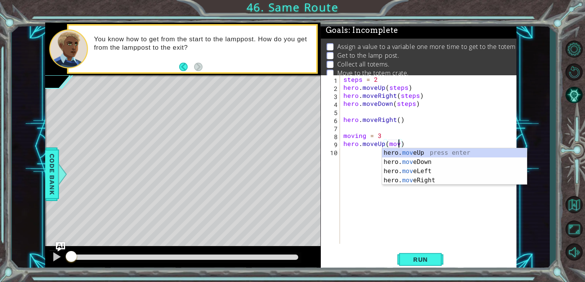
scroll to position [0, 4]
type textarea "hero.moveUp(moving)"
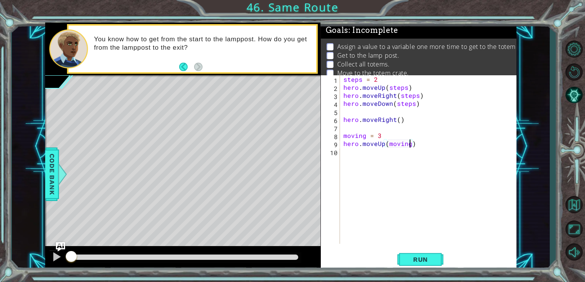
click at [375, 157] on div "steps = 2 hero . moveUp ( steps ) hero . moveRight ( steps ) hero . moveDown ( …" at bounding box center [430, 167] width 177 height 185
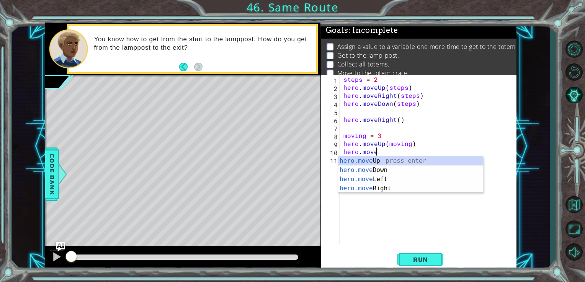
scroll to position [0, 2]
click at [374, 192] on div "hero.move Up press enter hero.move Down press enter hero.move Left press enter …" at bounding box center [410, 184] width 145 height 55
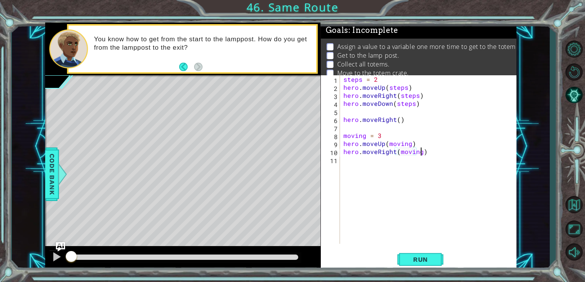
type textarea "hero.moveRight(moving)"
click at [369, 164] on div "steps = 2 hero . moveUp ( steps ) hero . moveRight ( steps ) hero . moveDown ( …" at bounding box center [430, 167] width 177 height 185
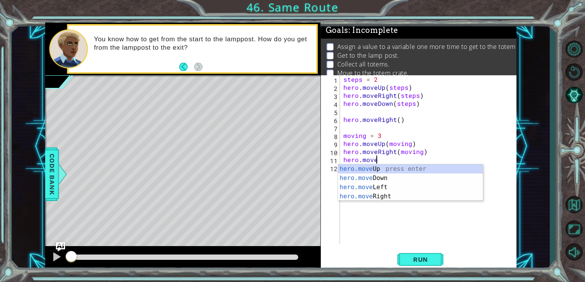
scroll to position [0, 2]
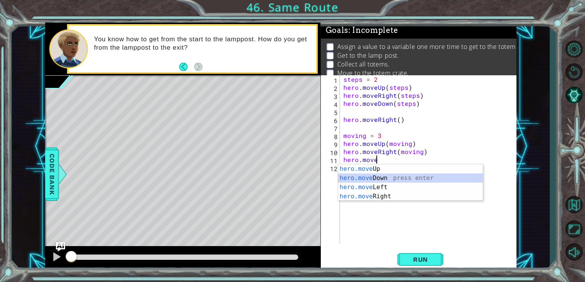
click at [366, 176] on div "hero.move Up press enter hero.move Down press enter hero.move Left press enter …" at bounding box center [410, 192] width 145 height 55
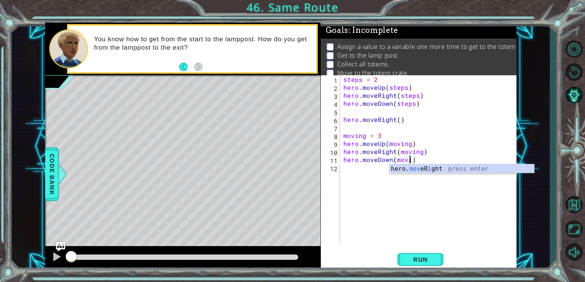
type textarea "hero.moveDown(moving)"
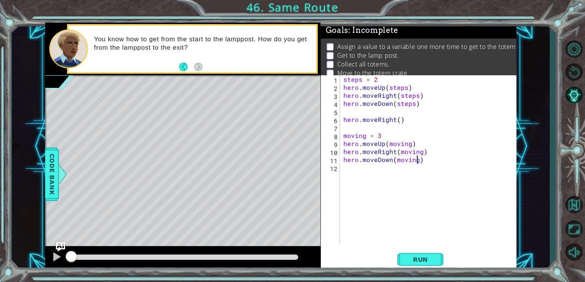
click at [365, 168] on div "steps = 2 hero . moveUp ( steps ) hero . moveRight ( steps ) hero . moveDown ( …" at bounding box center [430, 167] width 177 height 185
click at [414, 265] on button "Run" at bounding box center [420, 260] width 46 height 20
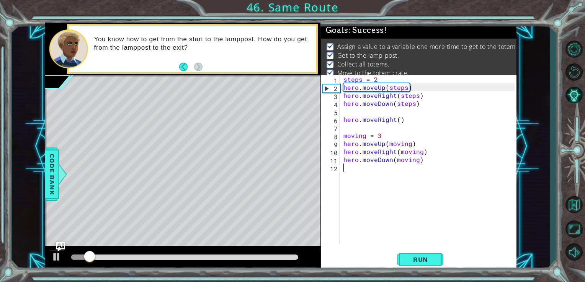
scroll to position [15, 0]
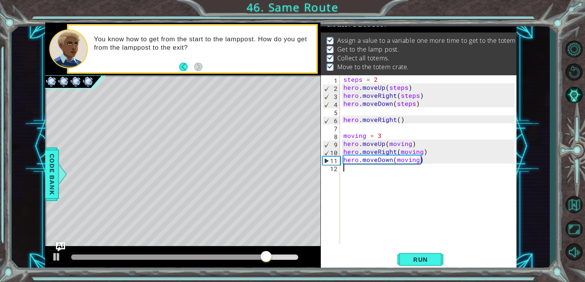
click at [289, 261] on div at bounding box center [184, 258] width 233 height 11
click at [290, 258] on div at bounding box center [184, 257] width 227 height 5
drag, startPoint x: 44, startPoint y: 258, endPoint x: 53, endPoint y: 258, distance: 8.4
click at [47, 258] on div "1 ההההההההההההההההההההההההההההההההההההההההההההההההההההההההההההההההההההההההההההה…" at bounding box center [281, 147] width 538 height 248
click at [54, 258] on div at bounding box center [57, 257] width 10 height 10
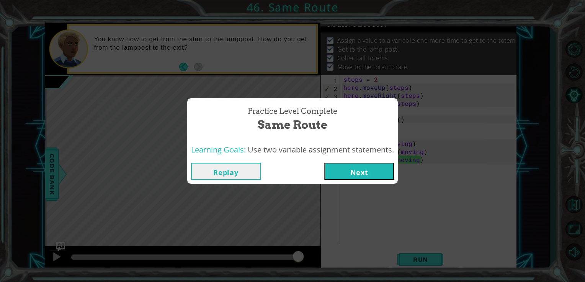
click at [384, 169] on button "Next" at bounding box center [359, 171] width 70 height 17
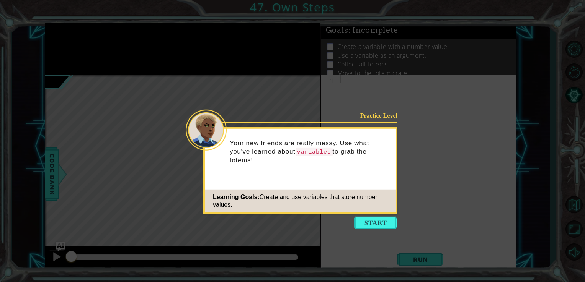
click at [366, 224] on button "Start" at bounding box center [376, 223] width 44 height 12
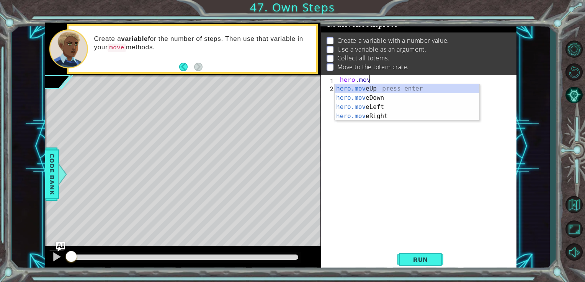
scroll to position [0, 1]
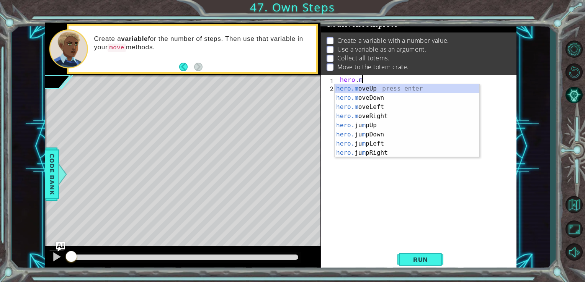
type textarea "h"
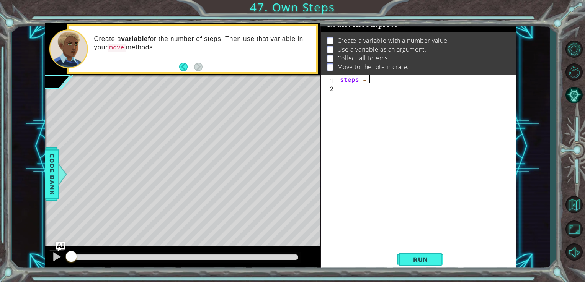
type textarea "steps = 3"
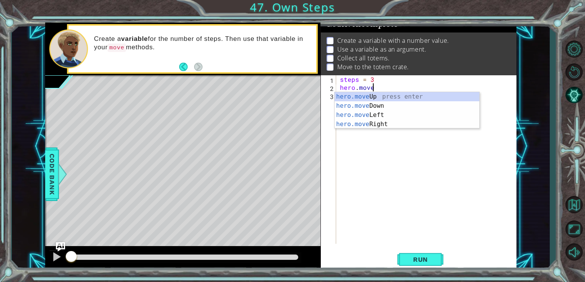
scroll to position [0, 2]
click at [374, 100] on div "hero.move Up press enter hero.move Down press enter hero.move Left press enter …" at bounding box center [406, 119] width 145 height 55
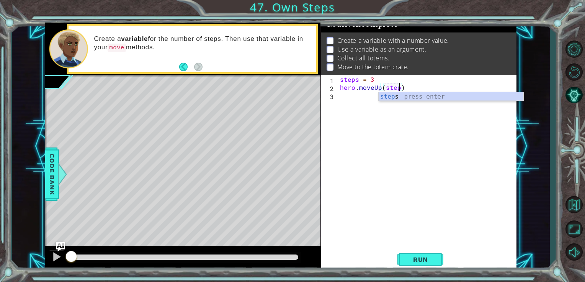
type textarea "hero.moveUp(steps)"
click at [371, 100] on div "steps = 3 hero . moveUp ( steps )" at bounding box center [428, 167] width 180 height 185
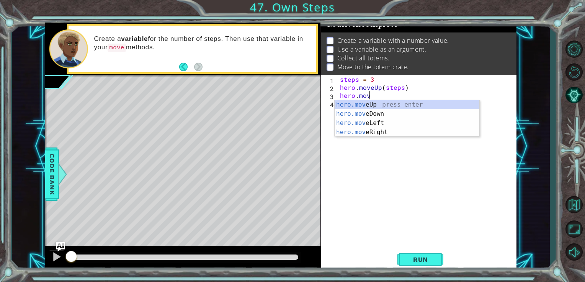
scroll to position [0, 2]
click at [352, 135] on div "hero.move Up press enter hero.move Down press enter hero.move Left press enter …" at bounding box center [406, 127] width 145 height 55
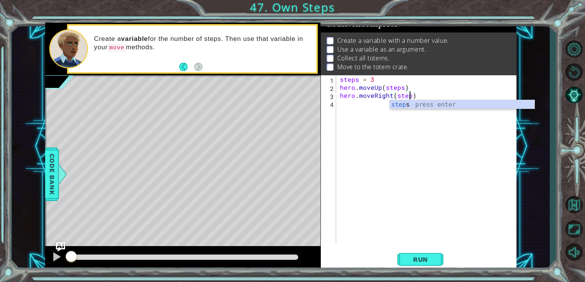
type textarea "hero.moveRight(steps)"
click at [354, 111] on div "steps = 3 hero . moveUp ( steps ) hero . moveRight ( steps )" at bounding box center [428, 167] width 180 height 185
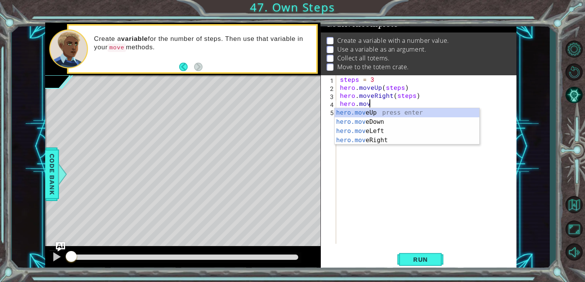
scroll to position [0, 2]
click at [366, 122] on div "hero.move Up press enter hero.move Down press enter hero.move Left press enter …" at bounding box center [406, 135] width 145 height 55
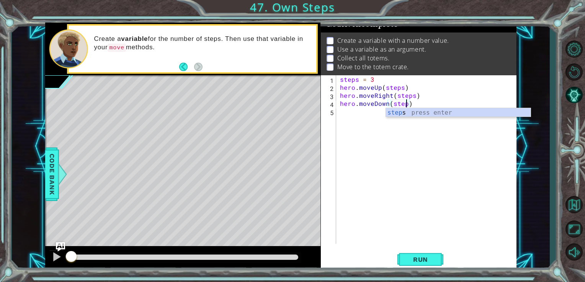
scroll to position [0, 4]
type textarea "hero.moveDown(steps)"
click at [348, 112] on div "steps = 3 hero . moveUp ( steps ) hero . moveRight ( steps ) hero . moveDown ( …" at bounding box center [428, 167] width 180 height 185
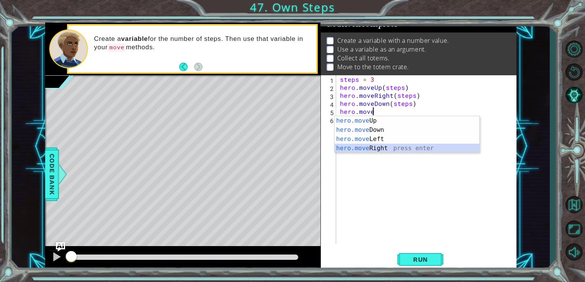
click at [369, 146] on div "hero.move Up press enter hero.move Down press enter hero.move Left press enter …" at bounding box center [406, 143] width 145 height 55
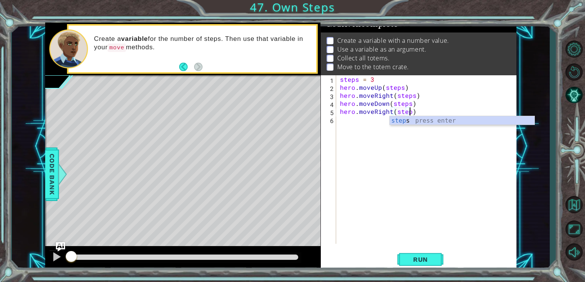
type textarea "hero.moveRight(steps)"
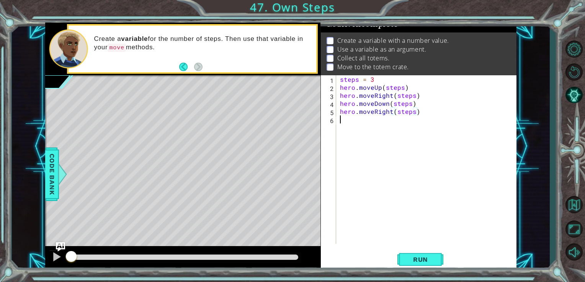
click at [348, 123] on div "steps = 3 hero . moveUp ( steps ) hero . moveRight ( steps ) hero . moveDown ( …" at bounding box center [428, 167] width 180 height 185
click at [426, 261] on span "Run" at bounding box center [420, 260] width 30 height 8
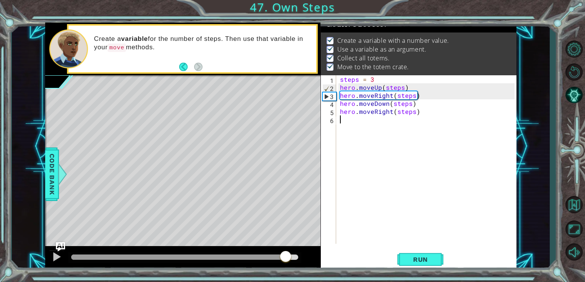
click at [285, 257] on div at bounding box center [184, 257] width 227 height 5
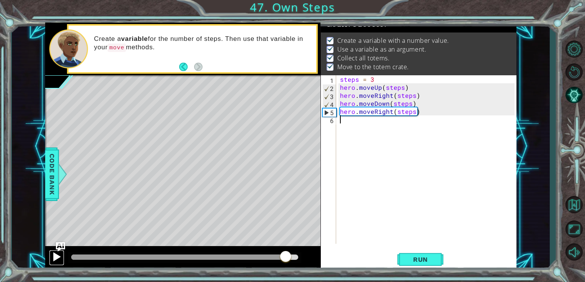
click at [53, 261] on div at bounding box center [57, 257] width 10 height 10
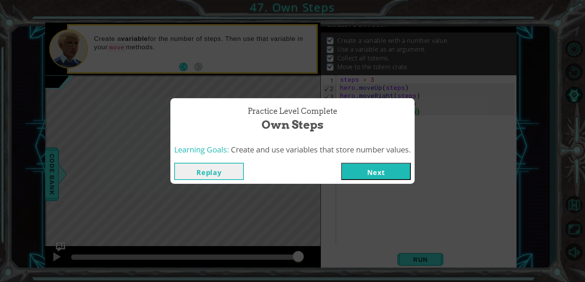
click at [371, 171] on button "Next" at bounding box center [376, 171] width 70 height 17
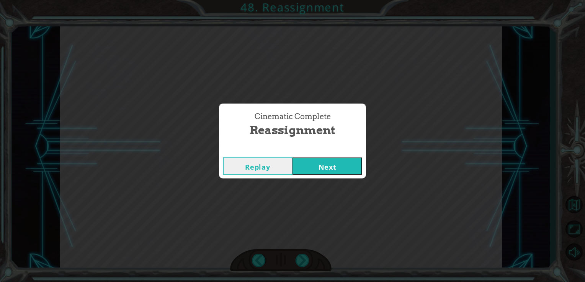
click at [323, 173] on button "Next" at bounding box center [327, 166] width 70 height 17
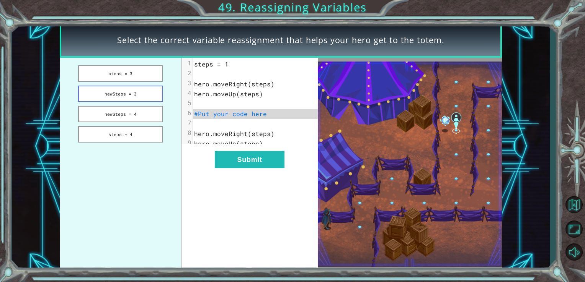
click at [127, 92] on button "newSteps = 3" at bounding box center [120, 94] width 85 height 16
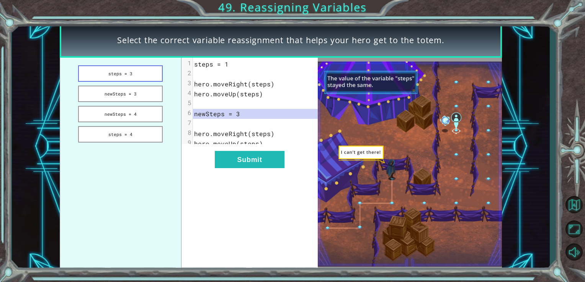
click at [134, 76] on button "steps = 3" at bounding box center [120, 73] width 85 height 16
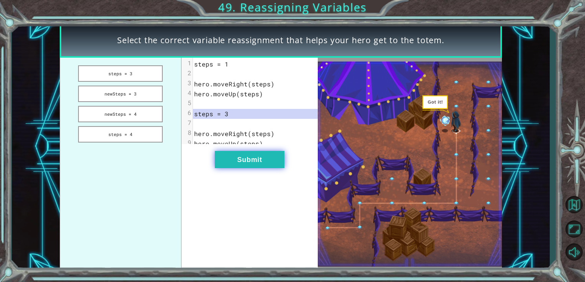
click at [266, 168] on button "Submit" at bounding box center [250, 159] width 70 height 17
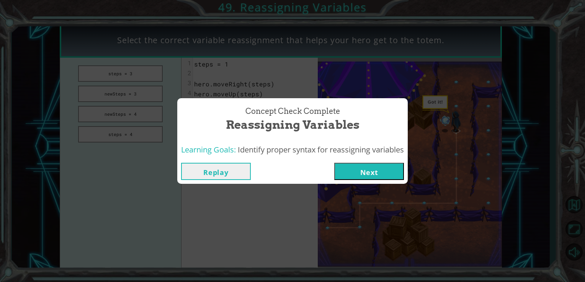
click at [375, 171] on button "Next" at bounding box center [369, 171] width 70 height 17
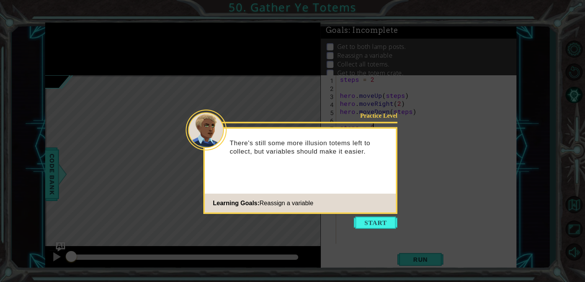
click at [373, 224] on button "Start" at bounding box center [376, 223] width 44 height 12
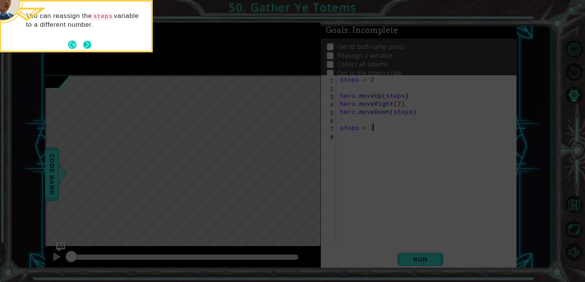
click at [90, 46] on button "Next" at bounding box center [87, 44] width 9 height 9
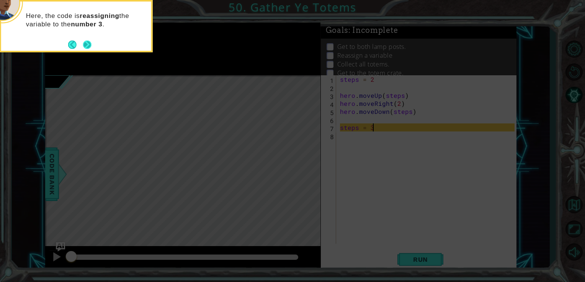
click at [90, 46] on button "Next" at bounding box center [87, 44] width 9 height 9
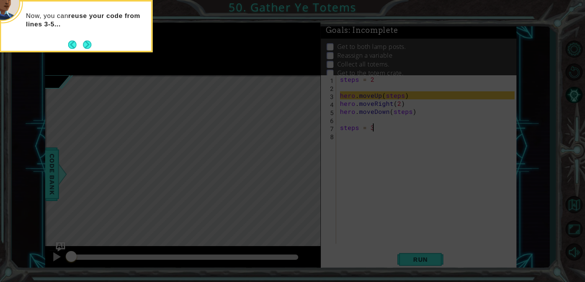
click at [90, 46] on button "Next" at bounding box center [87, 44] width 9 height 9
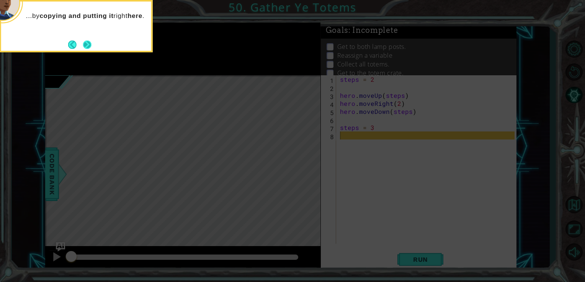
click at [86, 48] on button "Next" at bounding box center [87, 44] width 9 height 9
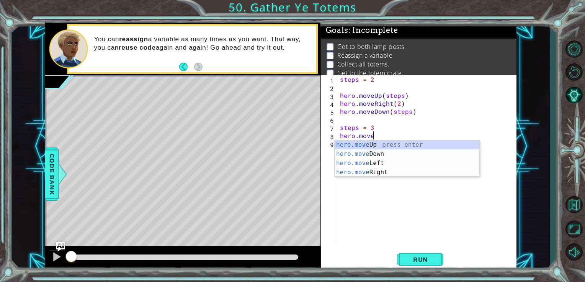
scroll to position [0, 2]
click at [372, 145] on div "hero.move Up press enter hero.move Down press enter hero.move Left press enter …" at bounding box center [406, 167] width 145 height 55
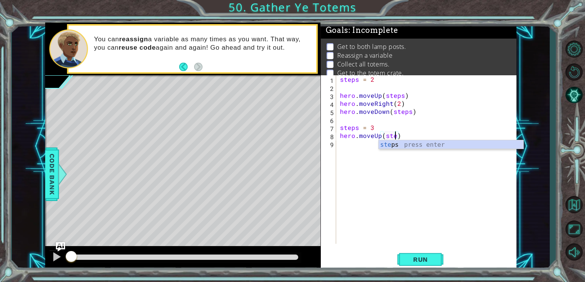
scroll to position [0, 3]
type textarea "hero.moveUp(steps)"
drag, startPoint x: 359, startPoint y: 151, endPoint x: 354, endPoint y: 151, distance: 5.0
click at [357, 151] on div "steps = 2 hero . moveUp ( steps ) hero . moveRight ( 2 ) hero . moveDown ( step…" at bounding box center [428, 167] width 180 height 185
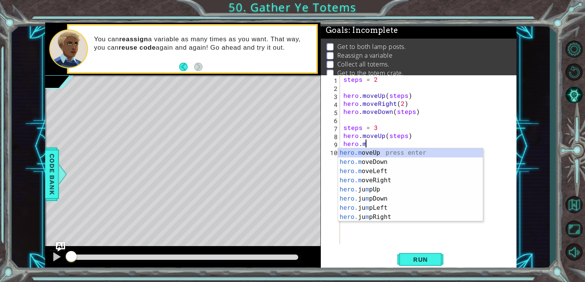
scroll to position [0, 0]
click at [361, 126] on div "steps = 2 hero . moveUp ( steps ) hero . moveRight ( 2 ) hero . moveDown ( step…" at bounding box center [430, 167] width 177 height 185
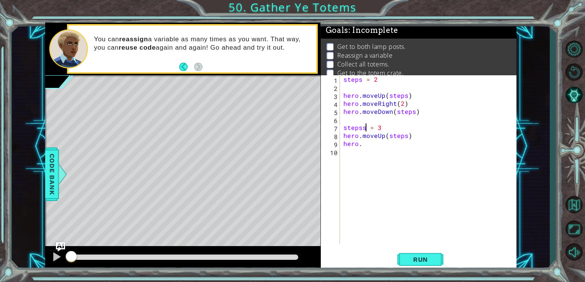
scroll to position [0, 2]
click at [406, 137] on div "steps = 2 hero . moveUp ( steps ) hero . moveRight ( 2 ) hero . moveDown ( step…" at bounding box center [430, 167] width 177 height 185
click at [379, 146] on div "steps = 2 hero . moveUp ( steps ) hero . moveRight ( 2 ) hero . moveDown ( step…" at bounding box center [430, 167] width 177 height 185
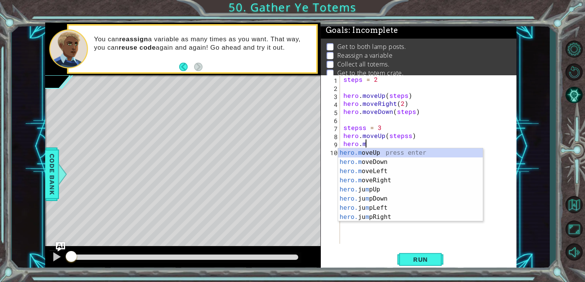
scroll to position [0, 1]
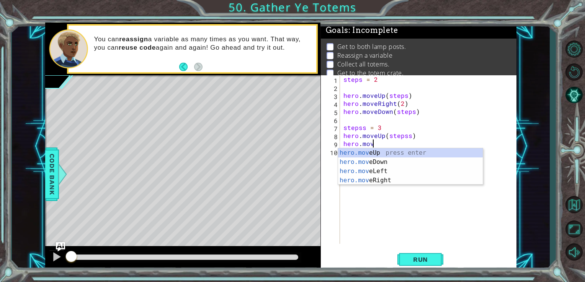
type textarea "hero.move"
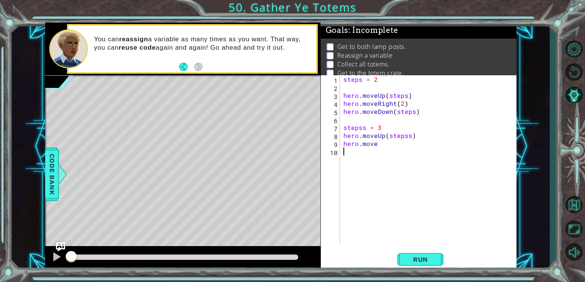
click at [383, 185] on div "steps = 2 hero . moveUp ( steps ) hero . moveRight ( 2 ) hero . moveDown ( step…" at bounding box center [430, 167] width 177 height 185
click at [388, 144] on div "steps = 2 hero . moveUp ( steps ) hero . moveRight ( 2 ) hero . moveDown ( step…" at bounding box center [430, 167] width 177 height 185
type textarea "hero.moveRight"
